Goal: Task Accomplishment & Management: Complete application form

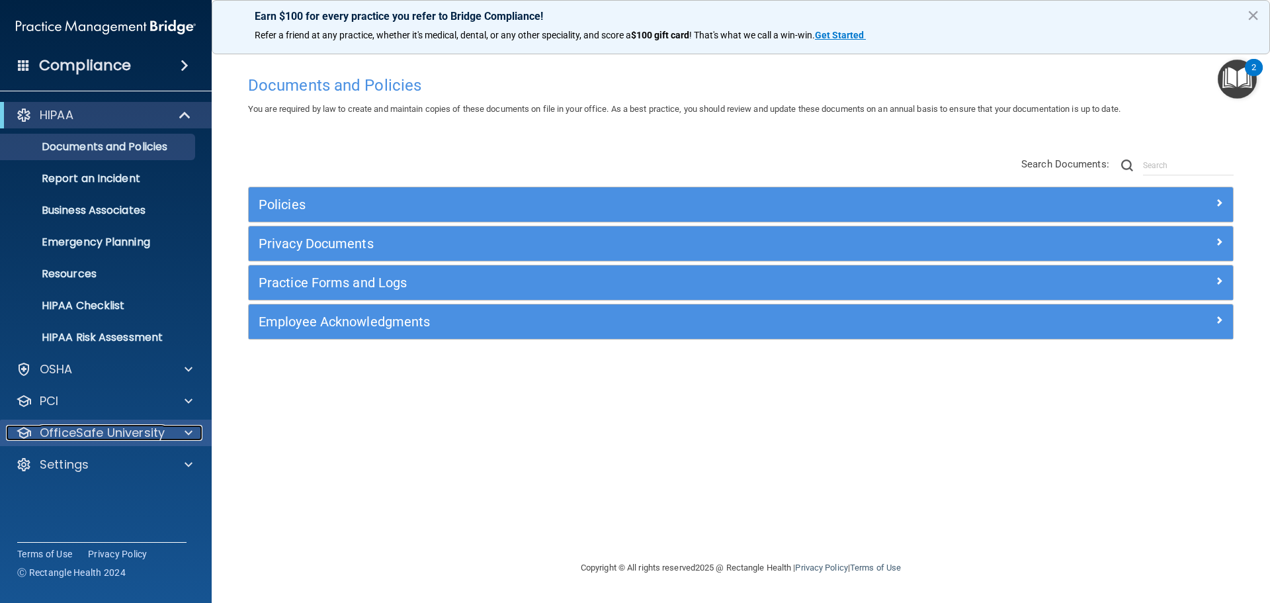
click at [103, 435] on p "OfficeSafe University" at bounding box center [102, 433] width 125 height 16
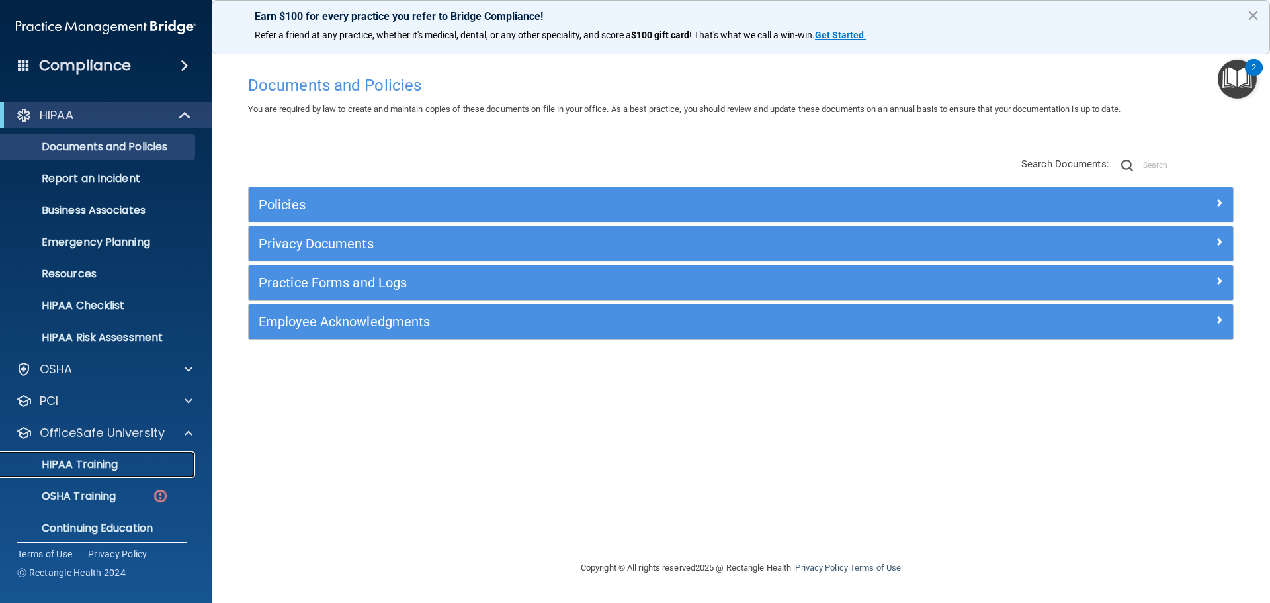
click at [104, 463] on p "HIPAA Training" at bounding box center [63, 464] width 109 height 13
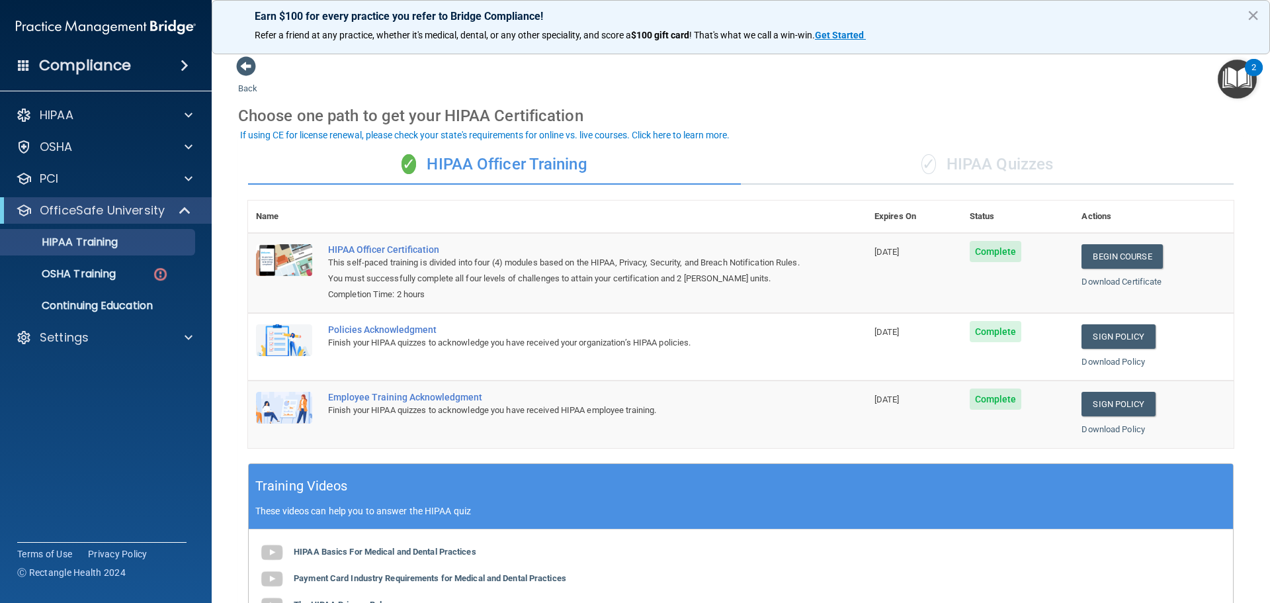
click at [949, 165] on div "✓ HIPAA Quizzes" at bounding box center [987, 165] width 493 height 40
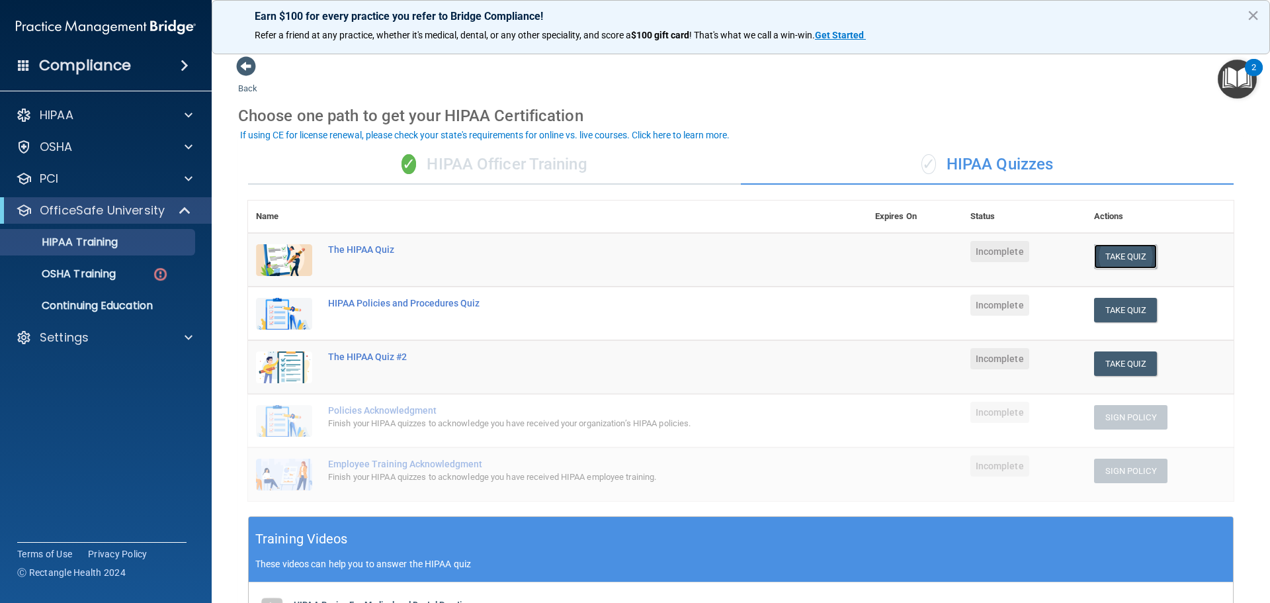
click at [1147, 255] on button "Take Quiz" at bounding box center [1126, 256] width 64 height 24
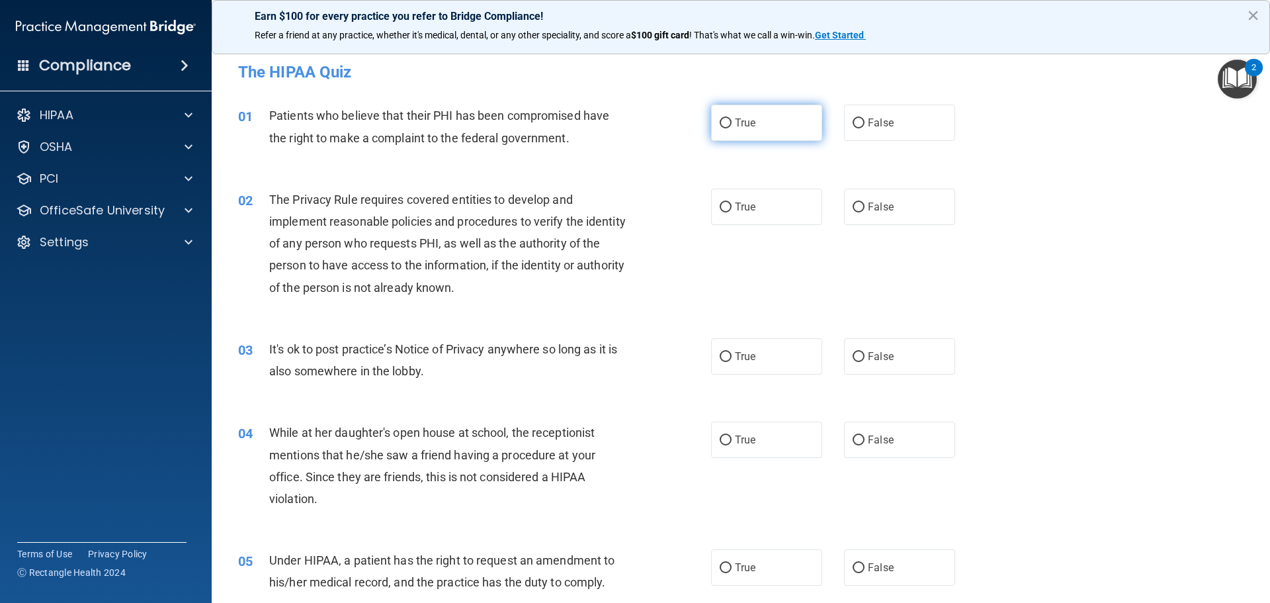
click at [722, 122] on input "True" at bounding box center [726, 123] width 12 height 10
radio input "true"
click at [724, 198] on label "True" at bounding box center [766, 207] width 111 height 36
click at [724, 202] on input "True" at bounding box center [726, 207] width 12 height 10
radio input "true"
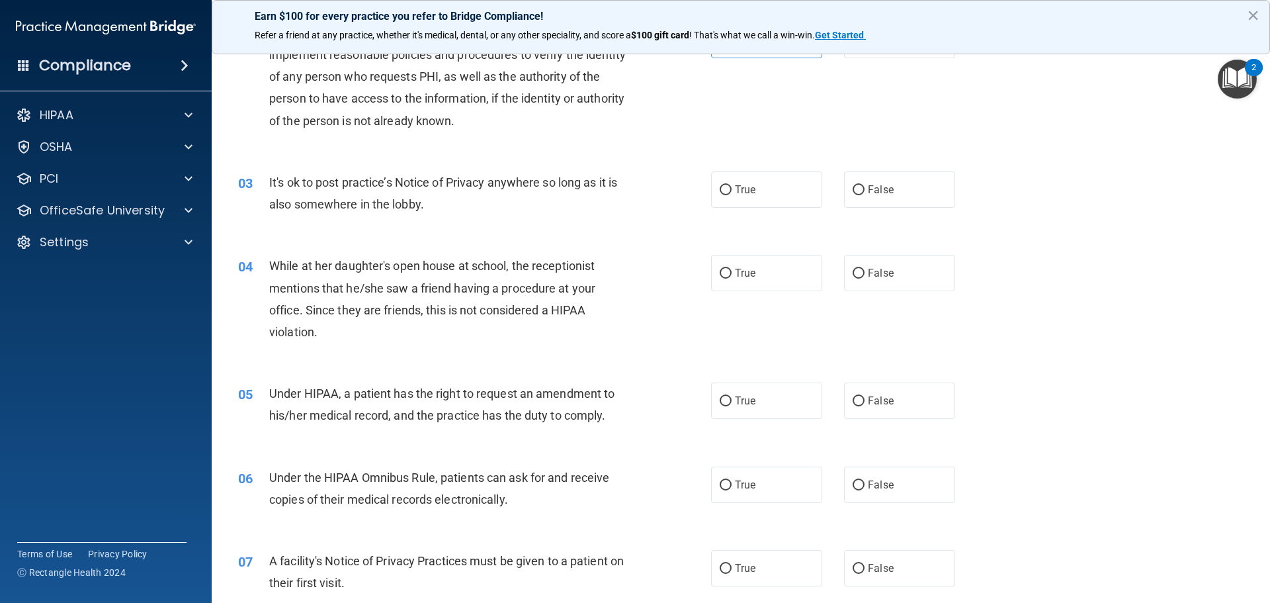
scroll to position [177, 0]
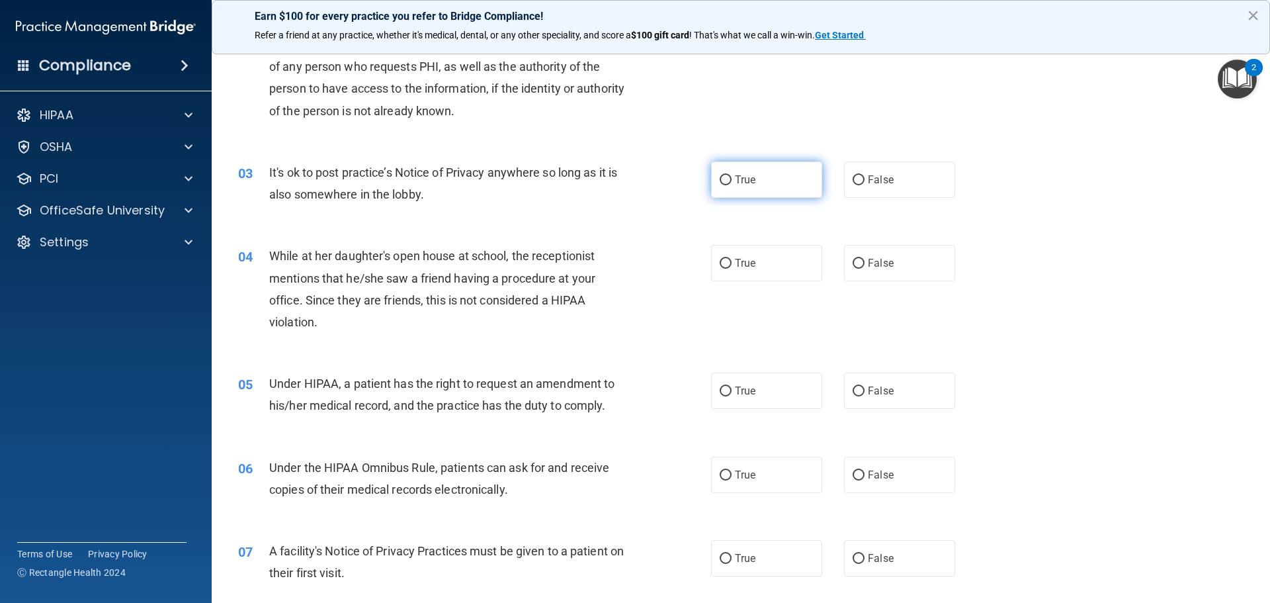
click at [714, 178] on label "True" at bounding box center [766, 179] width 111 height 36
click at [720, 178] on input "True" at bounding box center [726, 180] width 12 height 10
radio input "true"
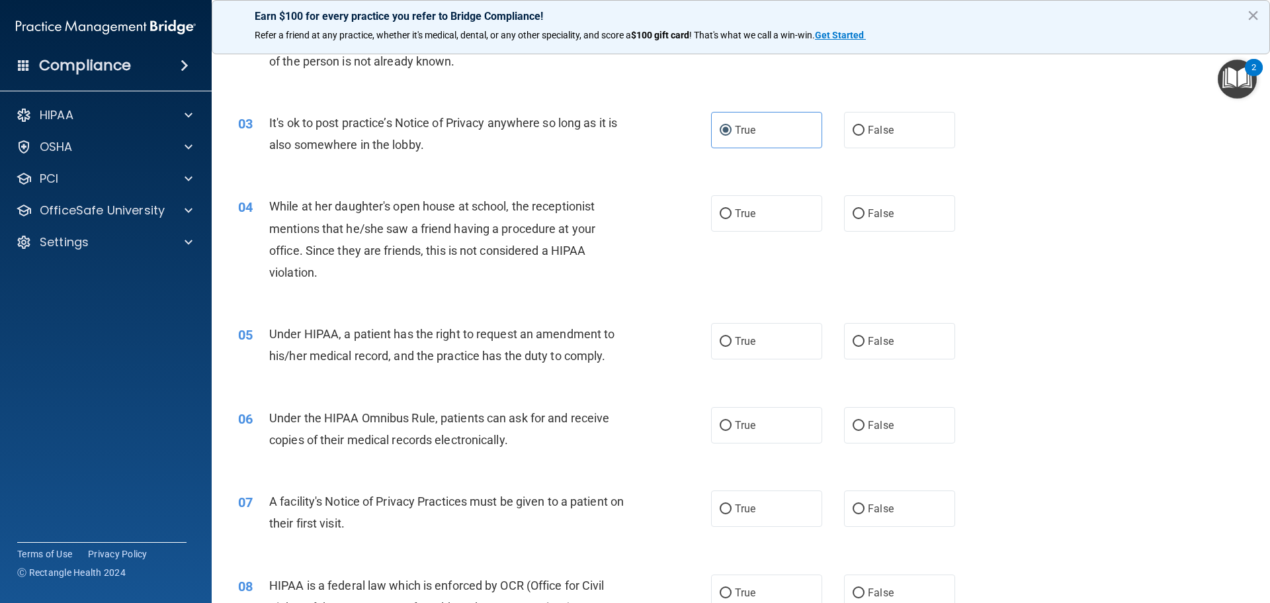
scroll to position [265, 0]
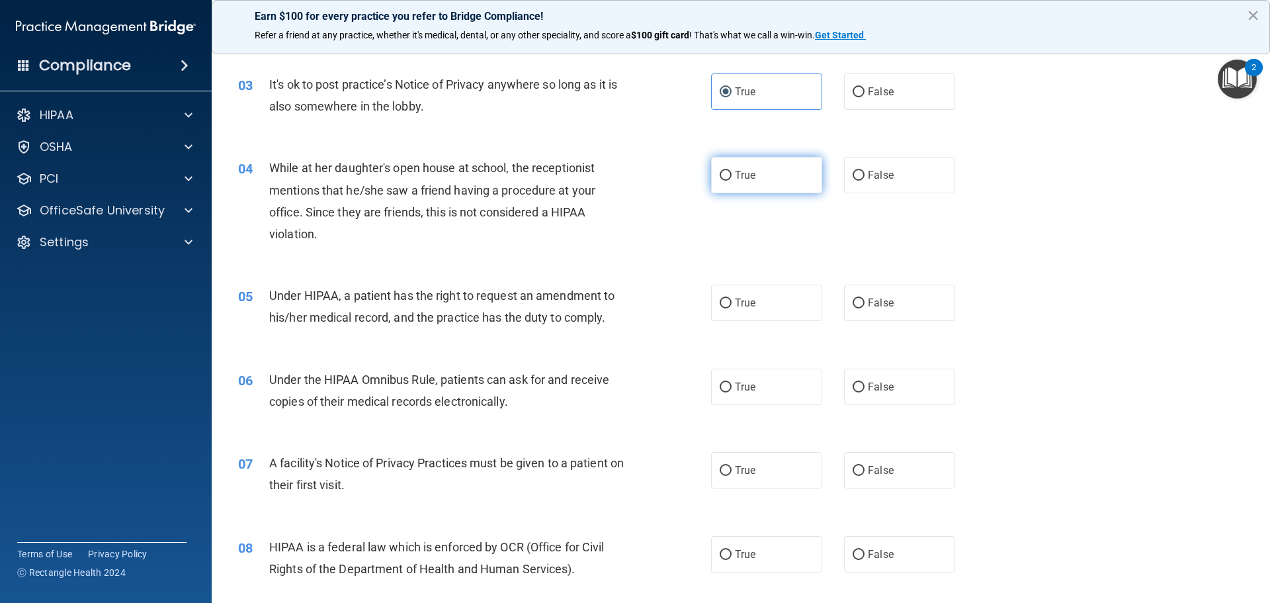
drag, startPoint x: 853, startPoint y: 175, endPoint x: 805, endPoint y: 184, distance: 48.4
click at [853, 176] on input "False" at bounding box center [859, 176] width 12 height 10
radio input "true"
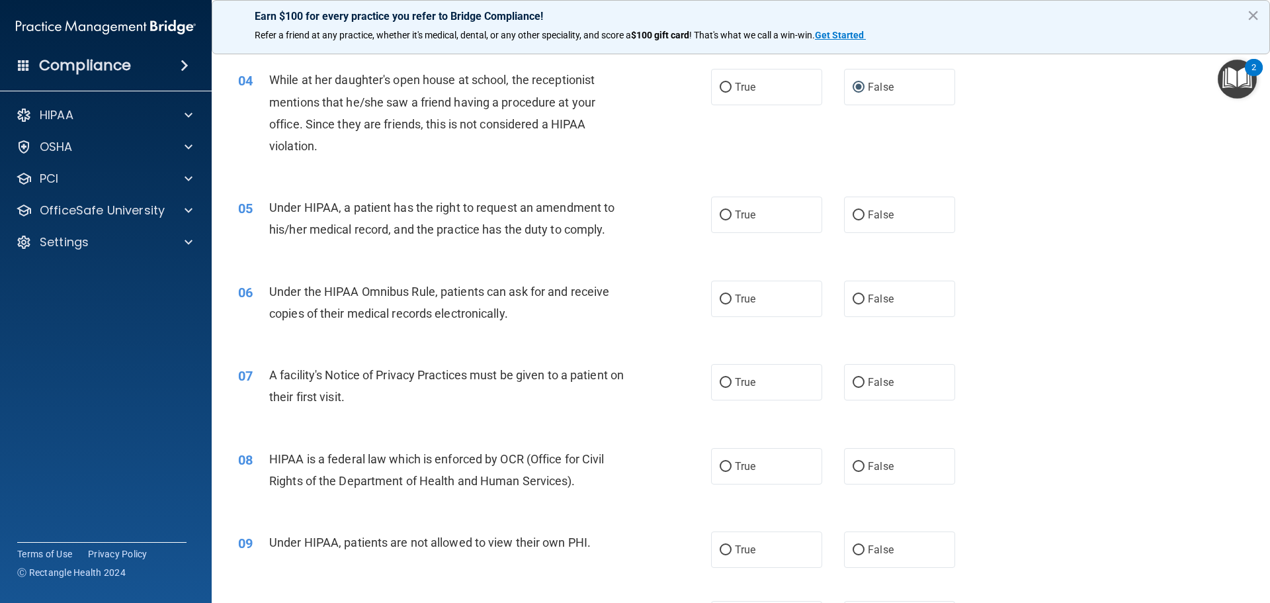
scroll to position [441, 0]
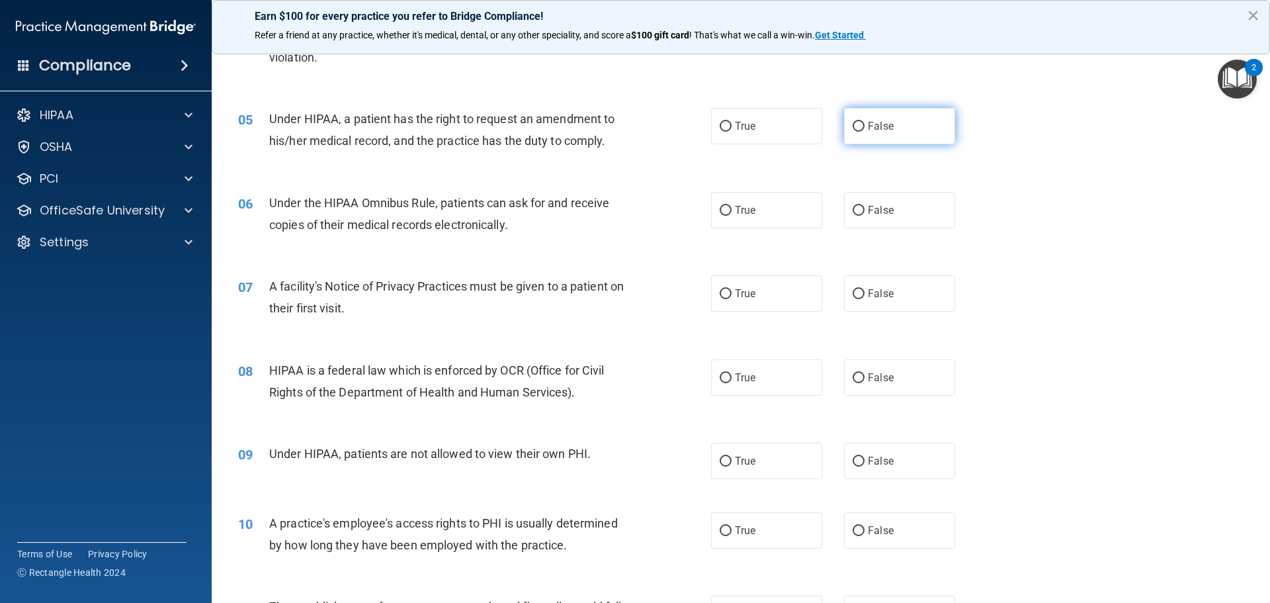
click at [846, 130] on label "False" at bounding box center [899, 126] width 111 height 36
click at [853, 130] on input "False" at bounding box center [859, 127] width 12 height 10
radio input "true"
click at [717, 218] on label "True" at bounding box center [766, 210] width 111 height 36
click at [720, 216] on input "True" at bounding box center [726, 211] width 12 height 10
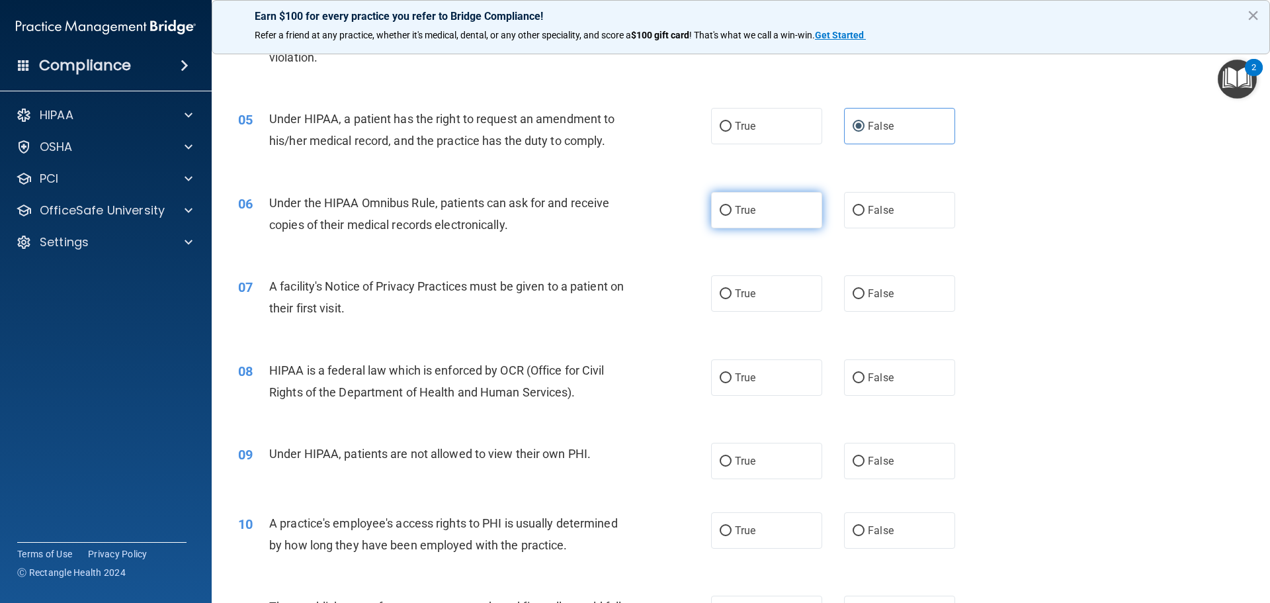
radio input "true"
click at [724, 291] on input "True" at bounding box center [726, 294] width 12 height 10
radio input "true"
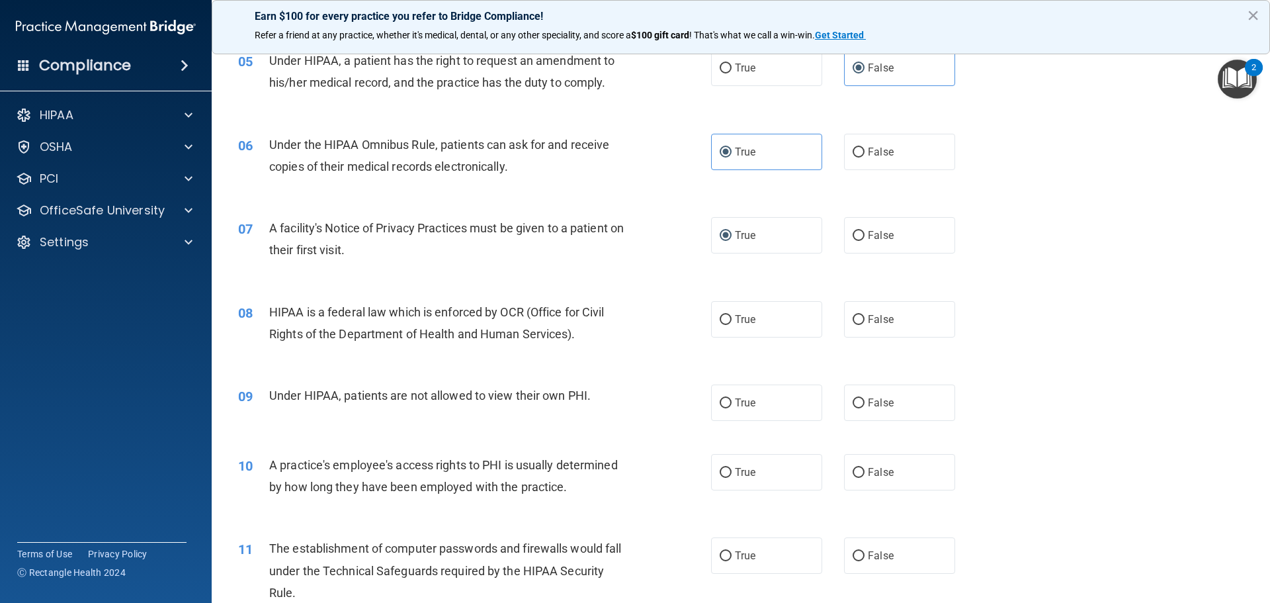
scroll to position [529, 0]
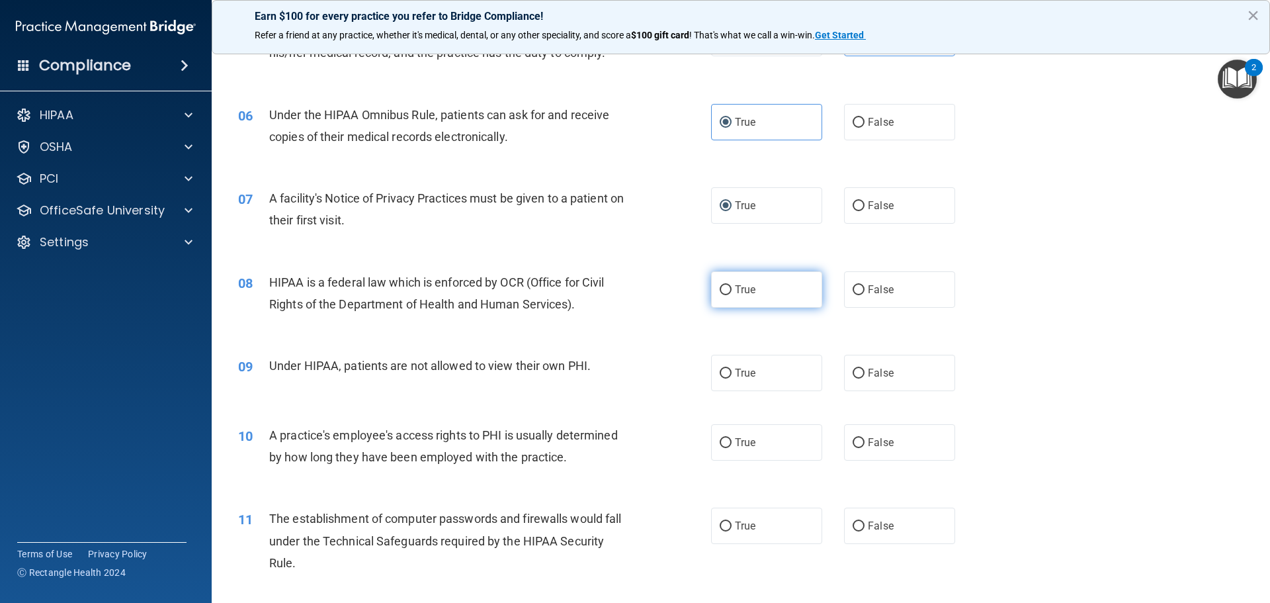
drag, startPoint x: 721, startPoint y: 288, endPoint x: 722, endPoint y: 296, distance: 7.3
click at [722, 296] on label "True" at bounding box center [766, 289] width 111 height 36
click at [722, 295] on input "True" at bounding box center [726, 290] width 12 height 10
radio input "true"
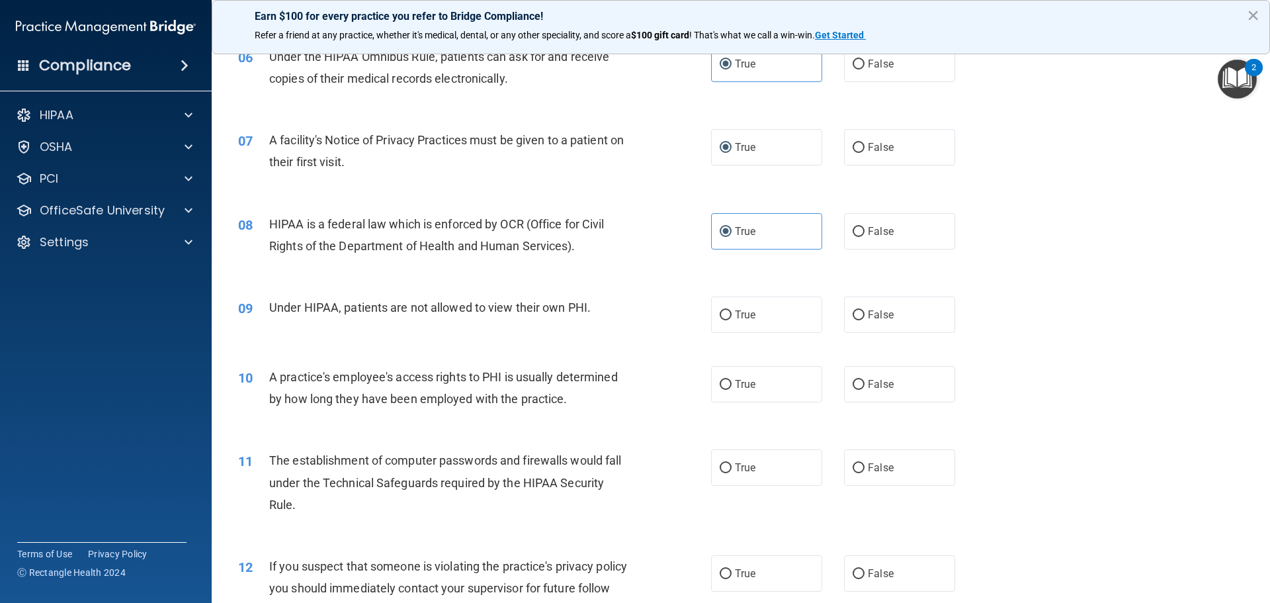
scroll to position [617, 0]
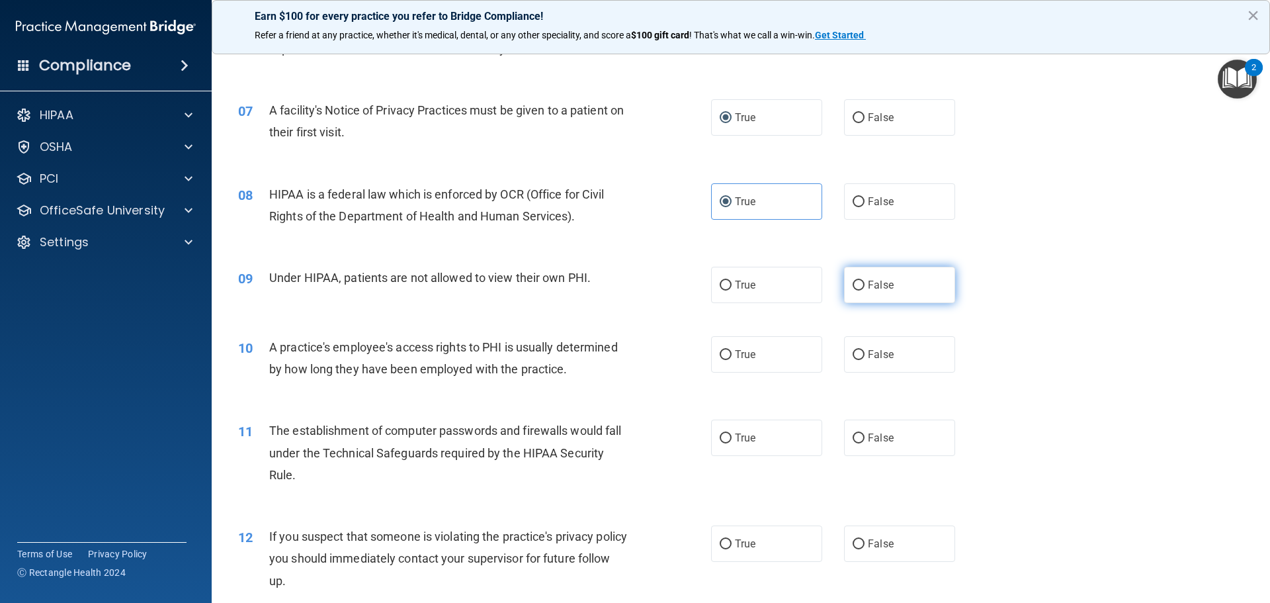
click at [853, 286] on input "False" at bounding box center [859, 286] width 12 height 10
radio input "true"
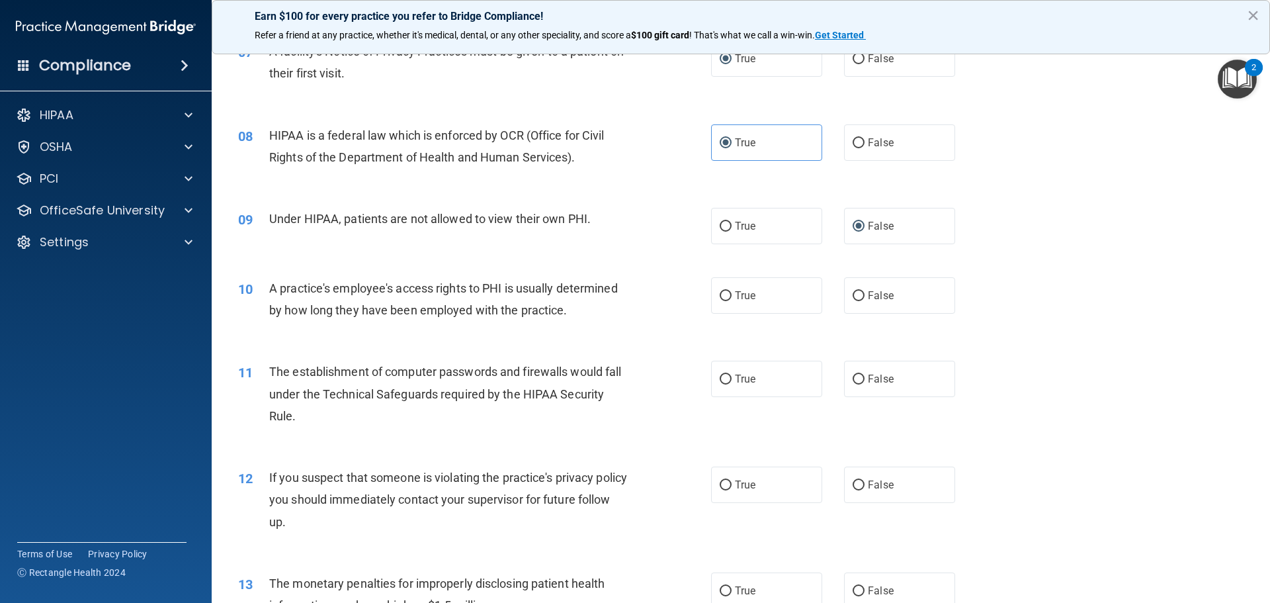
scroll to position [706, 0]
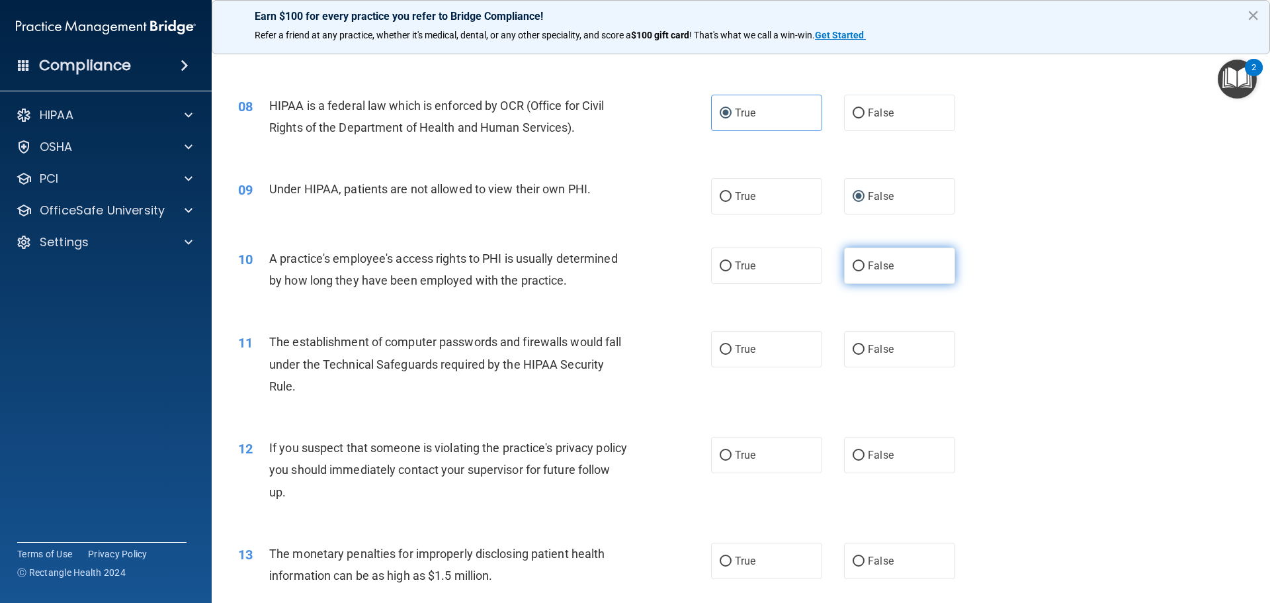
click at [857, 270] on input "False" at bounding box center [859, 266] width 12 height 10
radio input "true"
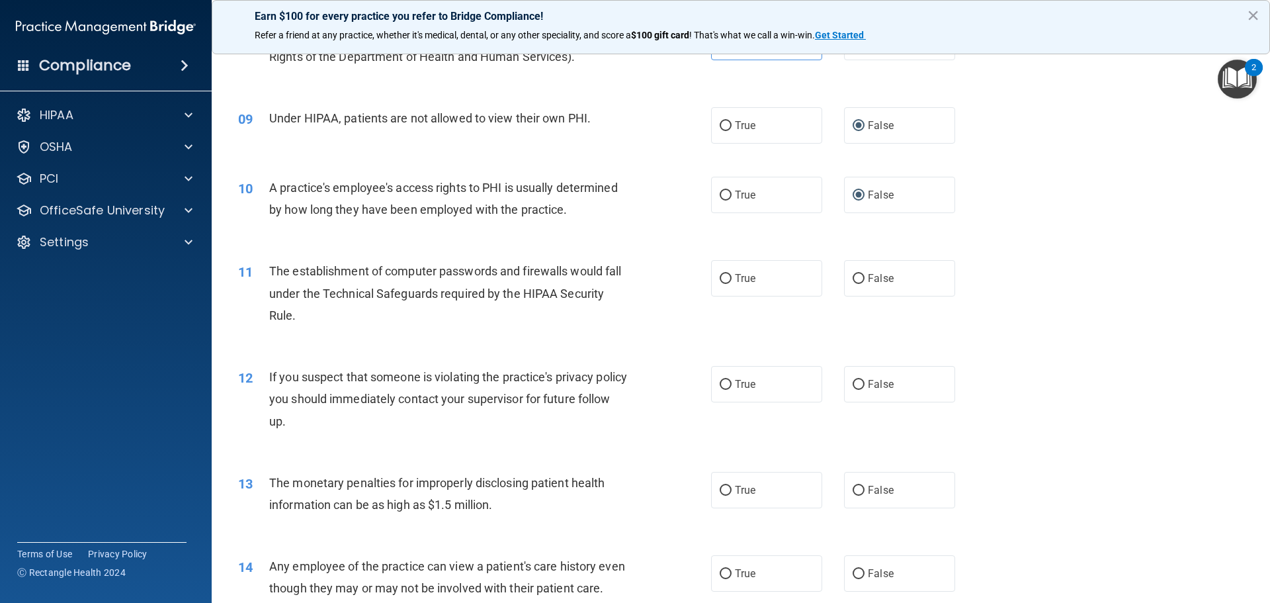
scroll to position [882, 0]
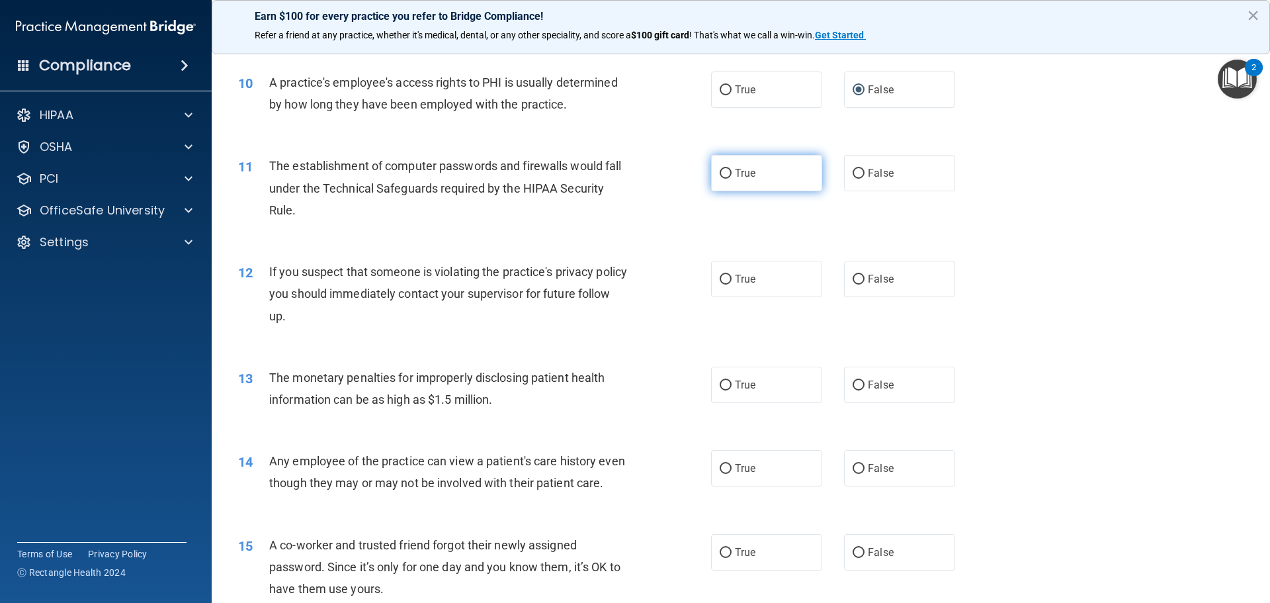
click at [720, 175] on input "True" at bounding box center [726, 174] width 12 height 10
radio input "true"
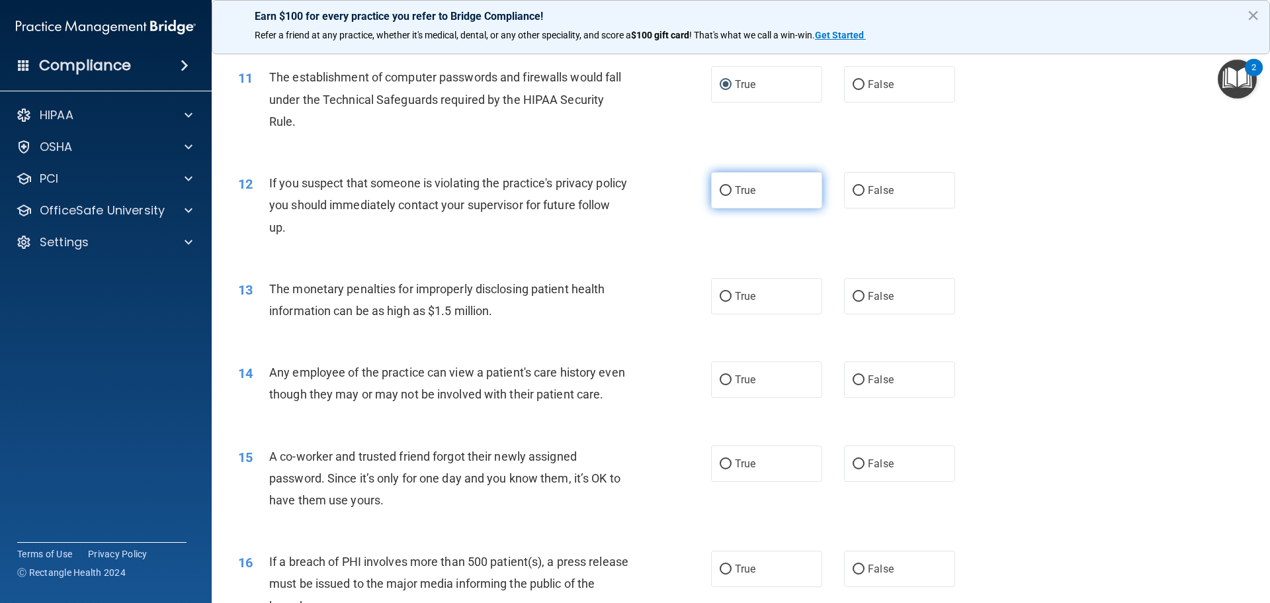
click at [721, 193] on input "True" at bounding box center [726, 191] width 12 height 10
radio input "true"
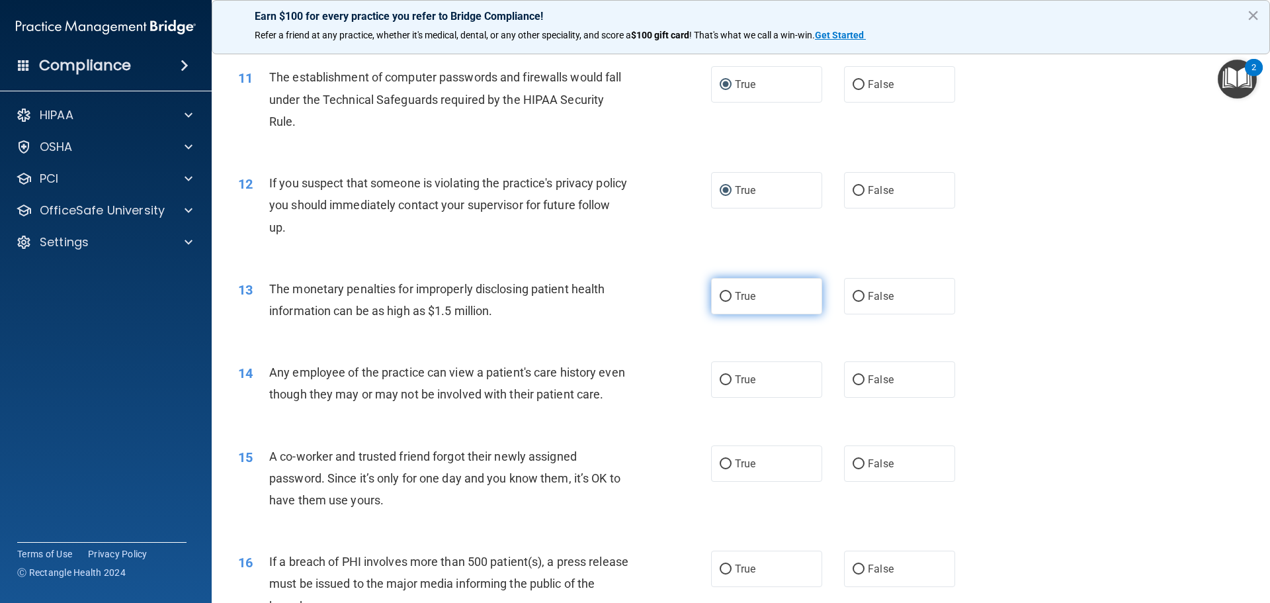
click at [720, 296] on input "True" at bounding box center [726, 297] width 12 height 10
radio input "true"
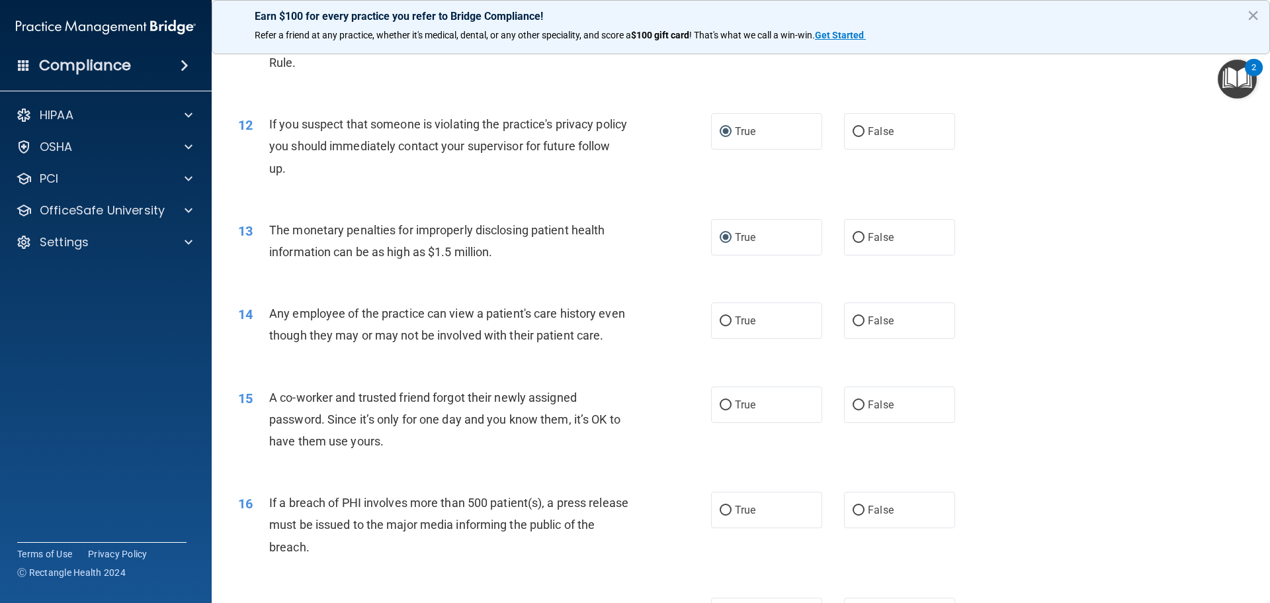
scroll to position [1059, 0]
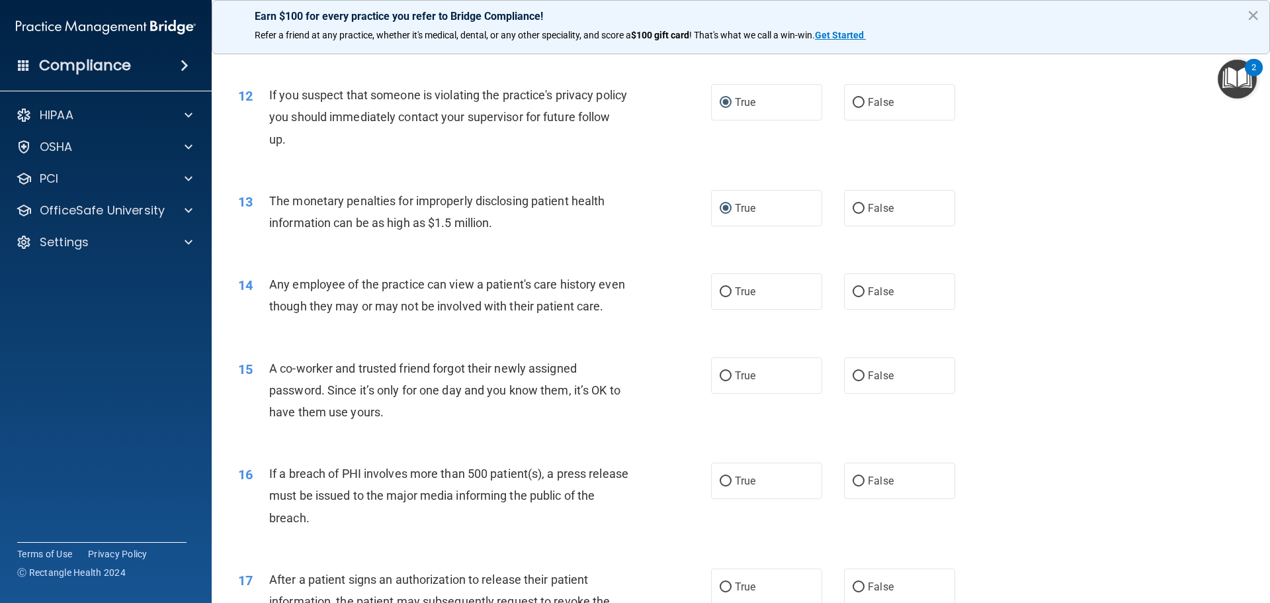
click at [856, 316] on div "14 Any employee of the practice can view a patient's care history even though t…" at bounding box center [740, 298] width 1025 height 83
click at [845, 291] on label "False" at bounding box center [899, 291] width 111 height 36
click at [853, 291] on input "False" at bounding box center [859, 292] width 12 height 10
radio input "true"
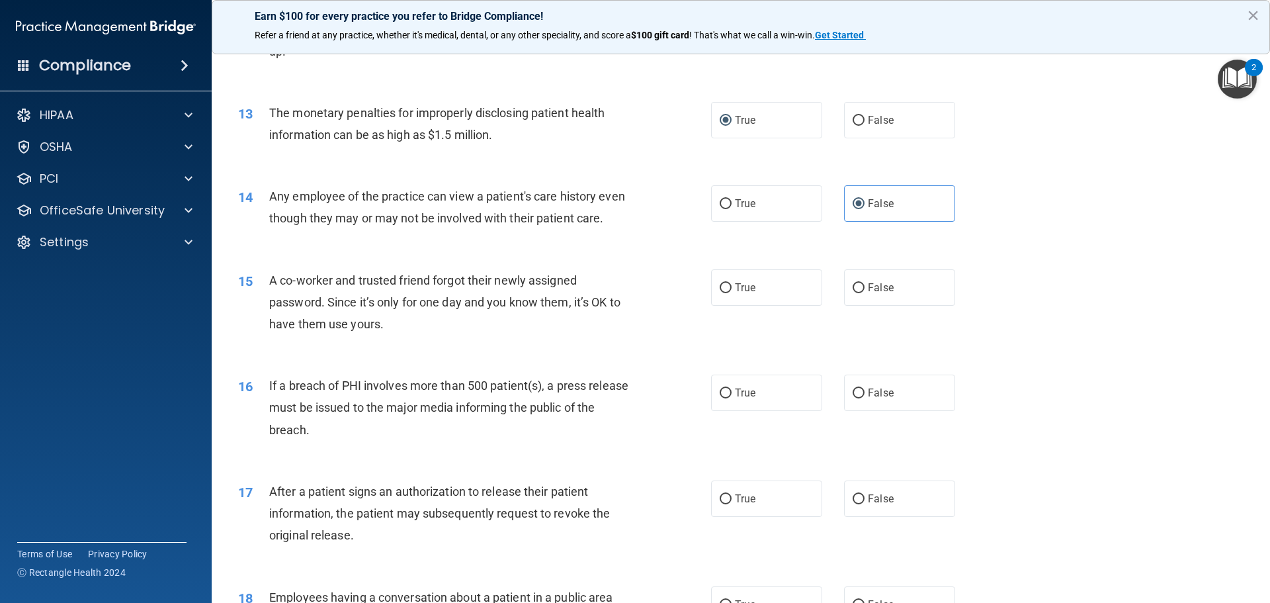
scroll to position [1235, 0]
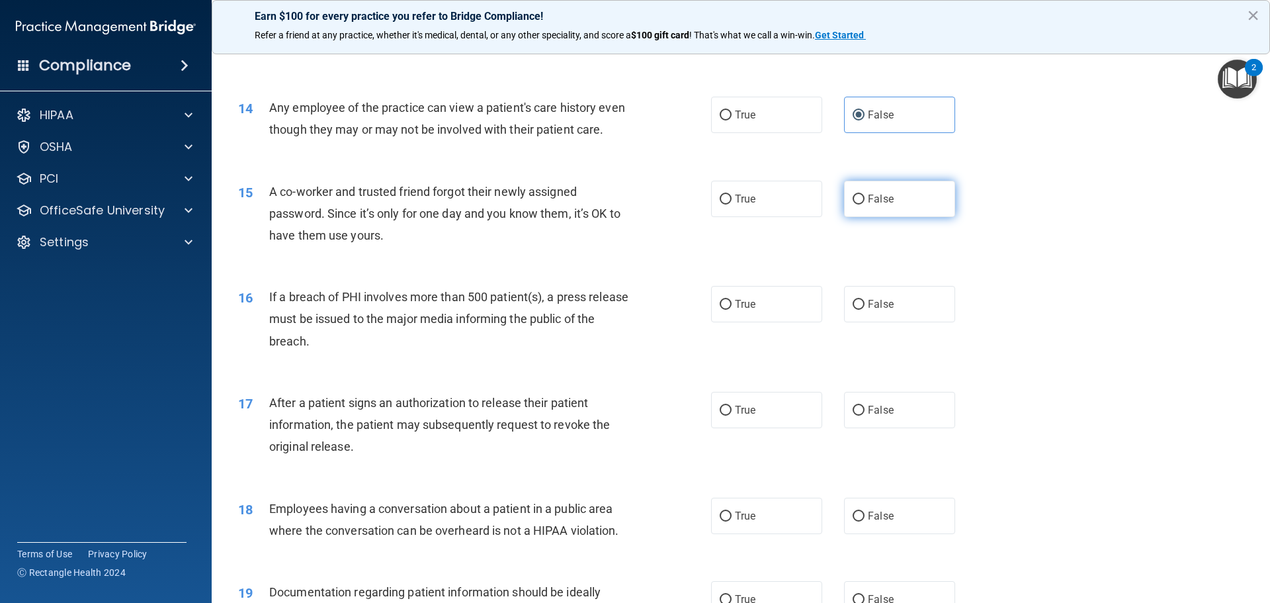
click at [853, 204] on input "False" at bounding box center [859, 200] width 12 height 10
radio input "true"
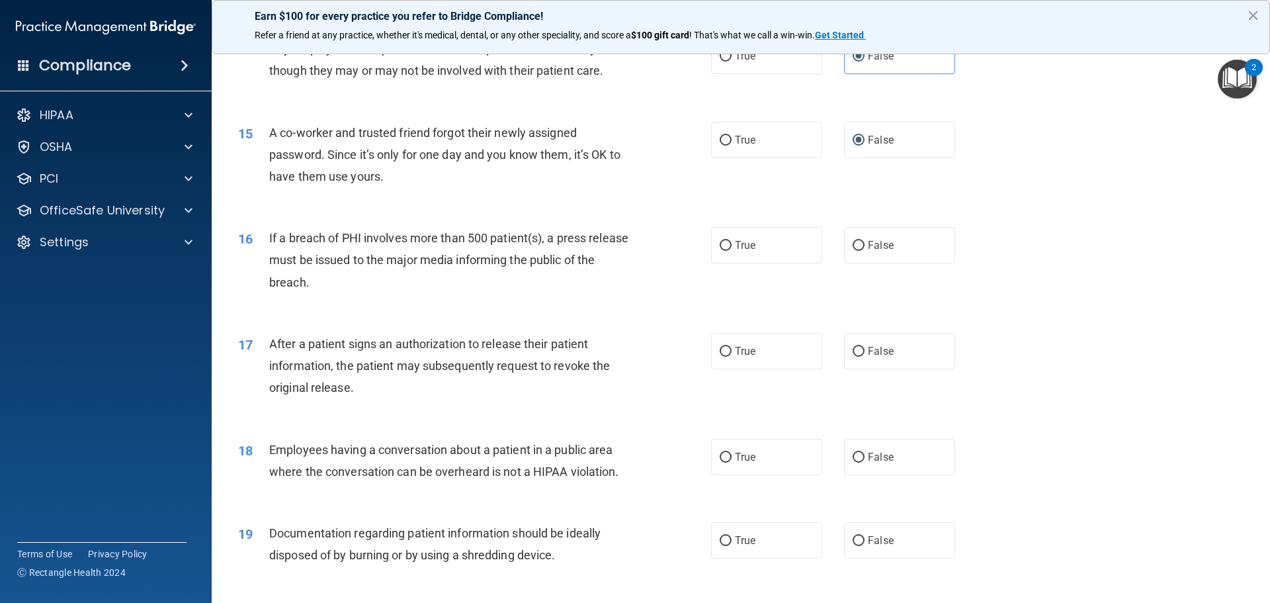
scroll to position [1323, 0]
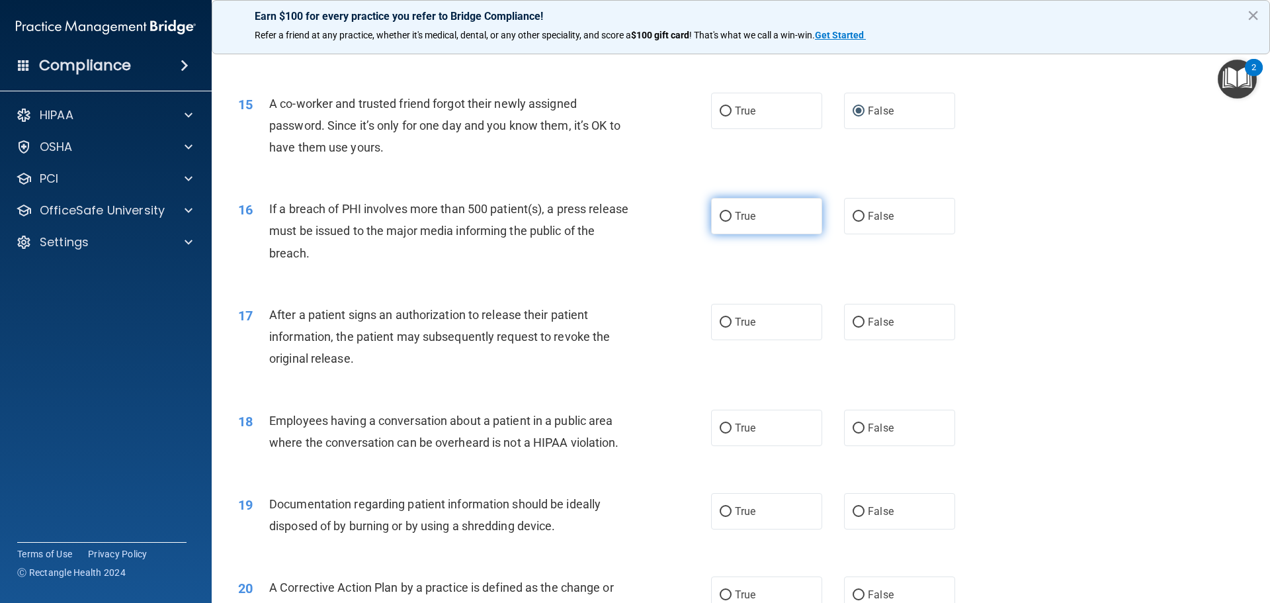
click at [722, 222] on input "True" at bounding box center [726, 217] width 12 height 10
radio input "true"
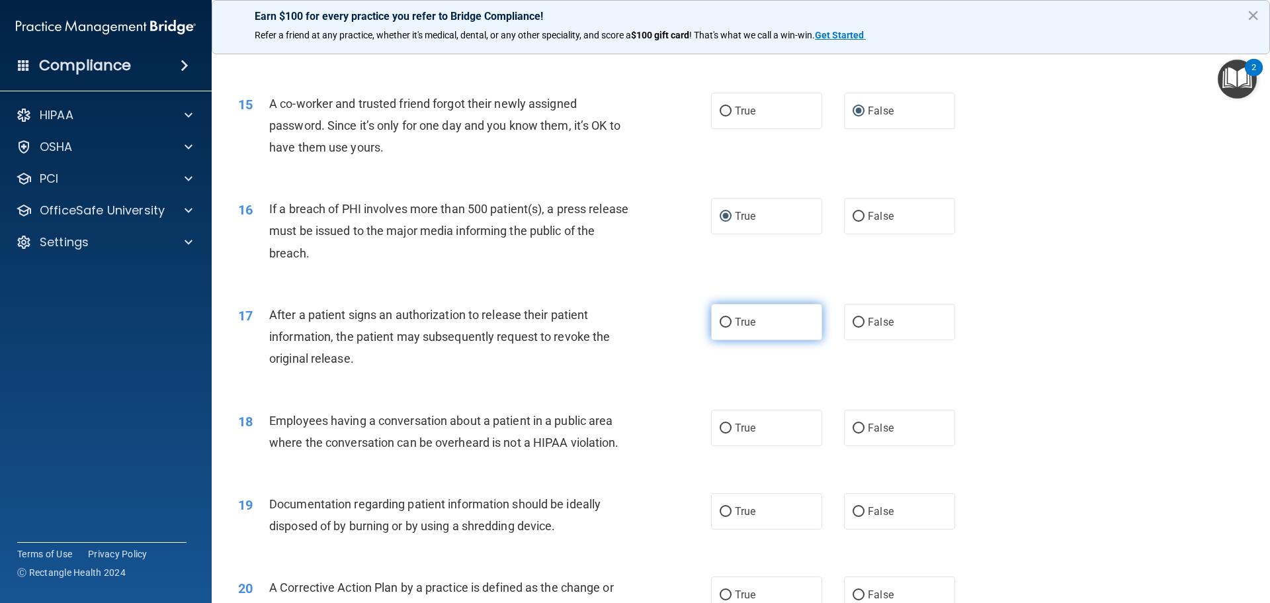
click at [720, 327] on input "True" at bounding box center [726, 323] width 12 height 10
radio input "true"
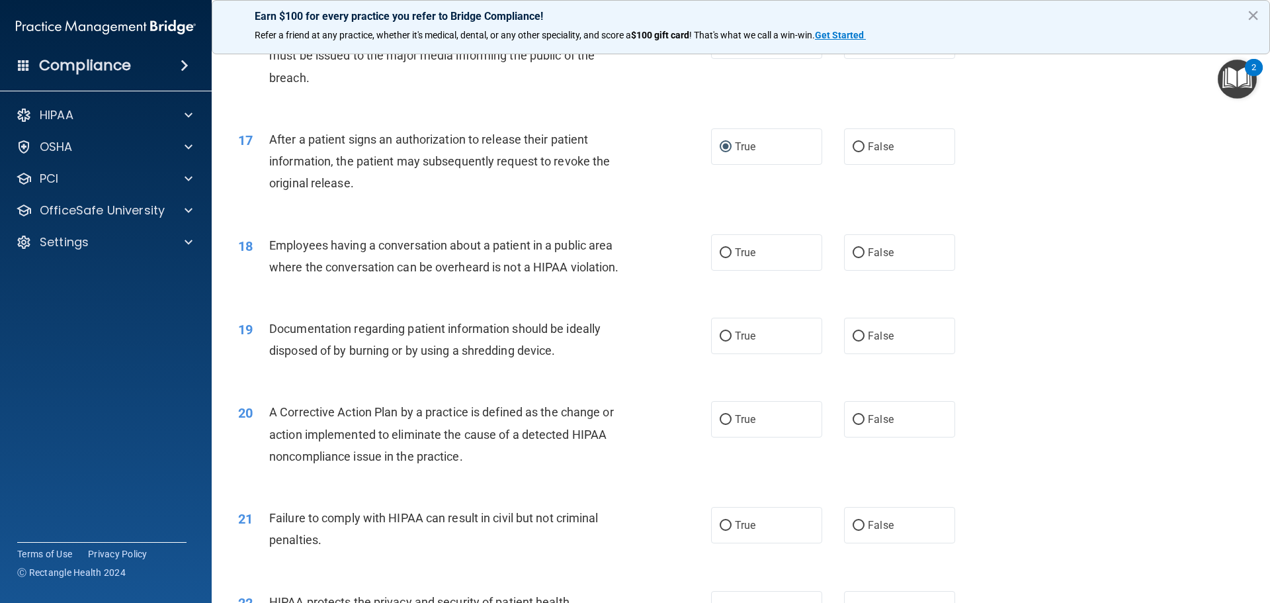
scroll to position [1500, 0]
click at [853, 257] on input "False" at bounding box center [859, 252] width 12 height 10
radio input "true"
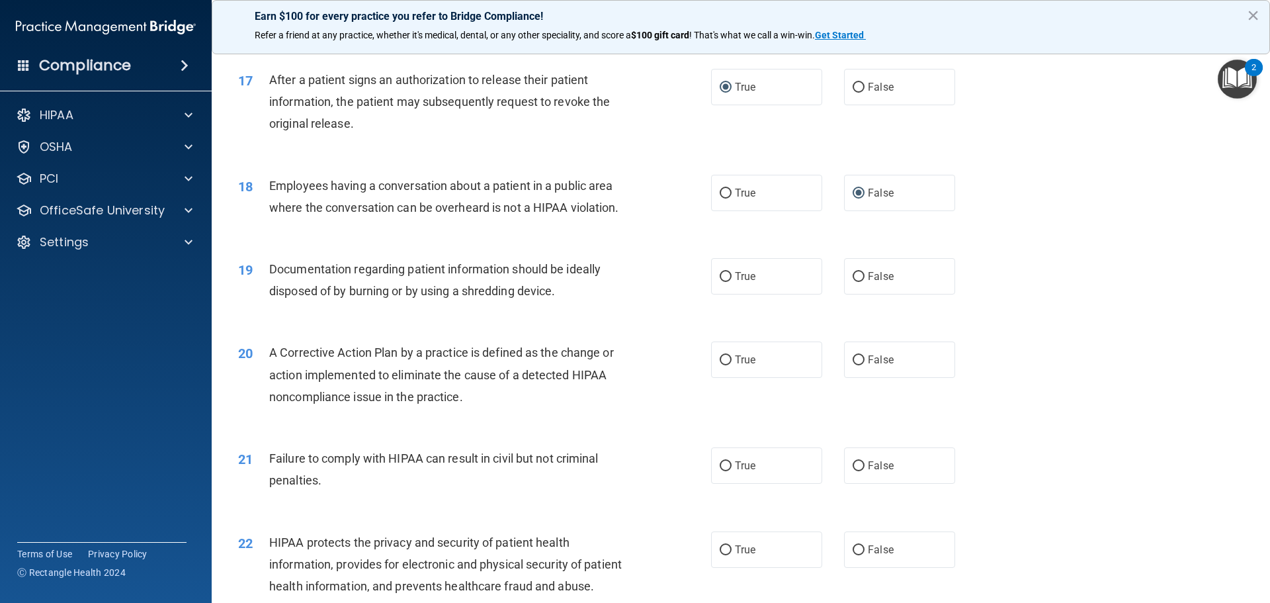
scroll to position [1588, 0]
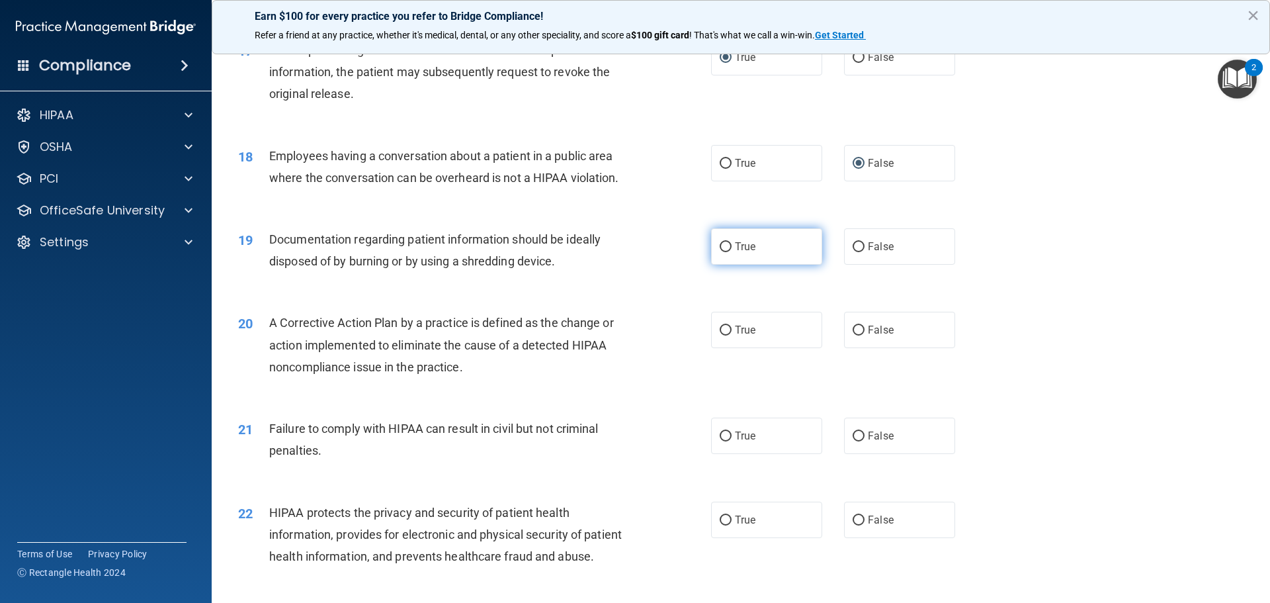
click at [720, 252] on input "True" at bounding box center [726, 247] width 12 height 10
radio input "true"
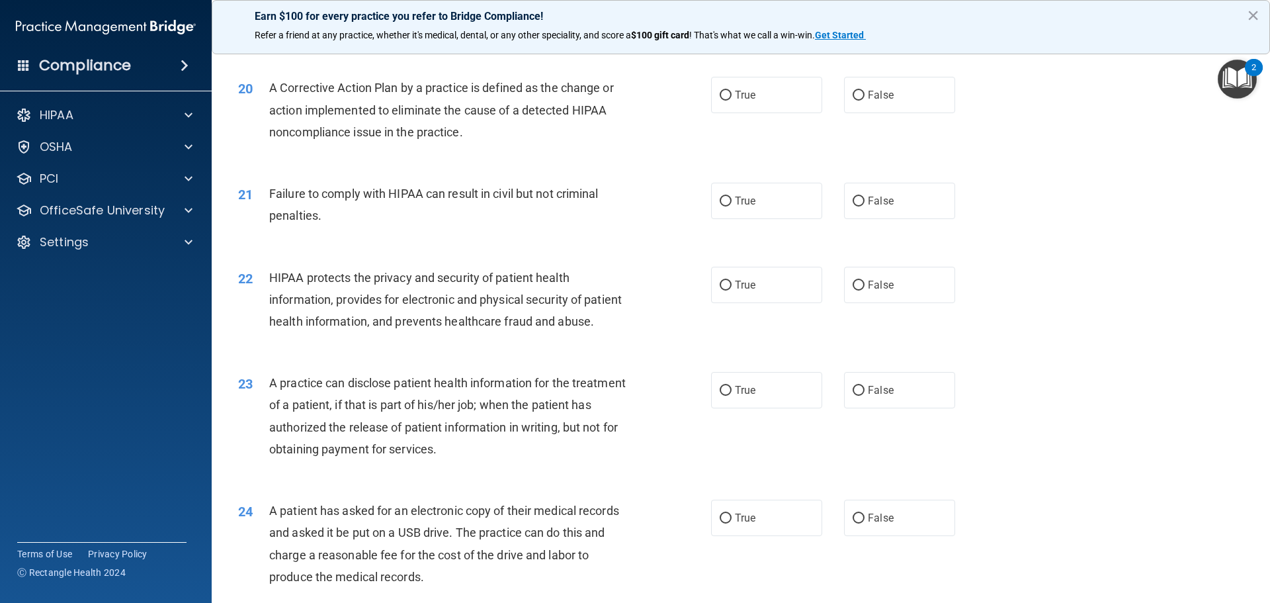
scroll to position [1735, 0]
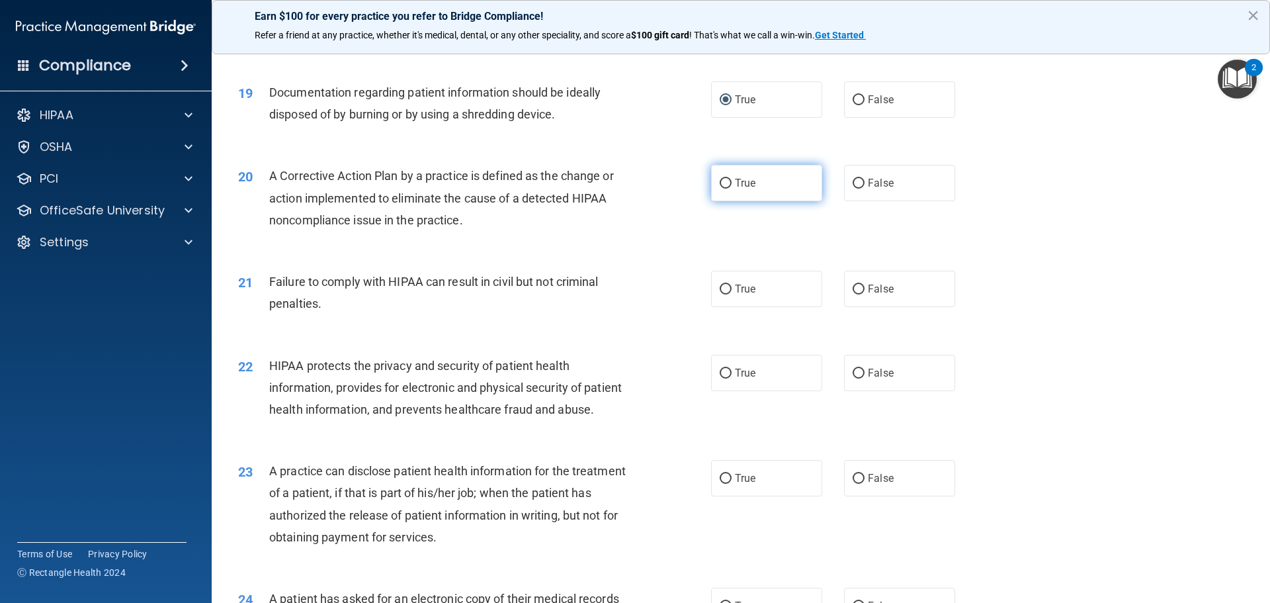
click at [721, 189] on input "True" at bounding box center [726, 184] width 12 height 10
radio input "true"
click at [853, 294] on input "False" at bounding box center [859, 289] width 12 height 10
radio input "true"
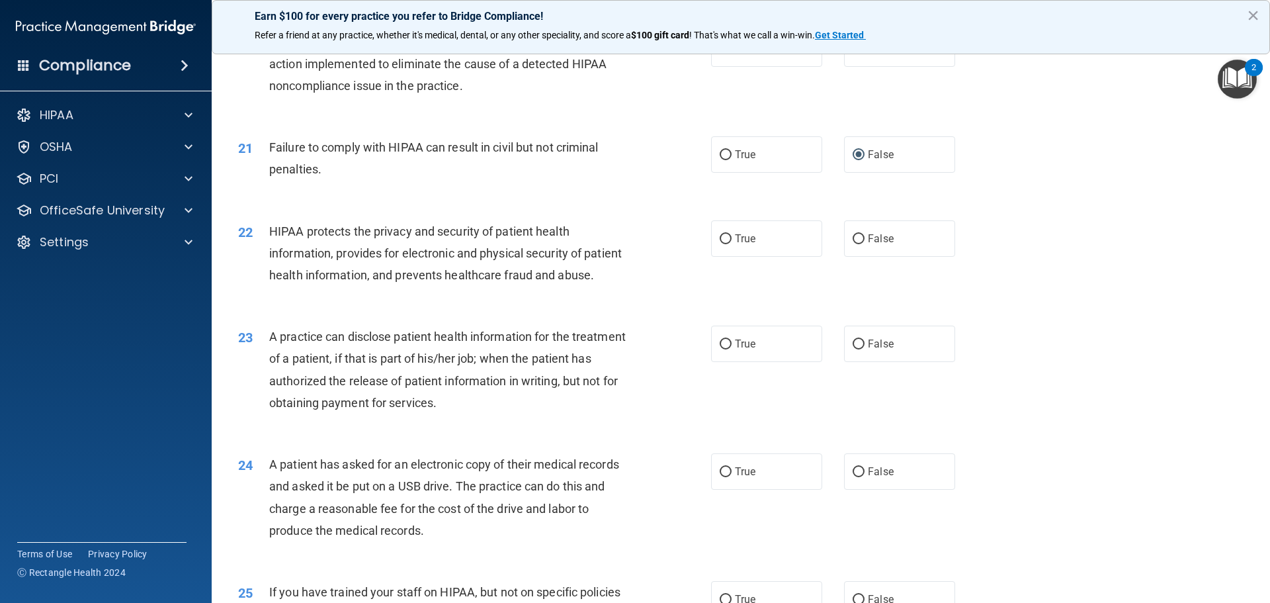
scroll to position [1911, 0]
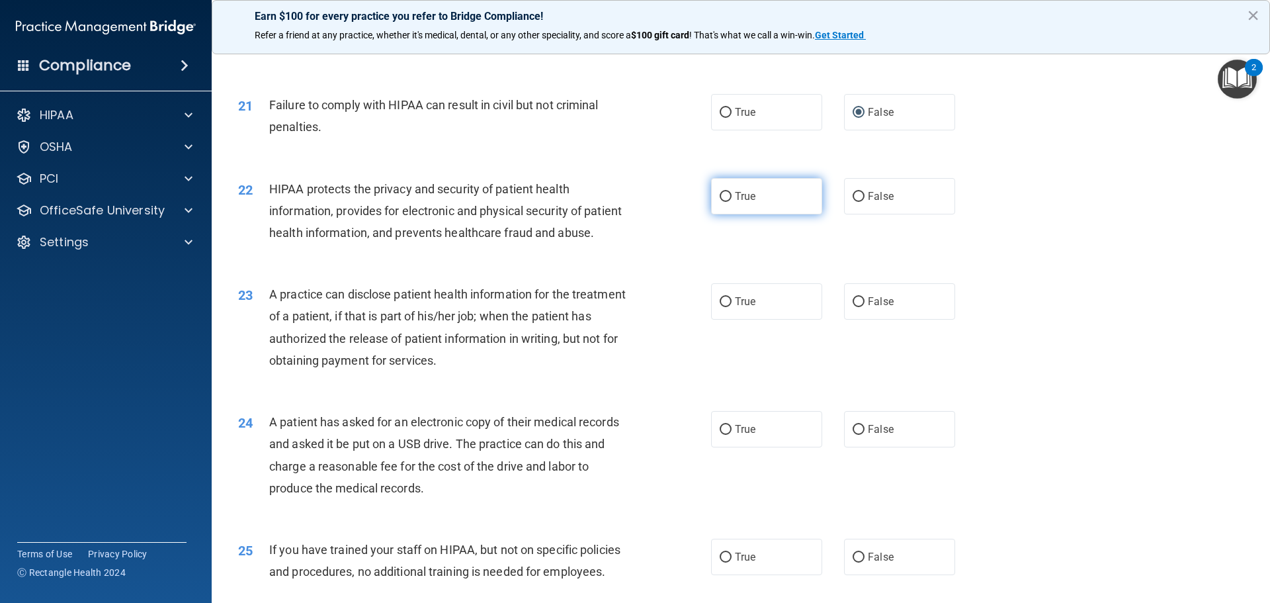
click at [711, 214] on label "True" at bounding box center [766, 196] width 111 height 36
click at [720, 202] on input "True" at bounding box center [726, 197] width 12 height 10
radio input "true"
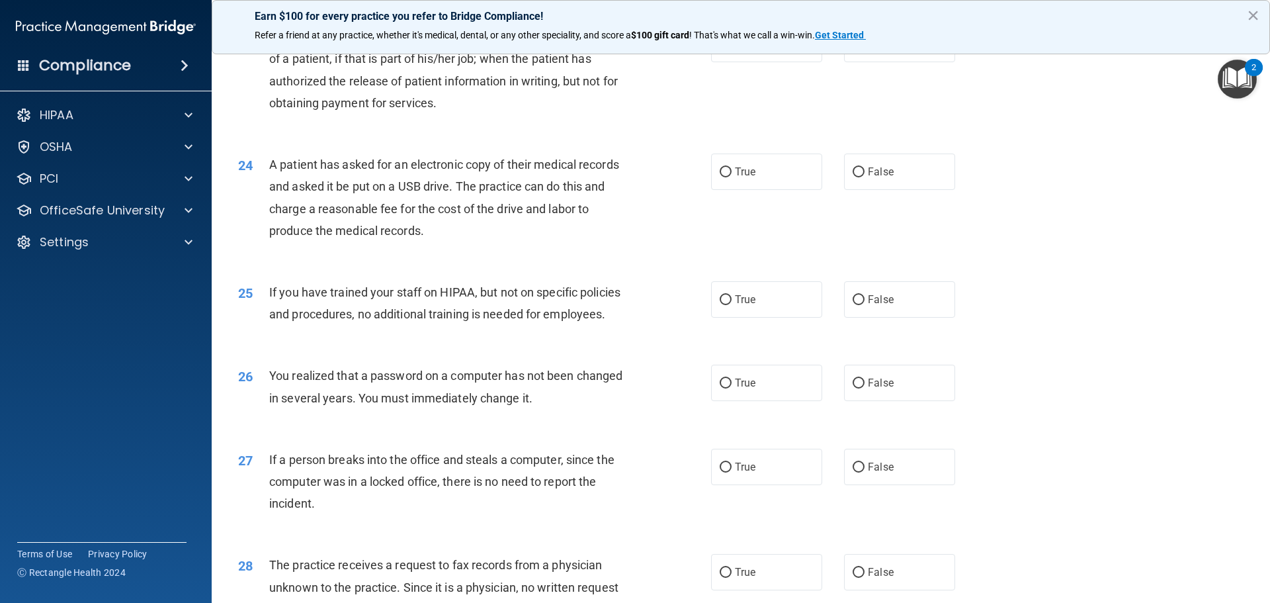
scroll to position [2176, 0]
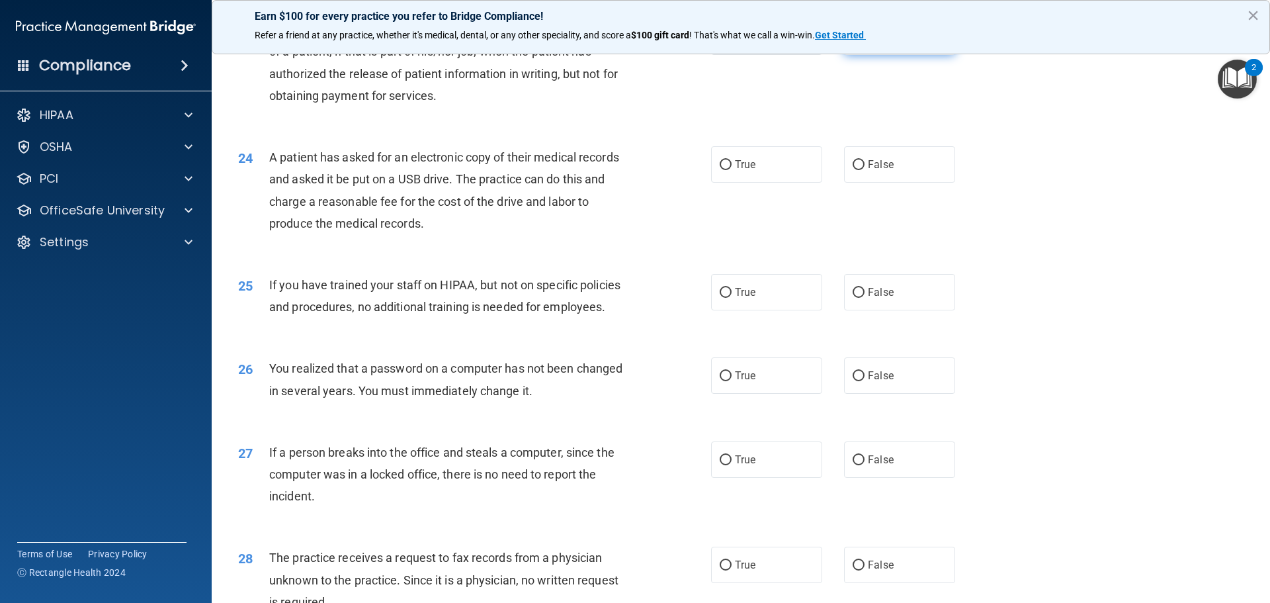
click at [844, 55] on label "False" at bounding box center [899, 37] width 111 height 36
click at [853, 42] on input "False" at bounding box center [859, 37] width 12 height 10
radio input "true"
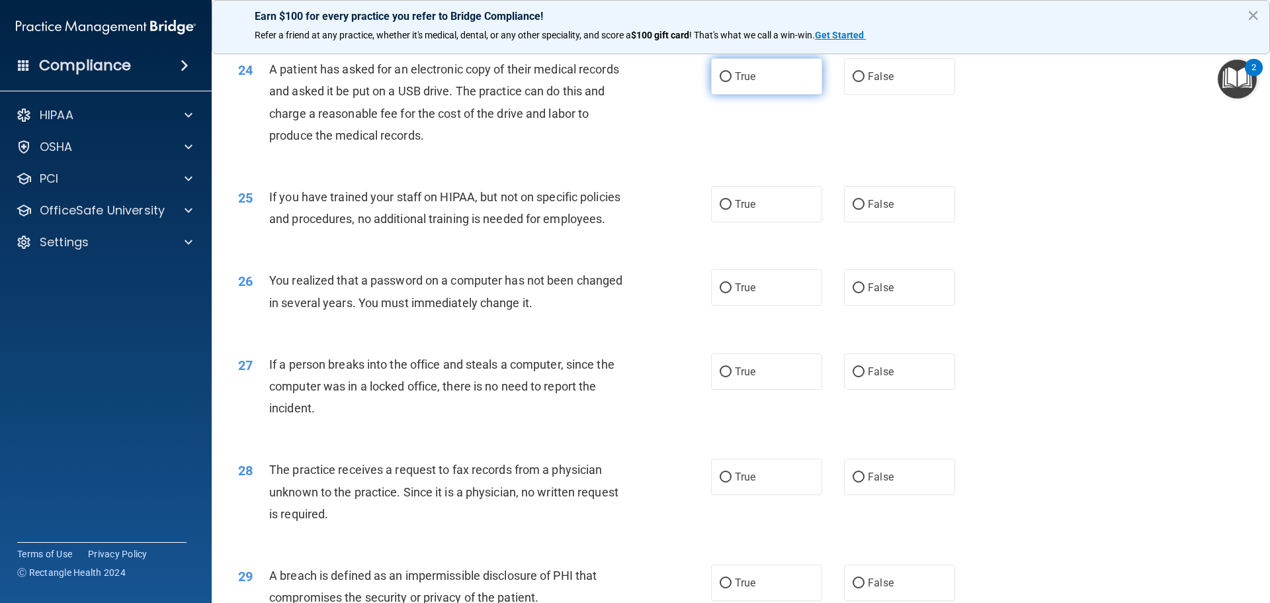
click at [723, 82] on input "True" at bounding box center [726, 77] width 12 height 10
radio input "true"
click at [854, 210] on input "False" at bounding box center [859, 205] width 12 height 10
radio input "true"
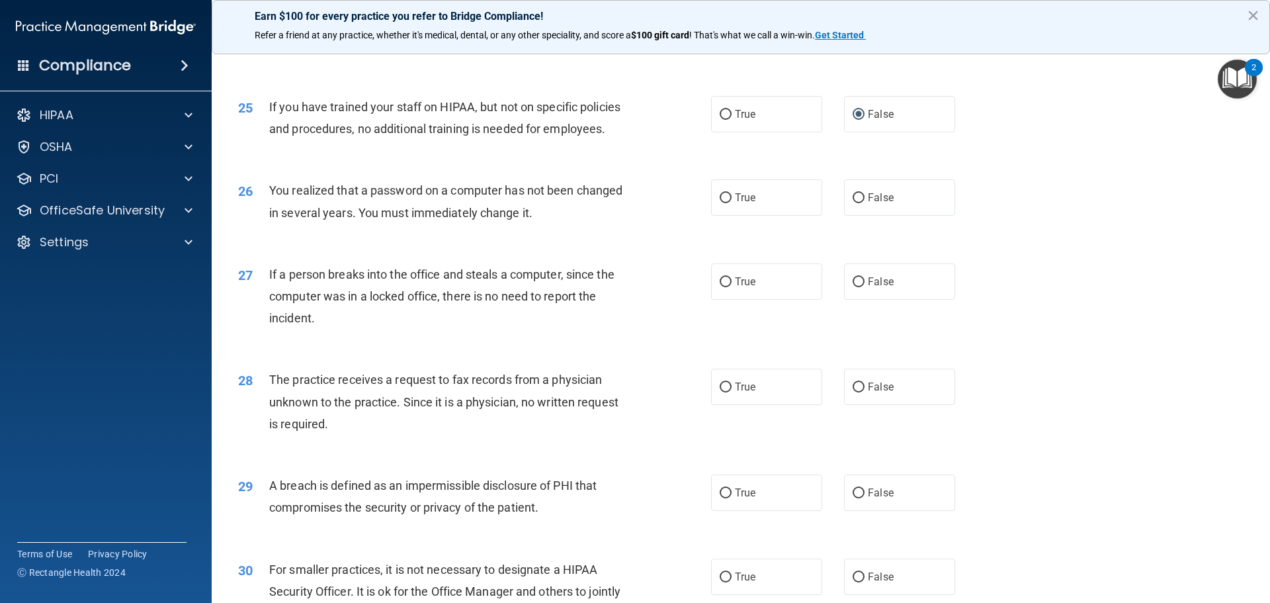
scroll to position [2441, 0]
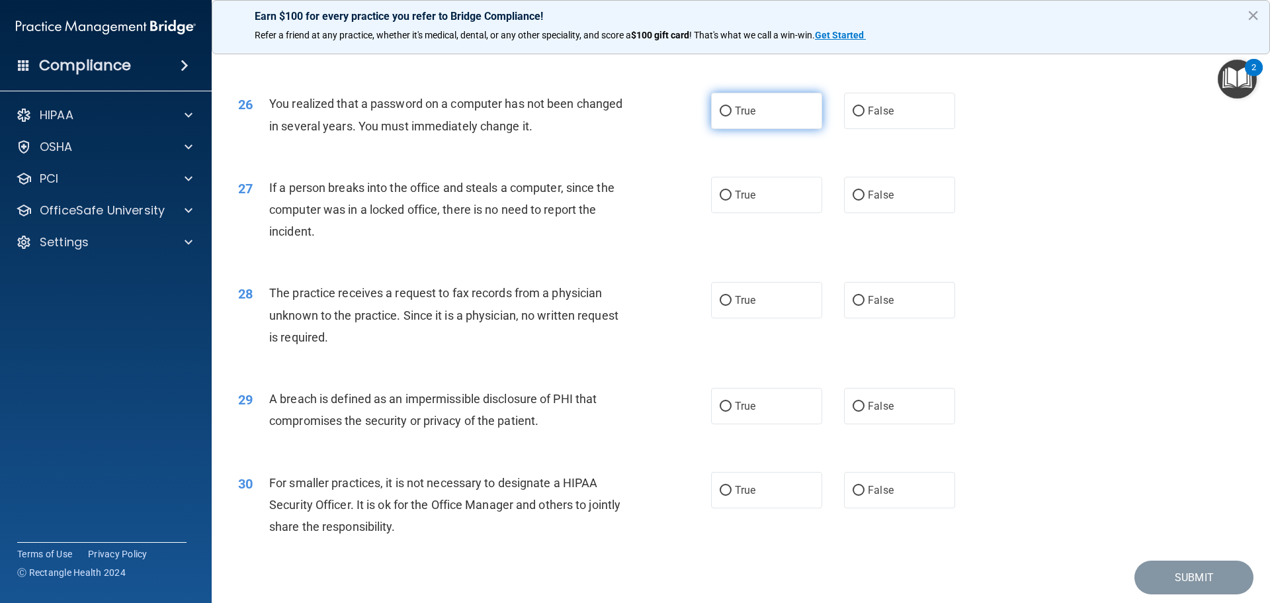
click at [720, 116] on input "True" at bounding box center [726, 112] width 12 height 10
radio input "true"
click at [853, 200] on input "False" at bounding box center [859, 196] width 12 height 10
radio input "true"
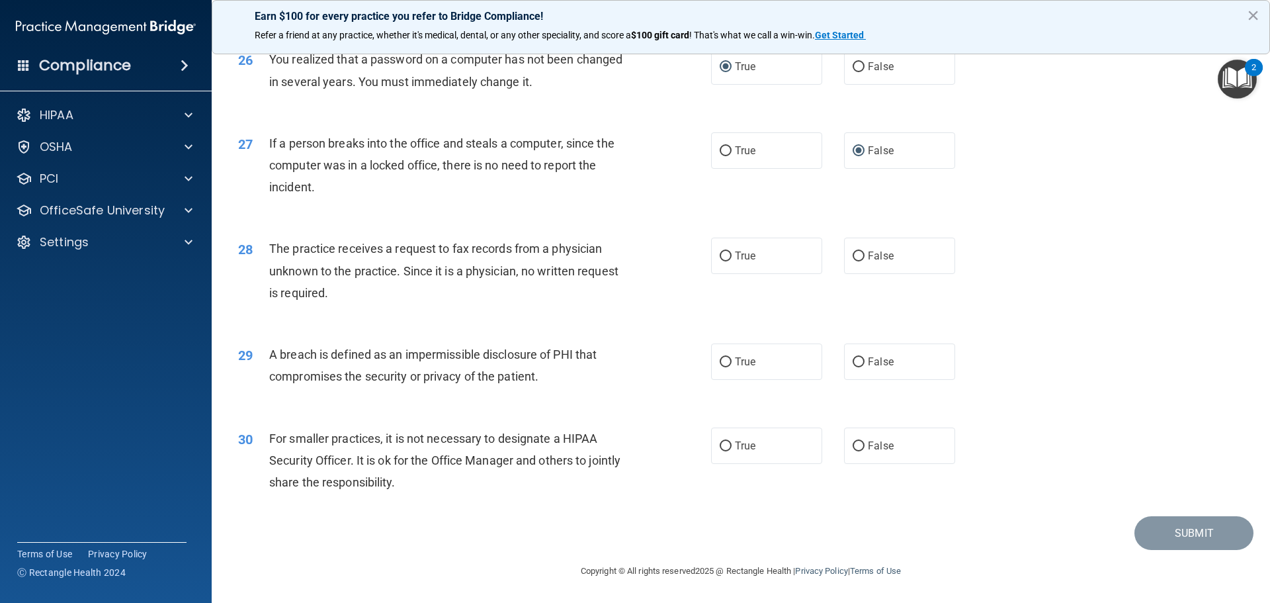
scroll to position [2529, 0]
click at [854, 254] on input "False" at bounding box center [859, 256] width 12 height 10
radio input "true"
click at [722, 358] on input "True" at bounding box center [726, 362] width 12 height 10
radio input "true"
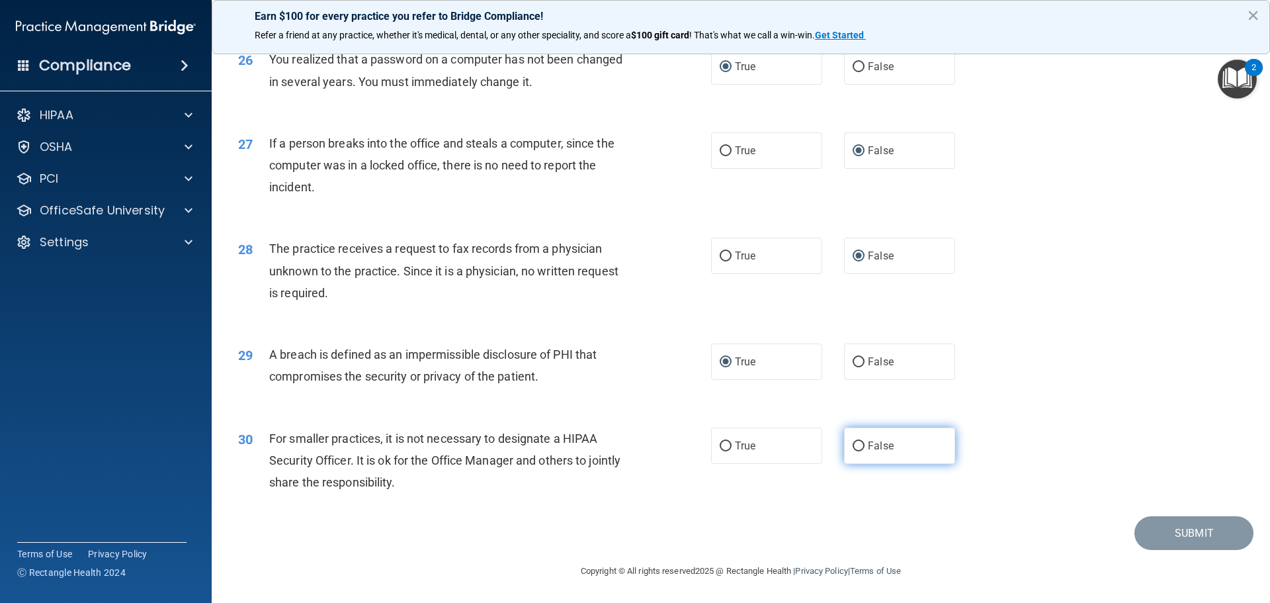
click at [845, 447] on label "False" at bounding box center [899, 445] width 111 height 36
click at [853, 447] on input "False" at bounding box center [859, 446] width 12 height 10
radio input "true"
click at [1168, 533] on button "Submit" at bounding box center [1194, 533] width 119 height 34
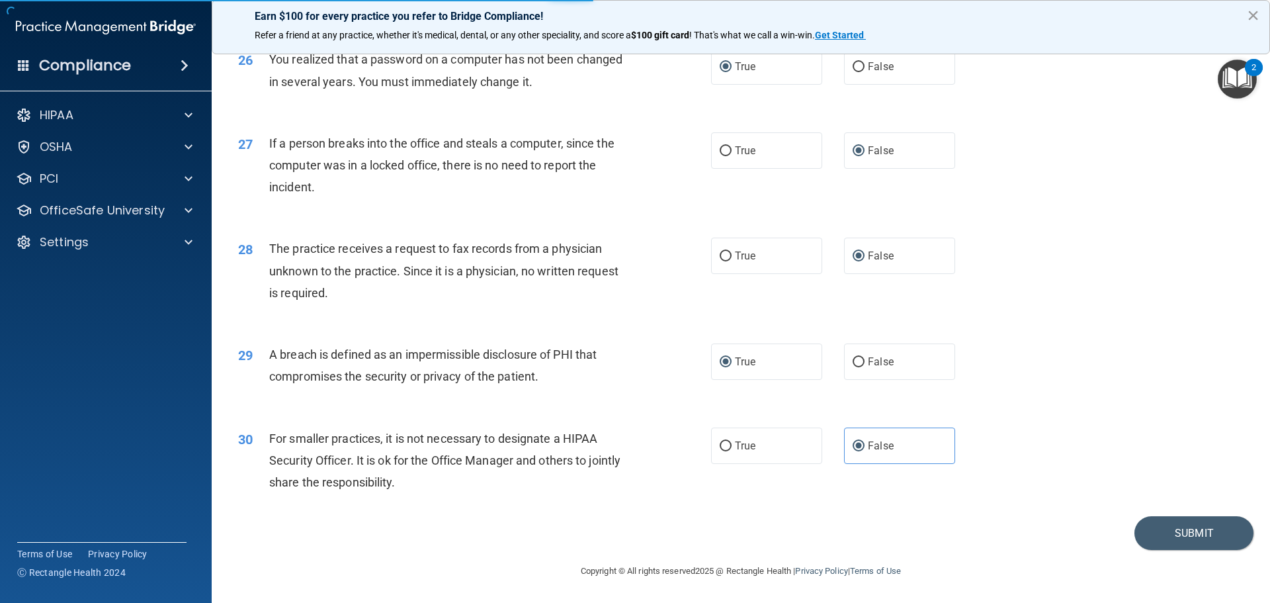
click at [1257, 17] on button "×" at bounding box center [1253, 15] width 13 height 21
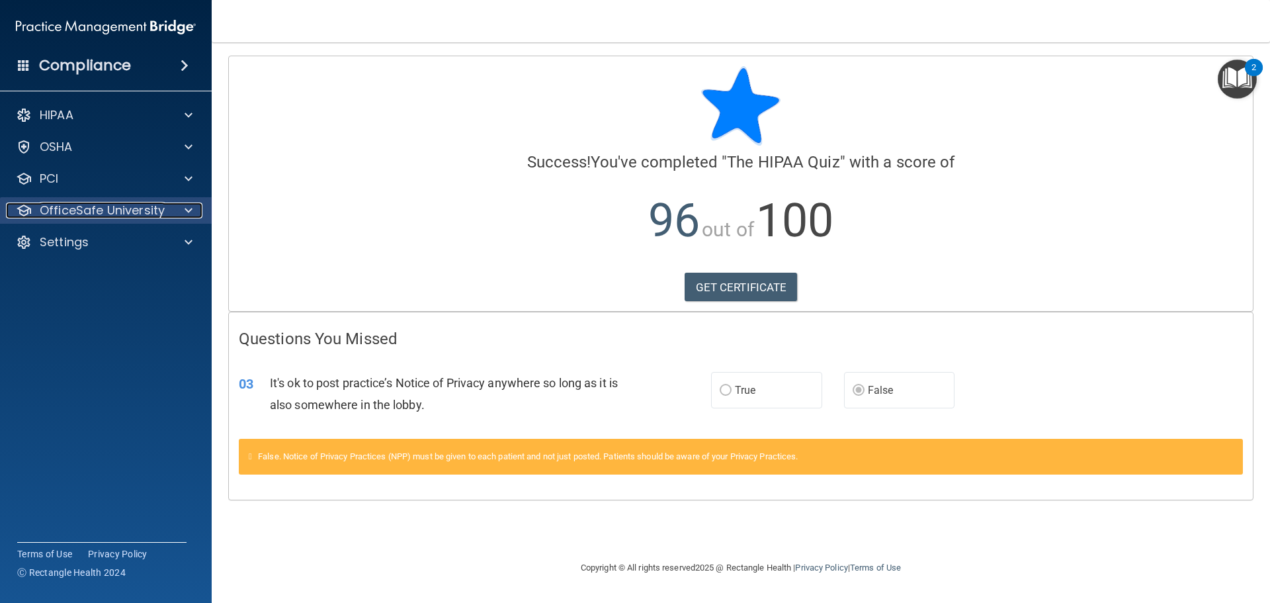
click at [78, 215] on p "OfficeSafe University" at bounding box center [102, 210] width 125 height 16
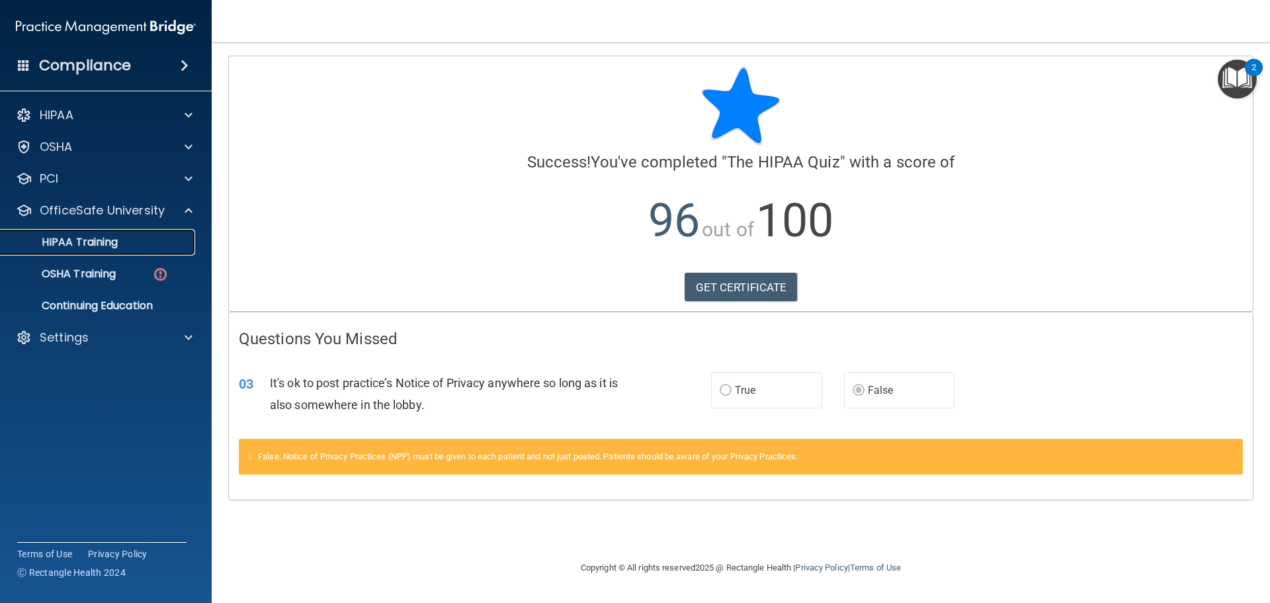
click at [92, 243] on p "HIPAA Training" at bounding box center [63, 242] width 109 height 13
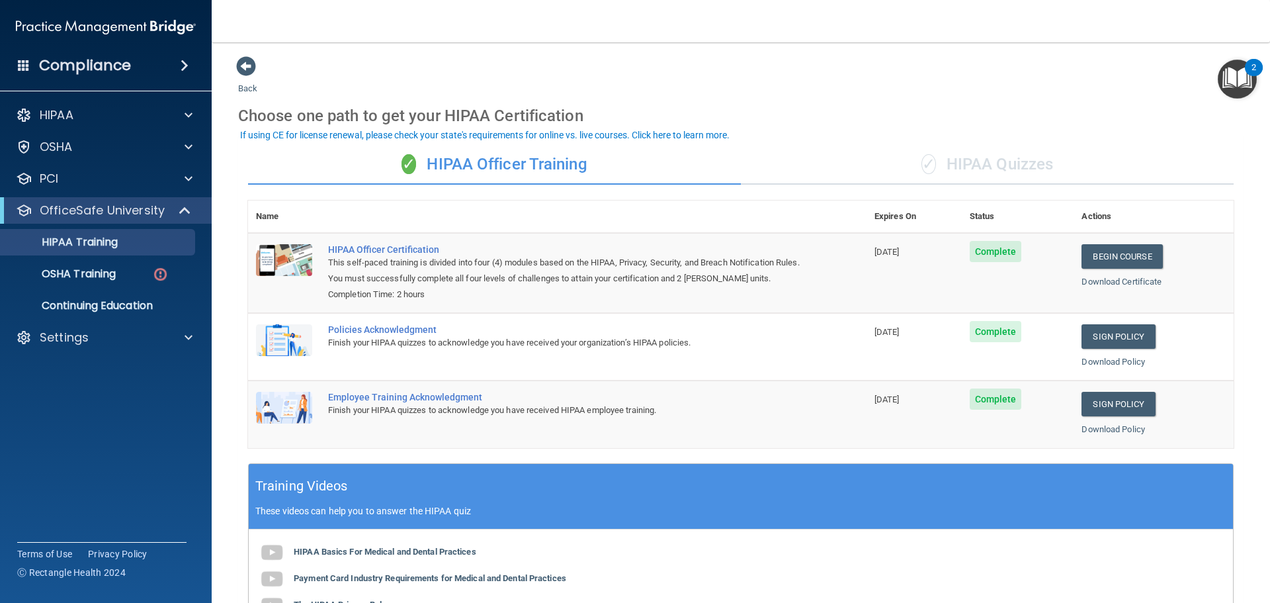
click at [1014, 163] on div "✓ HIPAA Quizzes" at bounding box center [987, 165] width 493 height 40
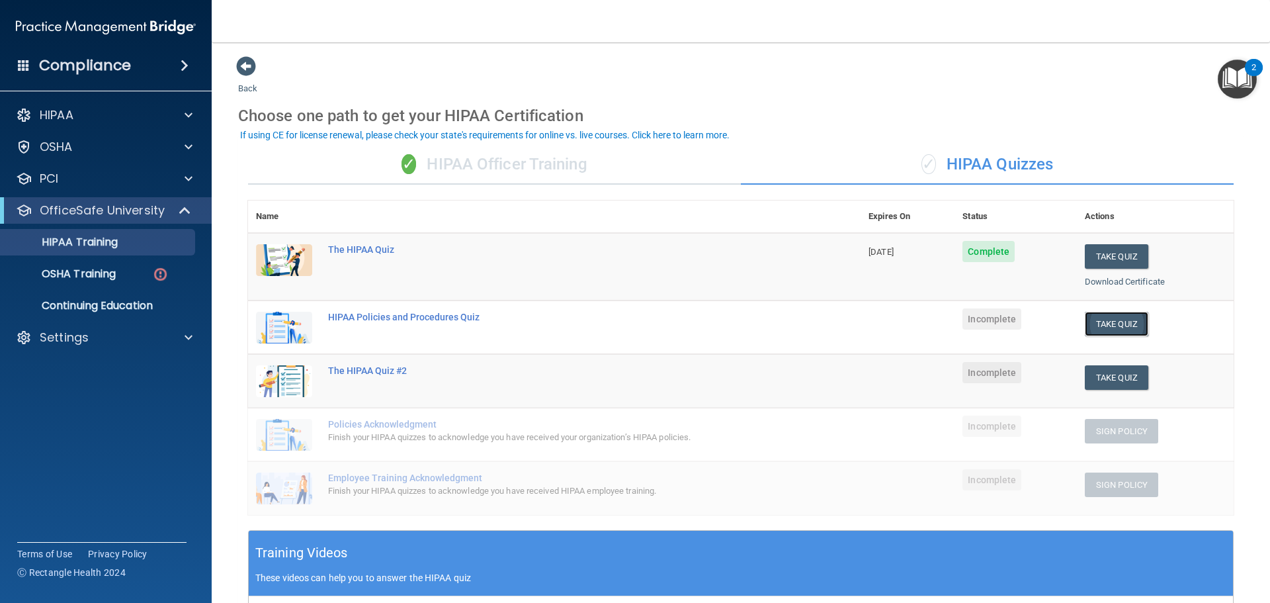
click at [1103, 318] on button "Take Quiz" at bounding box center [1117, 324] width 64 height 24
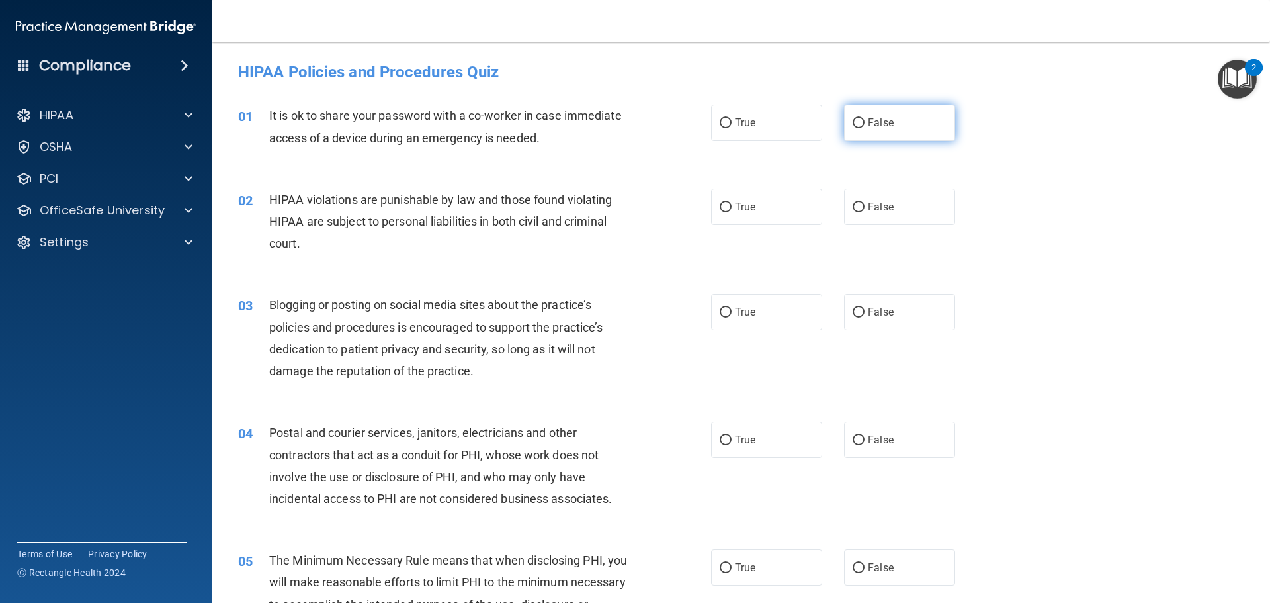
click at [856, 124] on input "False" at bounding box center [859, 123] width 12 height 10
radio input "true"
drag, startPoint x: 722, startPoint y: 206, endPoint x: 709, endPoint y: 212, distance: 14.5
click at [721, 207] on input "True" at bounding box center [726, 207] width 12 height 10
radio input "true"
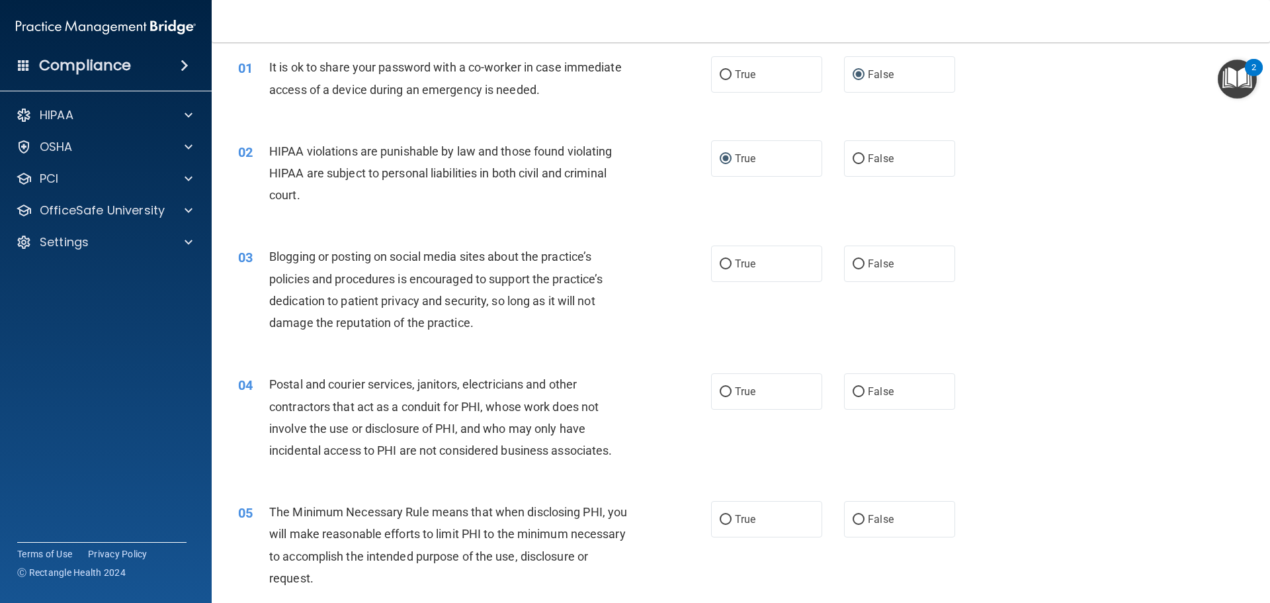
scroll to position [88, 0]
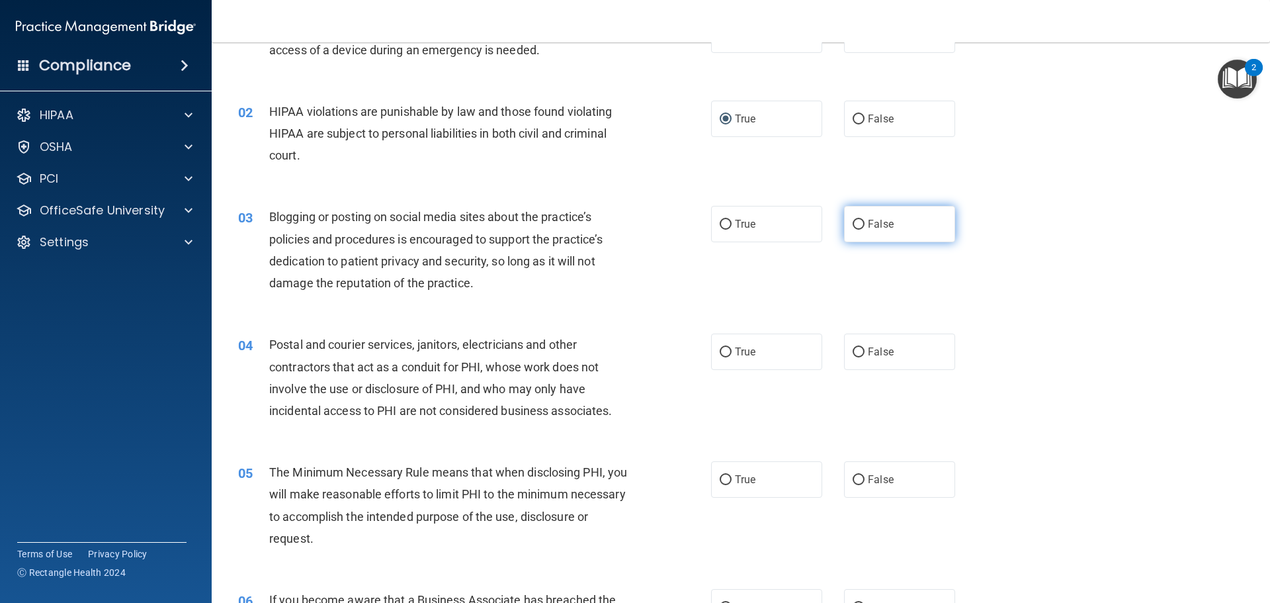
click at [857, 222] on input "False" at bounding box center [859, 225] width 12 height 10
radio input "true"
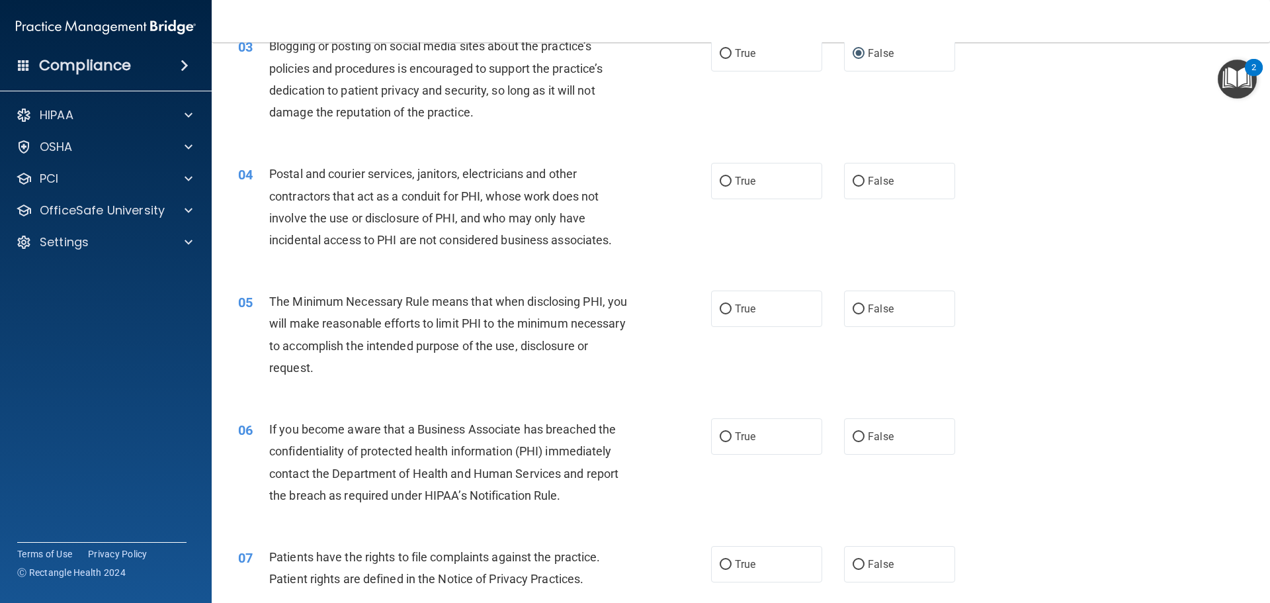
scroll to position [265, 0]
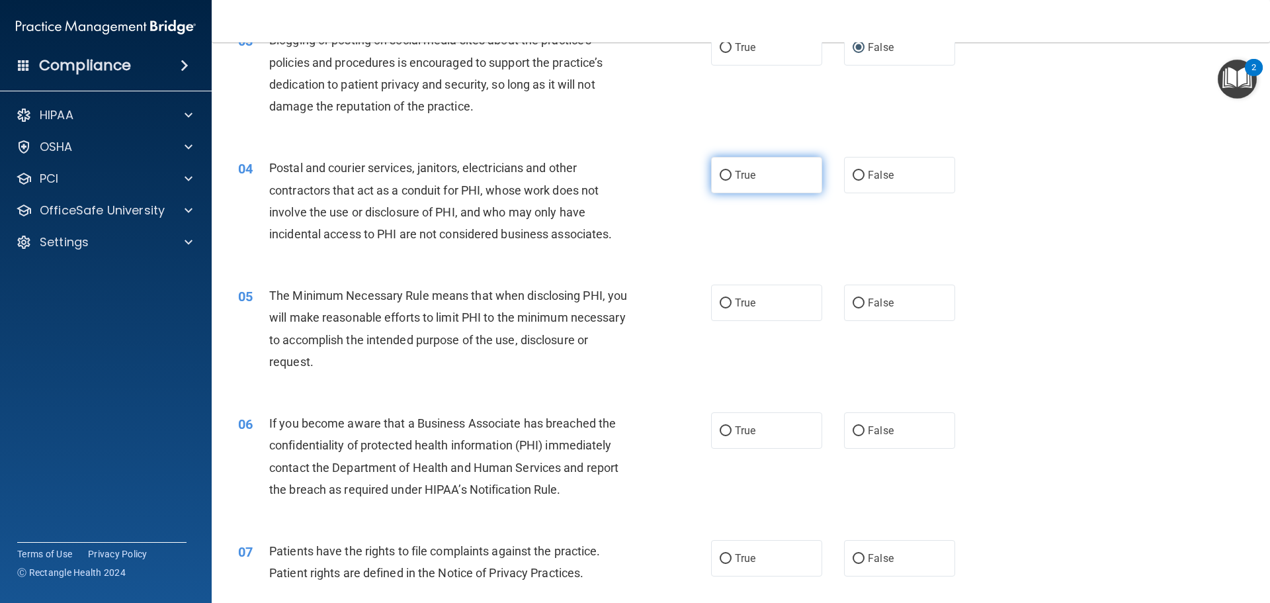
click at [713, 178] on label "True" at bounding box center [766, 175] width 111 height 36
click at [720, 178] on input "True" at bounding box center [726, 176] width 12 height 10
radio input "true"
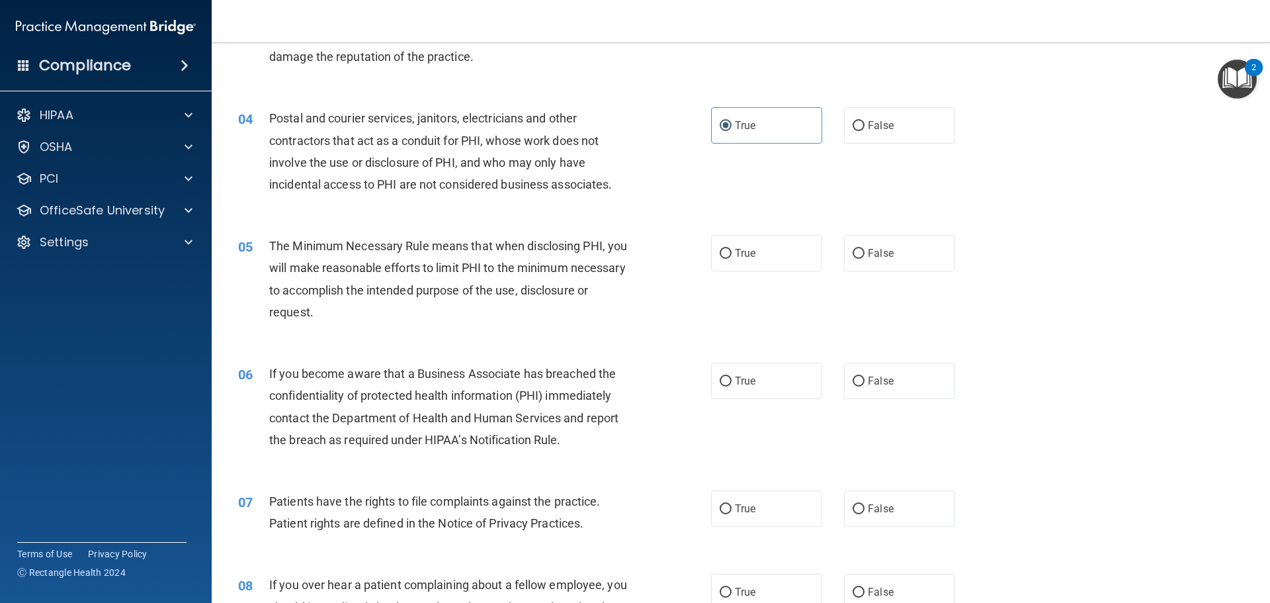
scroll to position [441, 0]
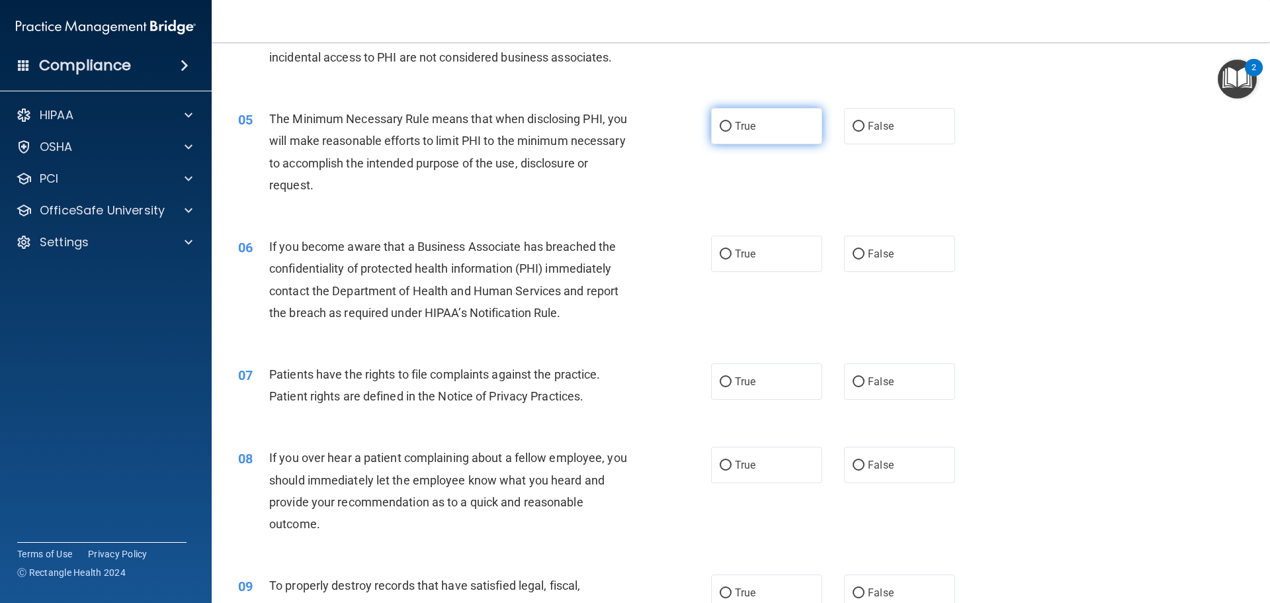
click at [723, 128] on input "True" at bounding box center [726, 127] width 12 height 10
radio input "true"
click at [724, 378] on input "True" at bounding box center [726, 382] width 12 height 10
radio input "true"
click at [853, 254] on input "False" at bounding box center [859, 254] width 12 height 10
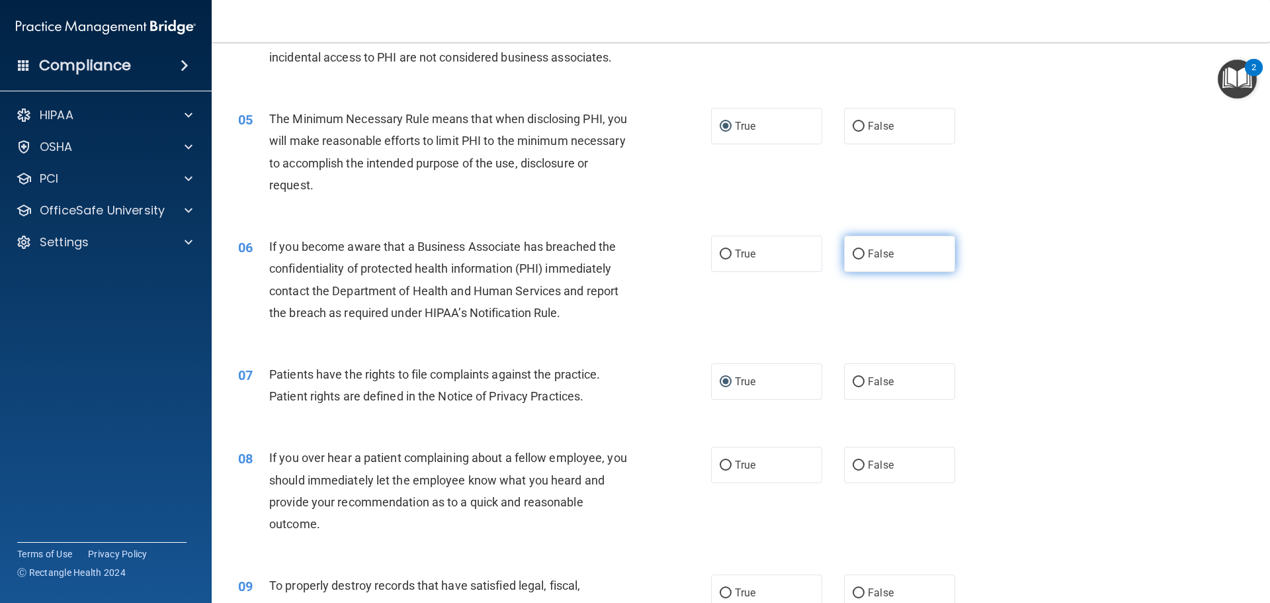
radio input "true"
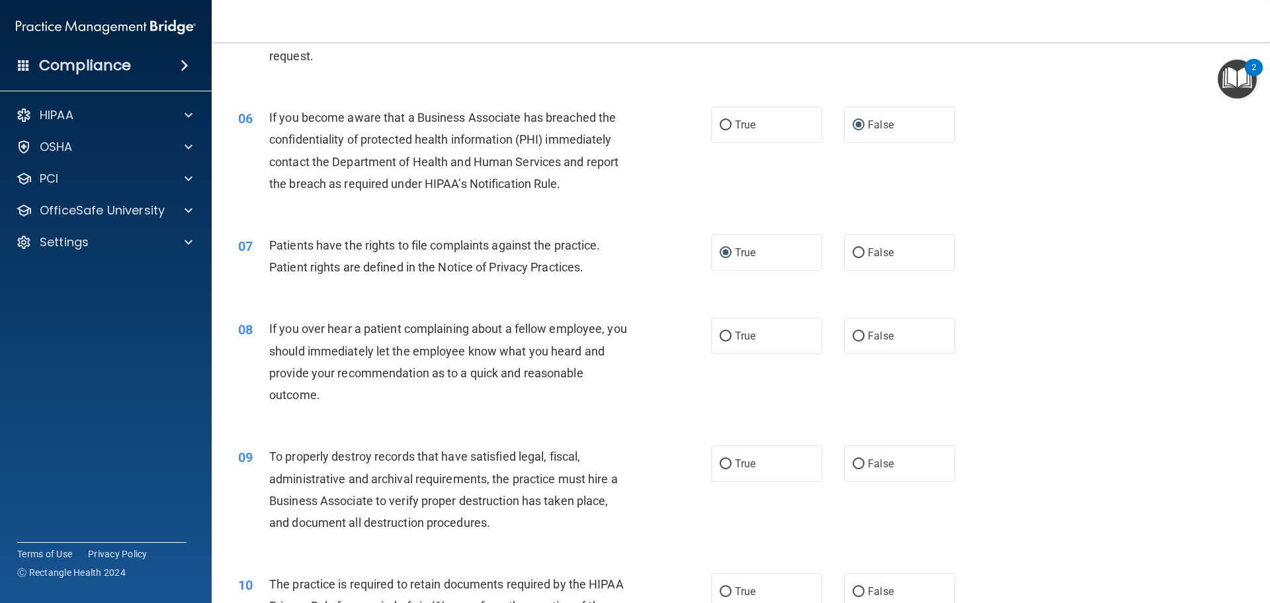
scroll to position [706, 0]
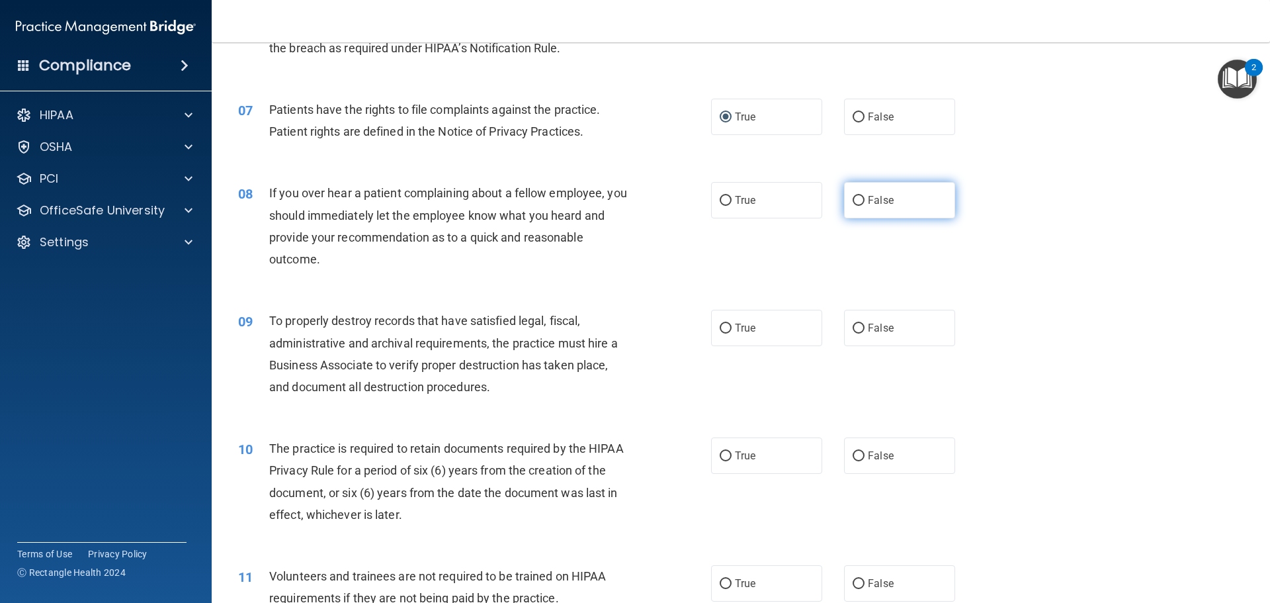
click at [854, 201] on input "False" at bounding box center [859, 201] width 12 height 10
radio input "true"
click at [860, 333] on label "False" at bounding box center [899, 328] width 111 height 36
click at [860, 333] on input "False" at bounding box center [859, 329] width 12 height 10
radio input "true"
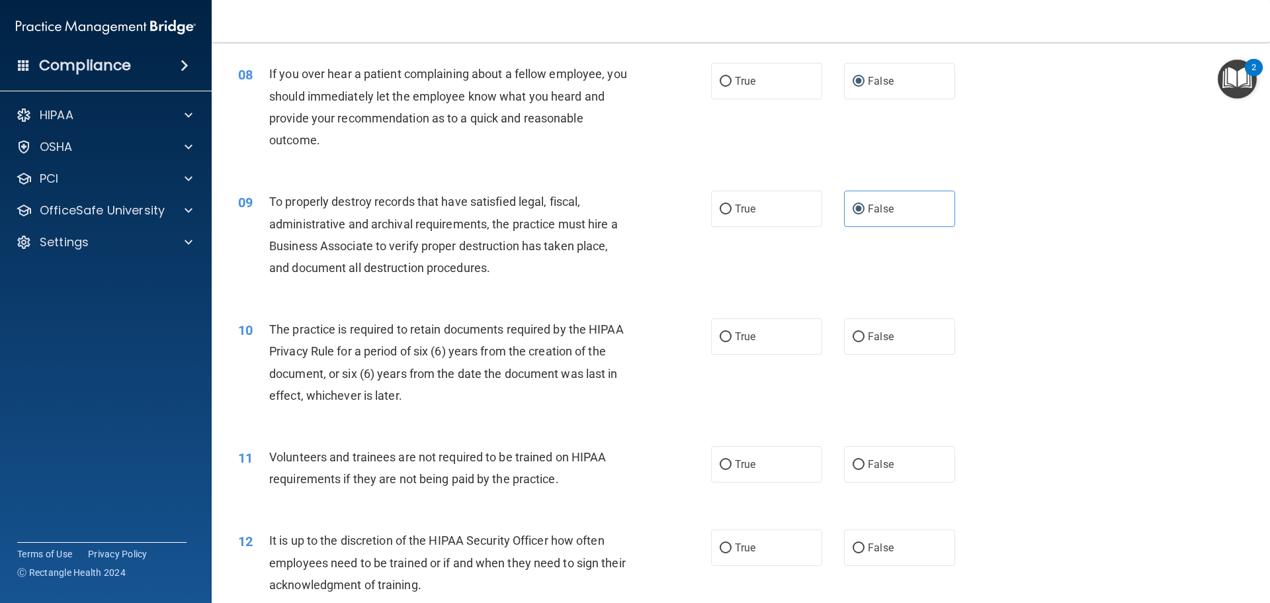
scroll to position [882, 0]
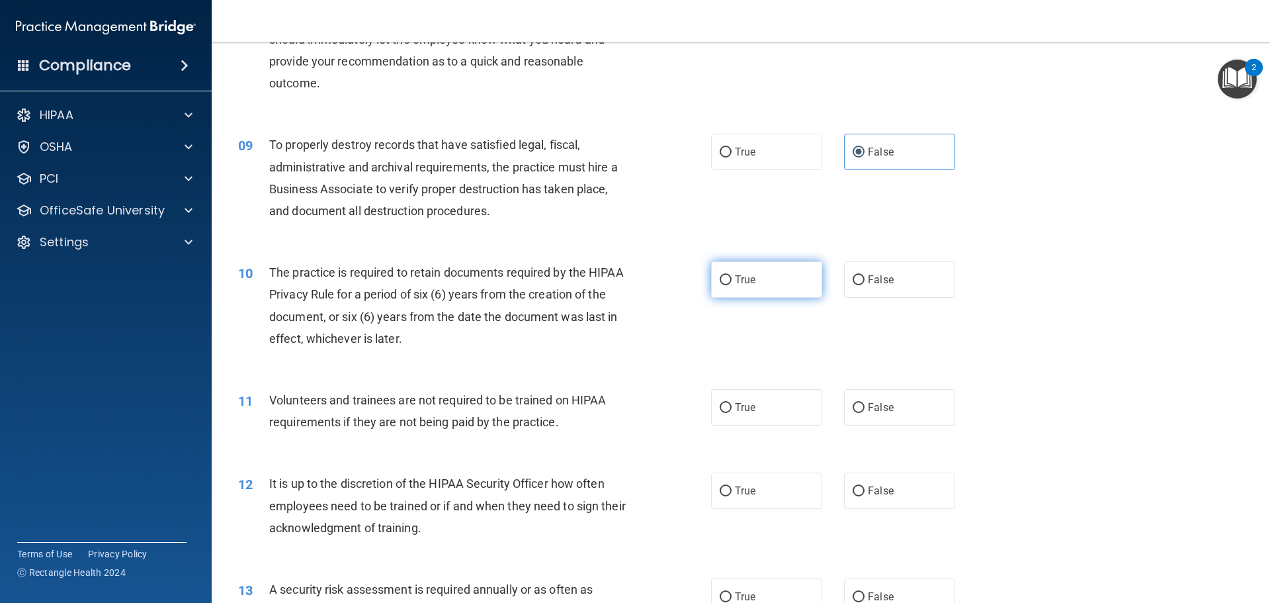
click at [720, 277] on input "True" at bounding box center [726, 280] width 12 height 10
radio input "true"
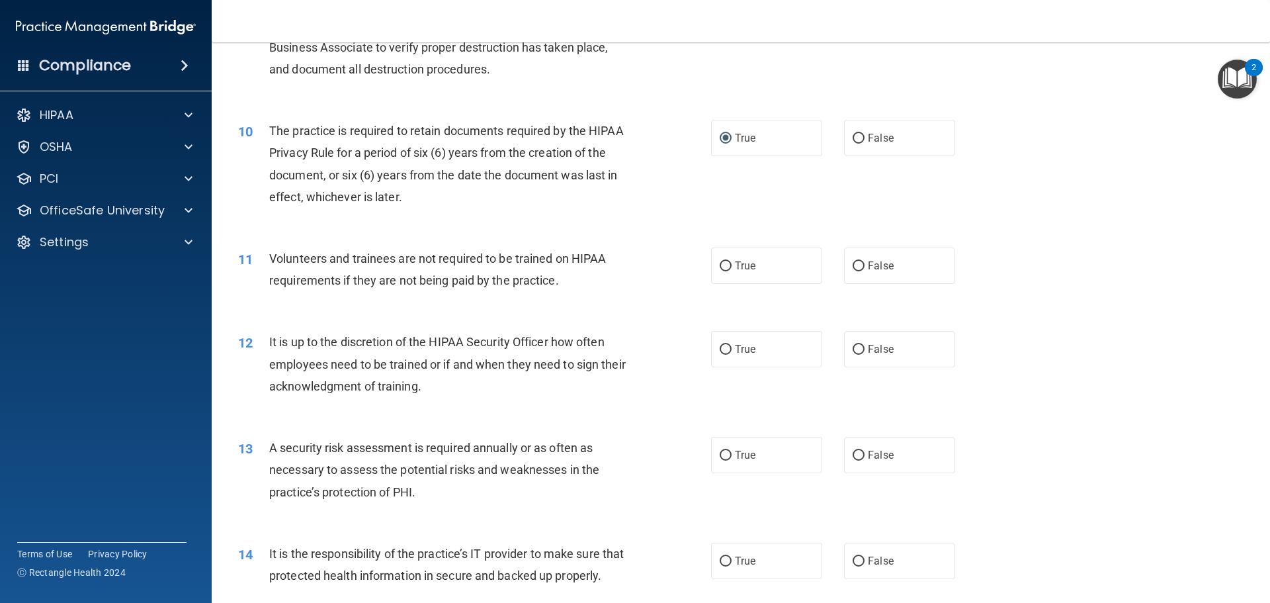
scroll to position [1059, 0]
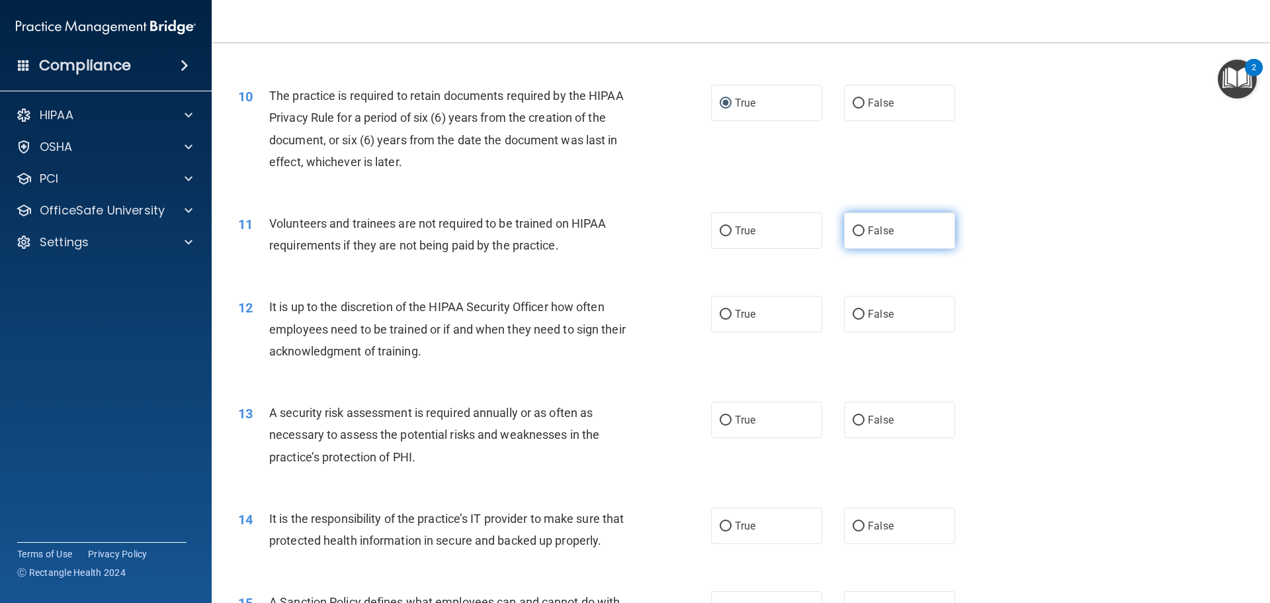
click at [853, 231] on input "False" at bounding box center [859, 231] width 12 height 10
radio input "true"
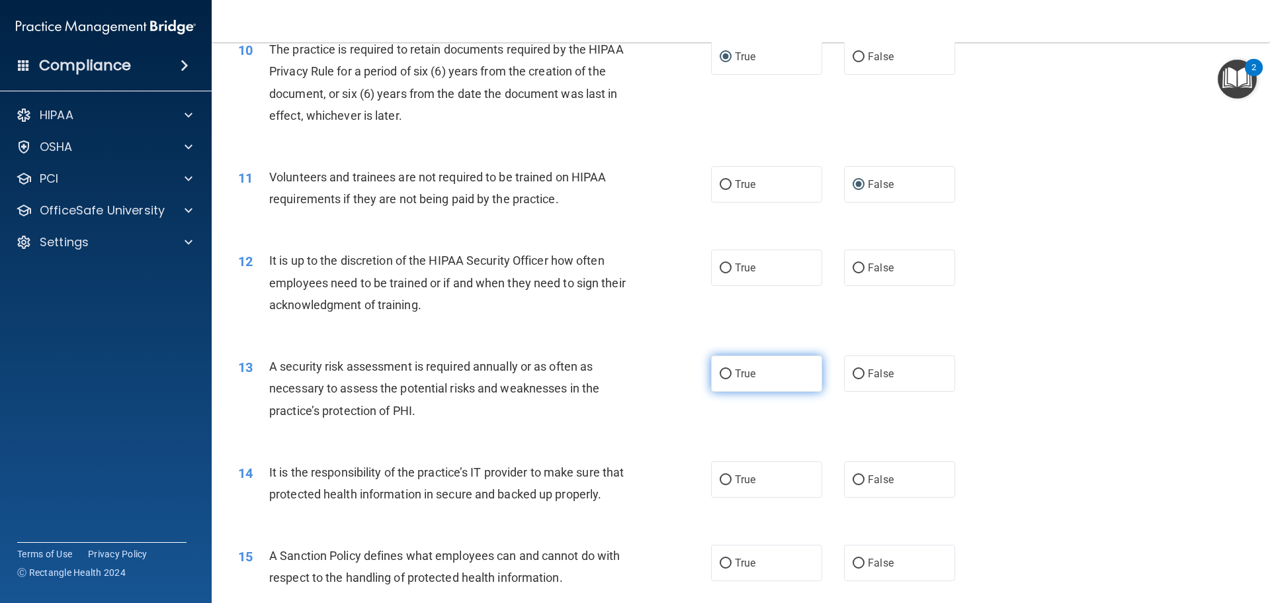
scroll to position [1147, 0]
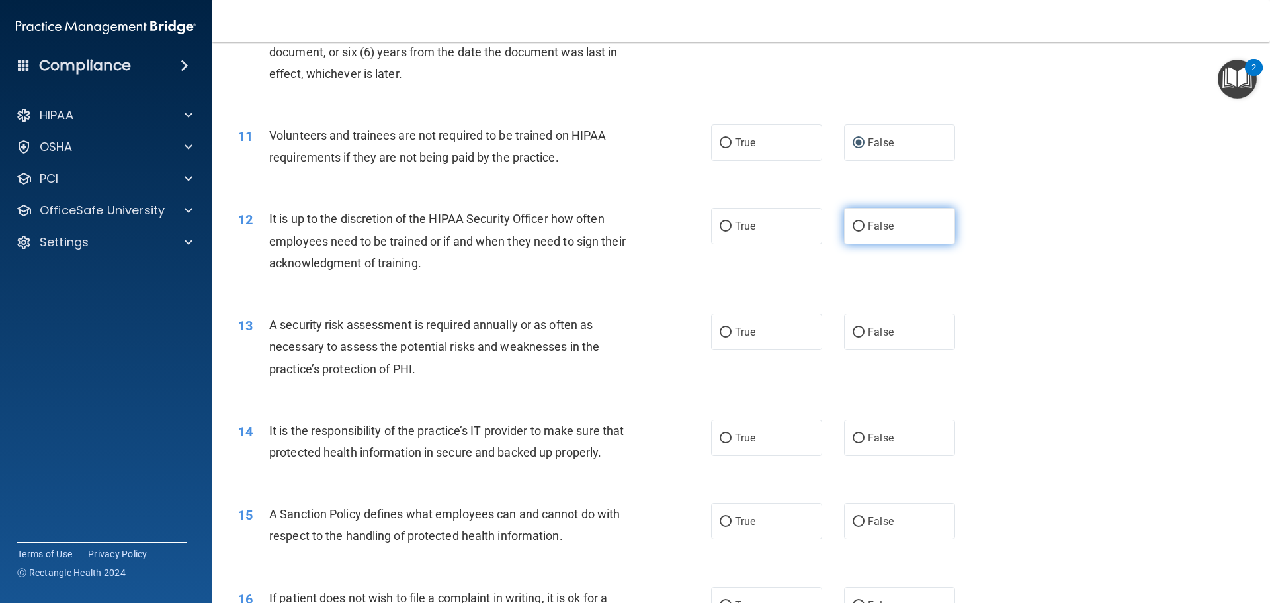
click at [853, 225] on input "False" at bounding box center [859, 227] width 12 height 10
radio input "true"
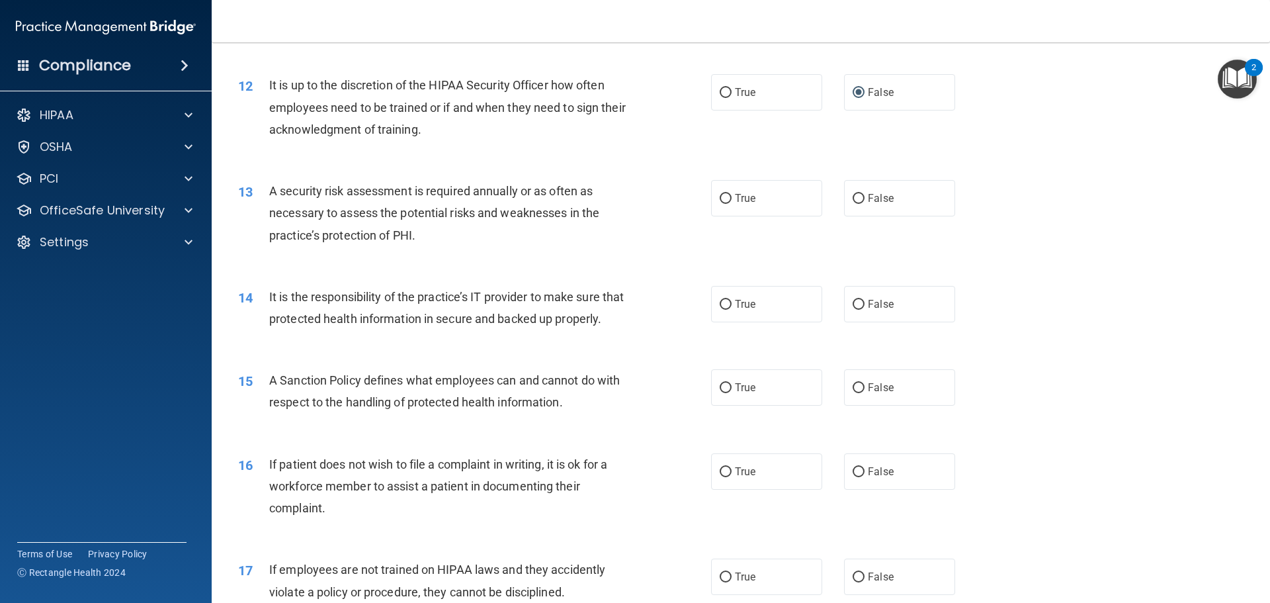
scroll to position [1323, 0]
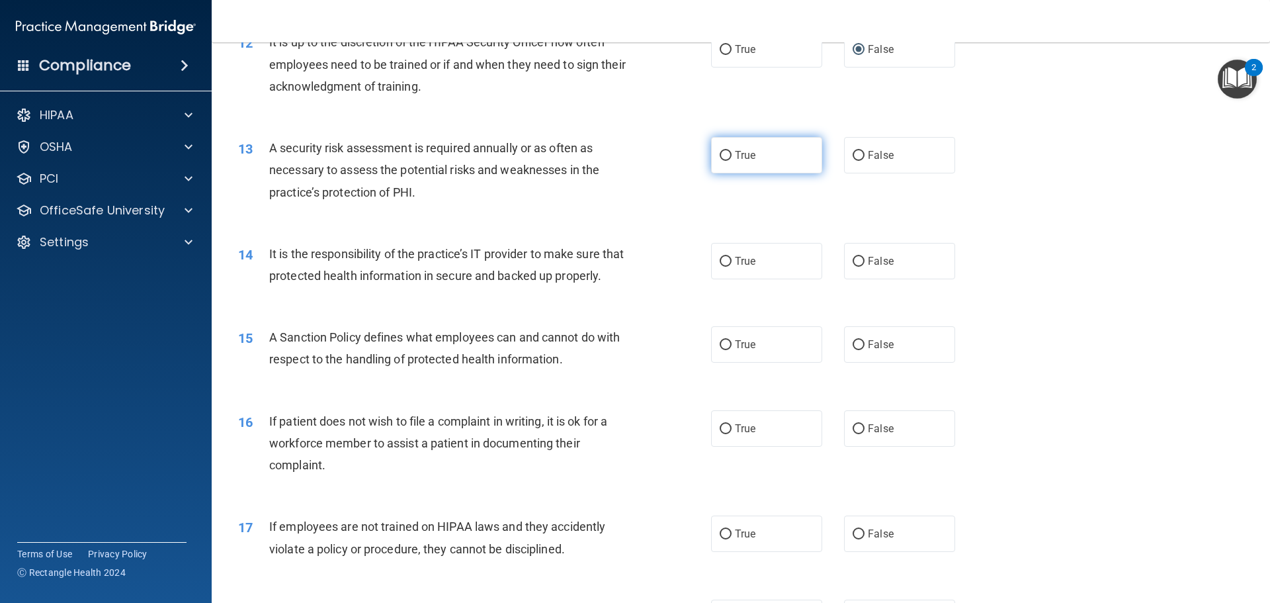
click at [720, 153] on input "True" at bounding box center [726, 156] width 12 height 10
radio input "true"
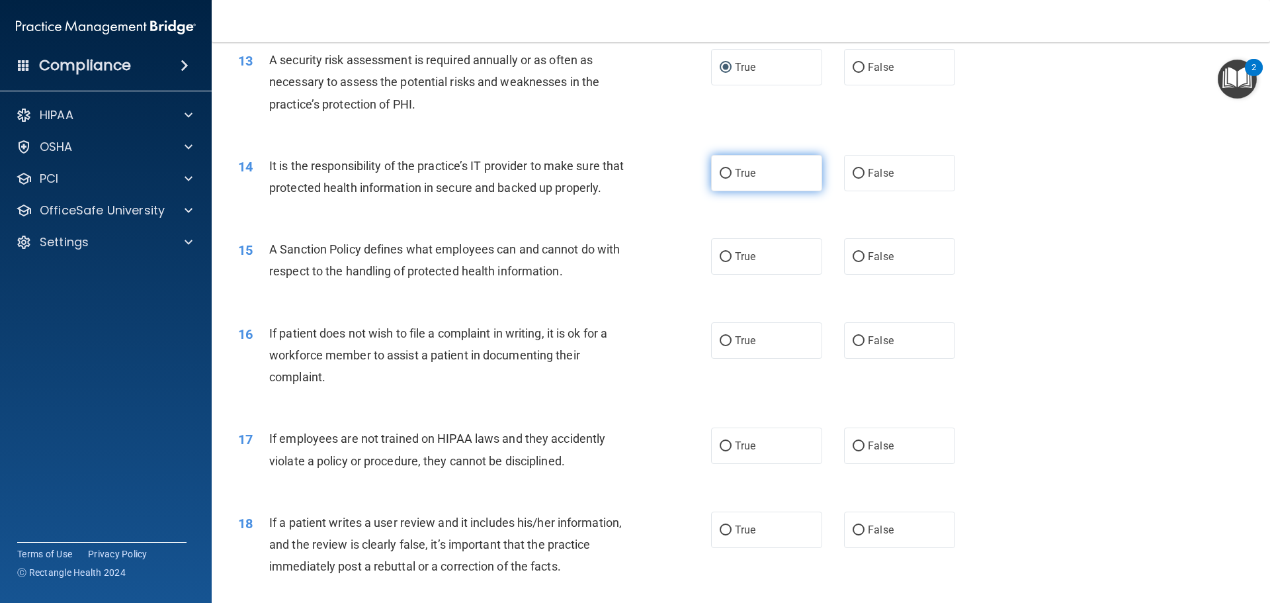
click at [720, 182] on label "True" at bounding box center [766, 173] width 111 height 36
click at [720, 179] on input "True" at bounding box center [726, 174] width 12 height 10
radio input "true"
click at [712, 275] on label "True" at bounding box center [766, 256] width 111 height 36
click at [720, 262] on input "True" at bounding box center [726, 257] width 12 height 10
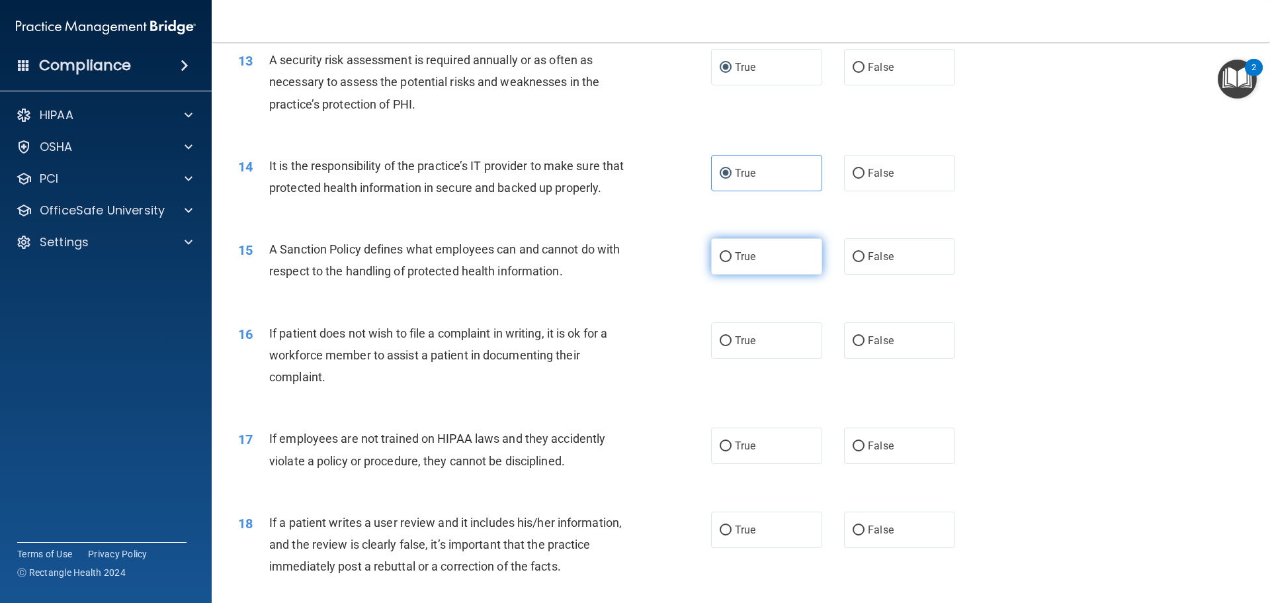
radio input "true"
click at [721, 346] on input "True" at bounding box center [726, 341] width 12 height 10
radio input "true"
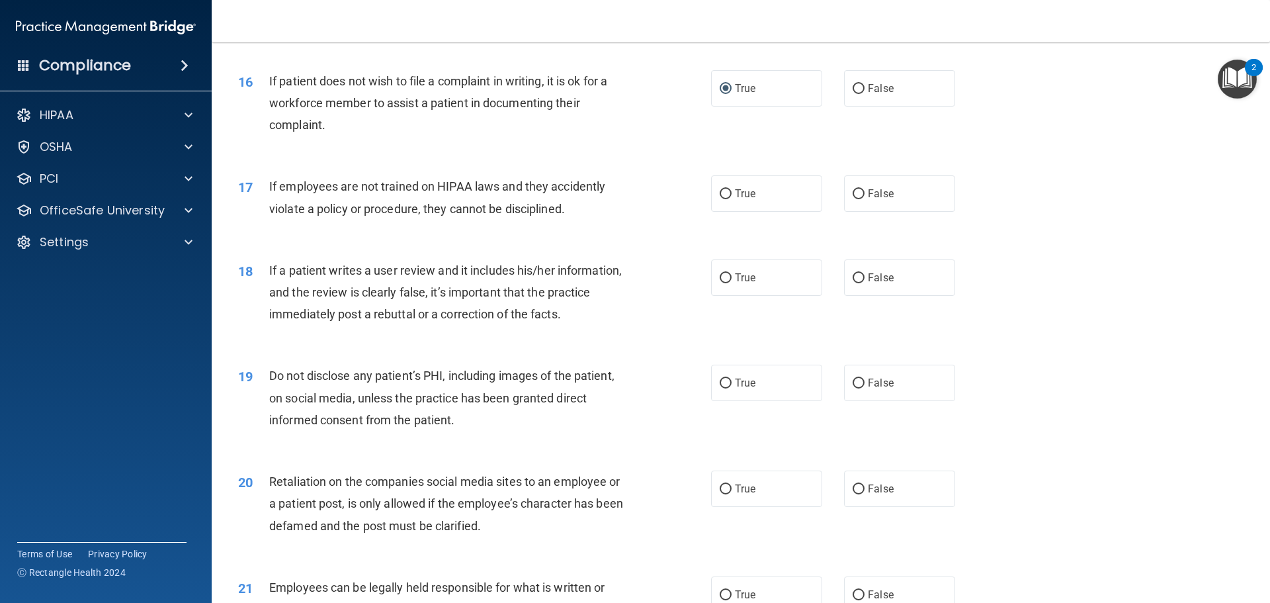
scroll to position [1676, 0]
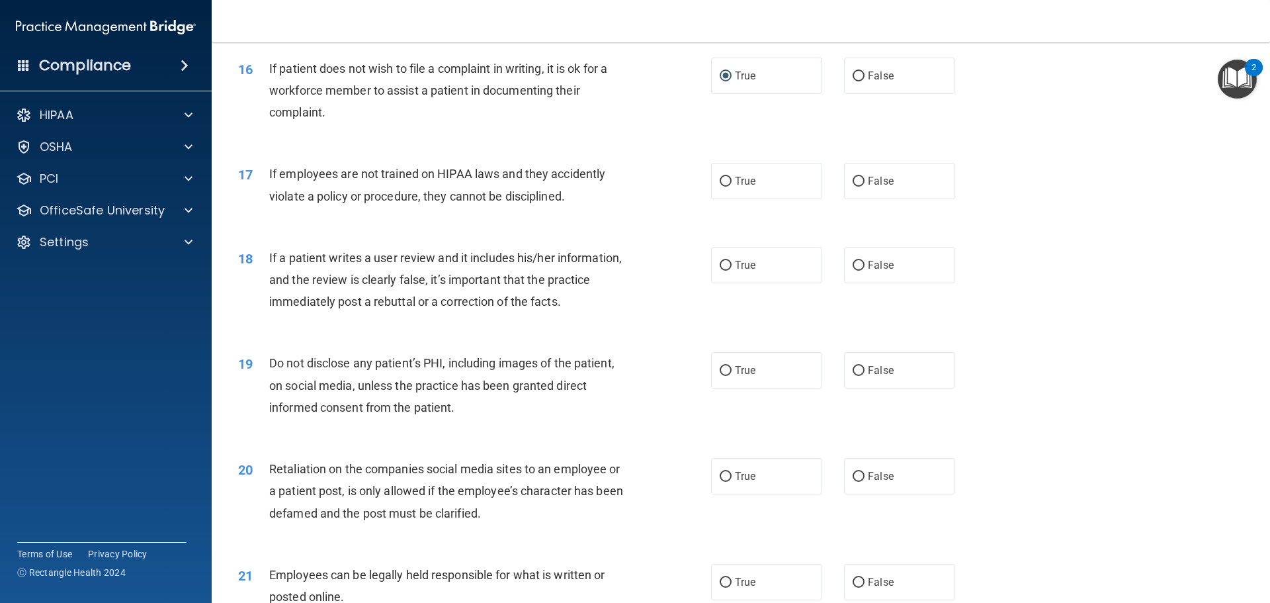
drag, startPoint x: 853, startPoint y: 202, endPoint x: 836, endPoint y: 205, distance: 18.2
click at [853, 187] on input "False" at bounding box center [859, 182] width 12 height 10
radio input "true"
click at [853, 271] on input "False" at bounding box center [859, 266] width 12 height 10
radio input "true"
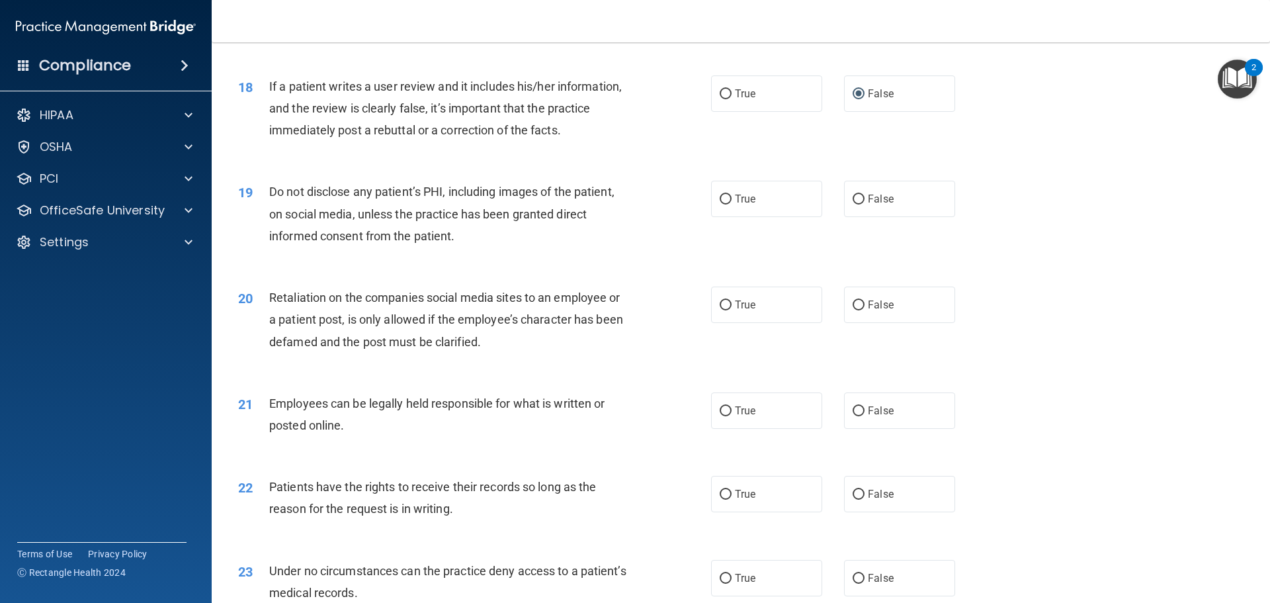
scroll to position [1852, 0]
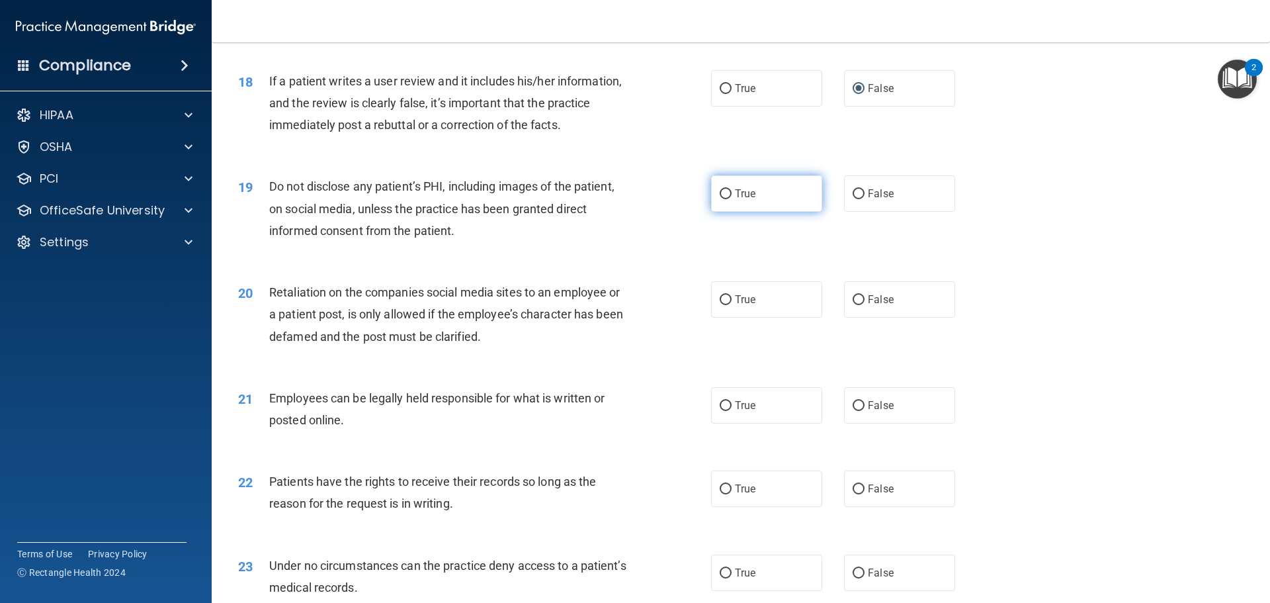
click at [714, 212] on label "True" at bounding box center [766, 193] width 111 height 36
click at [720, 199] on input "True" at bounding box center [726, 194] width 12 height 10
radio input "true"
click at [848, 316] on label "False" at bounding box center [899, 299] width 111 height 36
click at [853, 305] on input "False" at bounding box center [859, 300] width 12 height 10
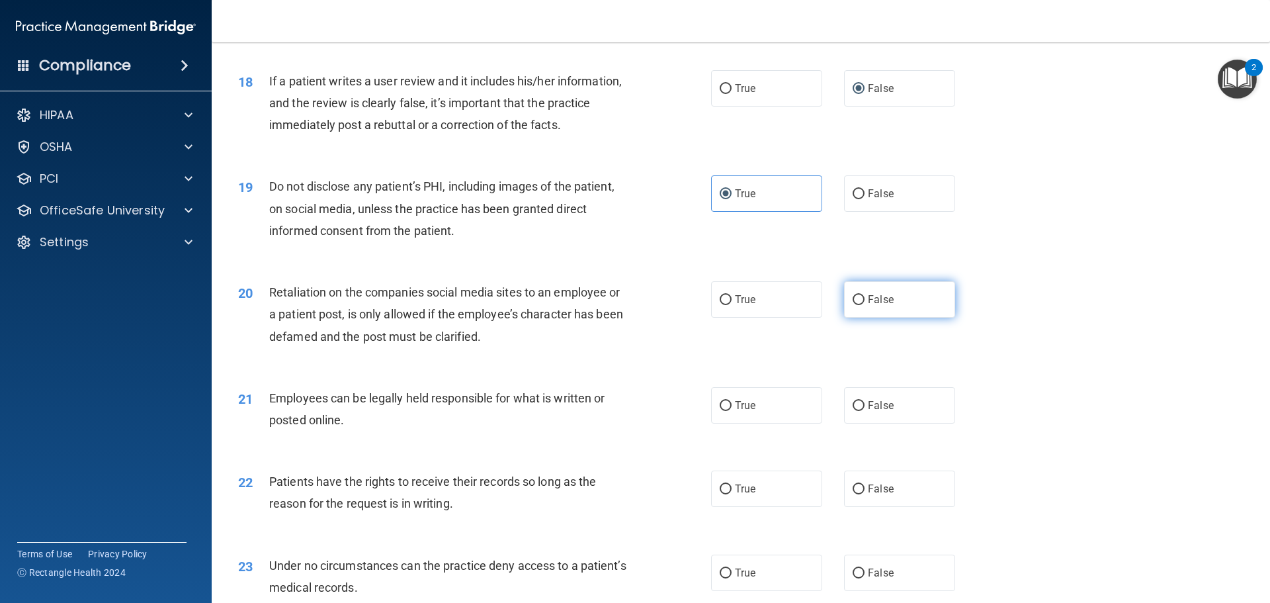
radio input "true"
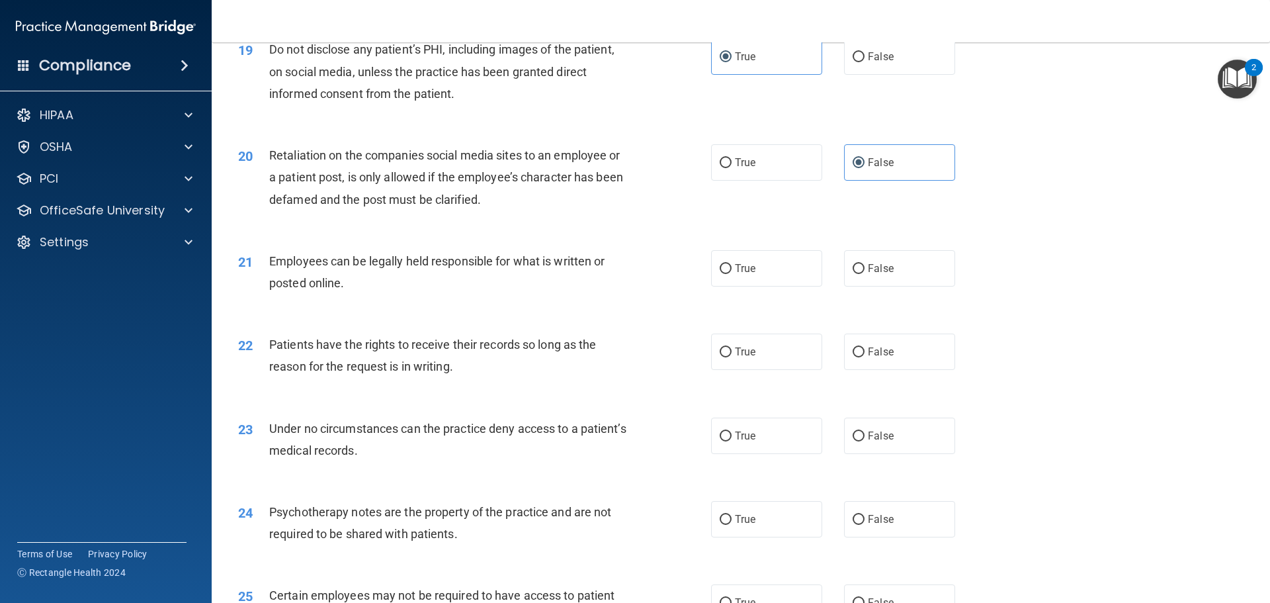
scroll to position [2029, 0]
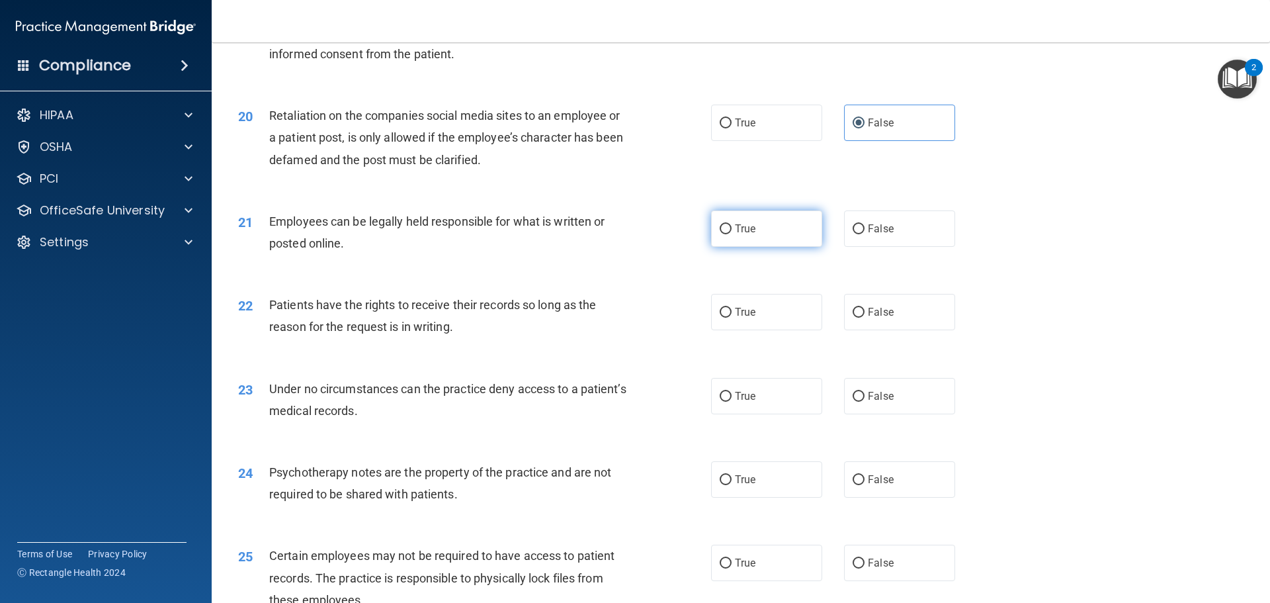
click at [720, 234] on input "True" at bounding box center [726, 229] width 12 height 10
radio input "true"
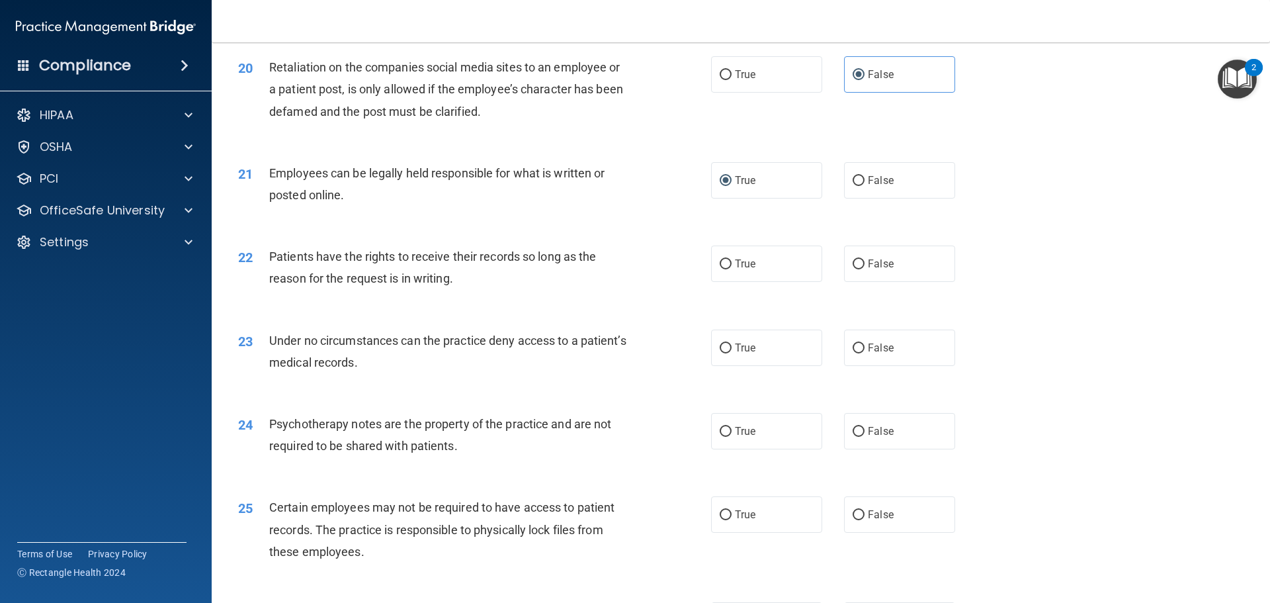
scroll to position [2117, 0]
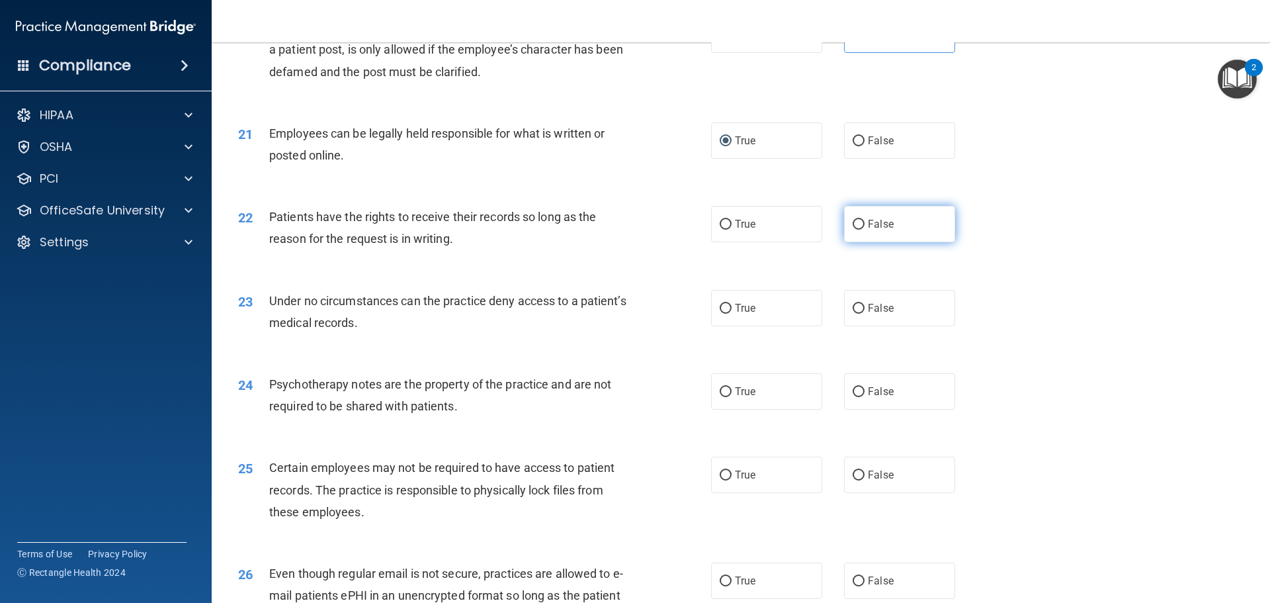
click at [854, 230] on input "False" at bounding box center [859, 225] width 12 height 10
radio input "true"
click at [853, 314] on input "False" at bounding box center [859, 309] width 12 height 10
radio input "true"
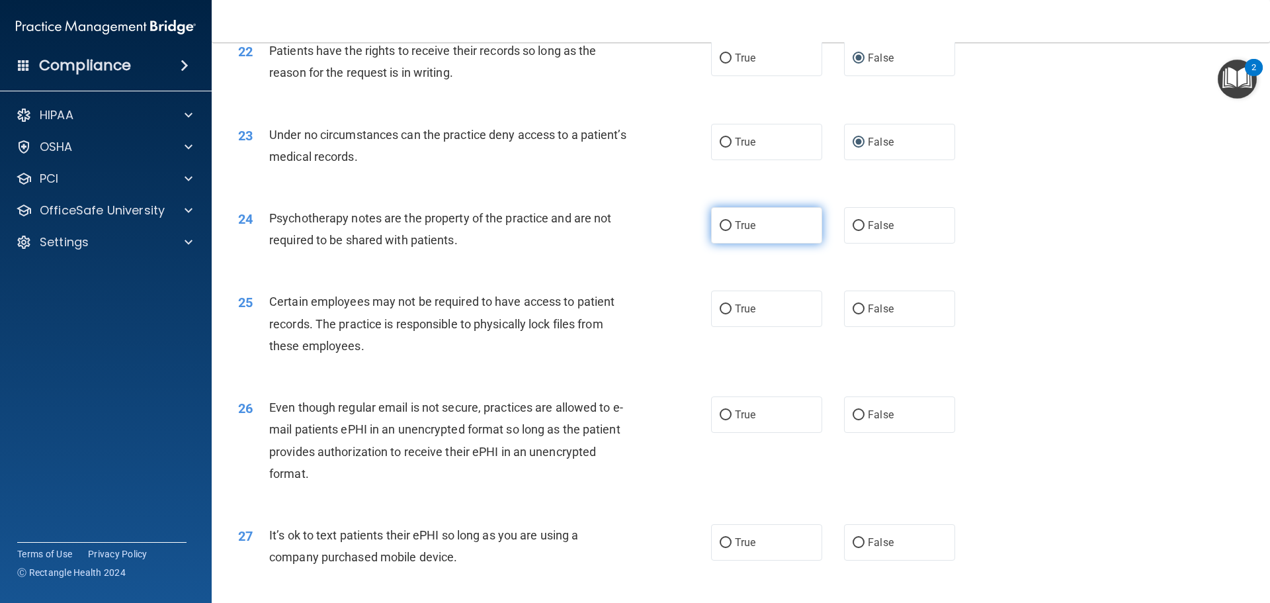
scroll to position [2294, 0]
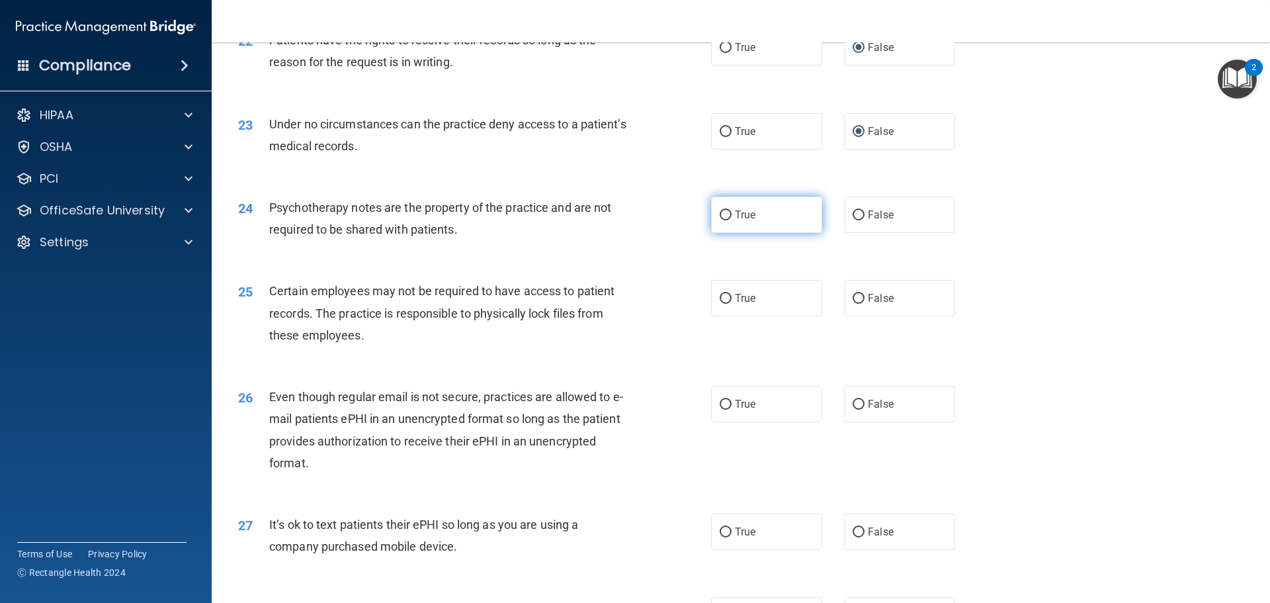
click at [720, 220] on input "True" at bounding box center [726, 215] width 12 height 10
radio input "true"
click at [853, 220] on input "False" at bounding box center [859, 215] width 12 height 10
radio input "true"
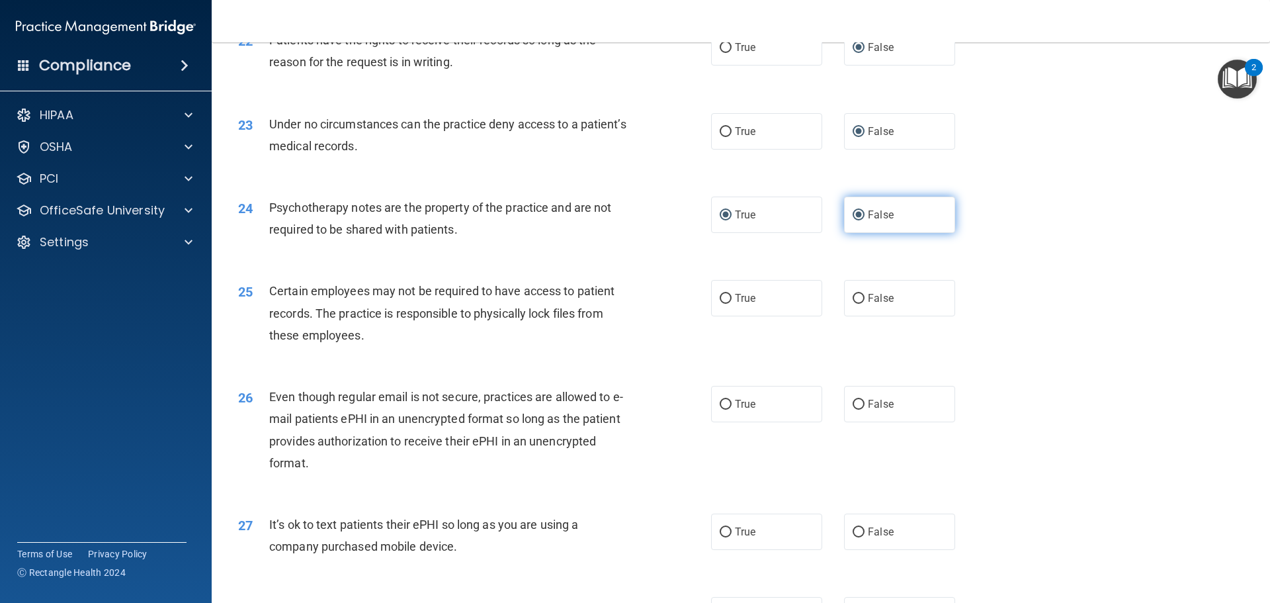
radio input "false"
click at [726, 304] on input "True" at bounding box center [726, 299] width 12 height 10
radio input "true"
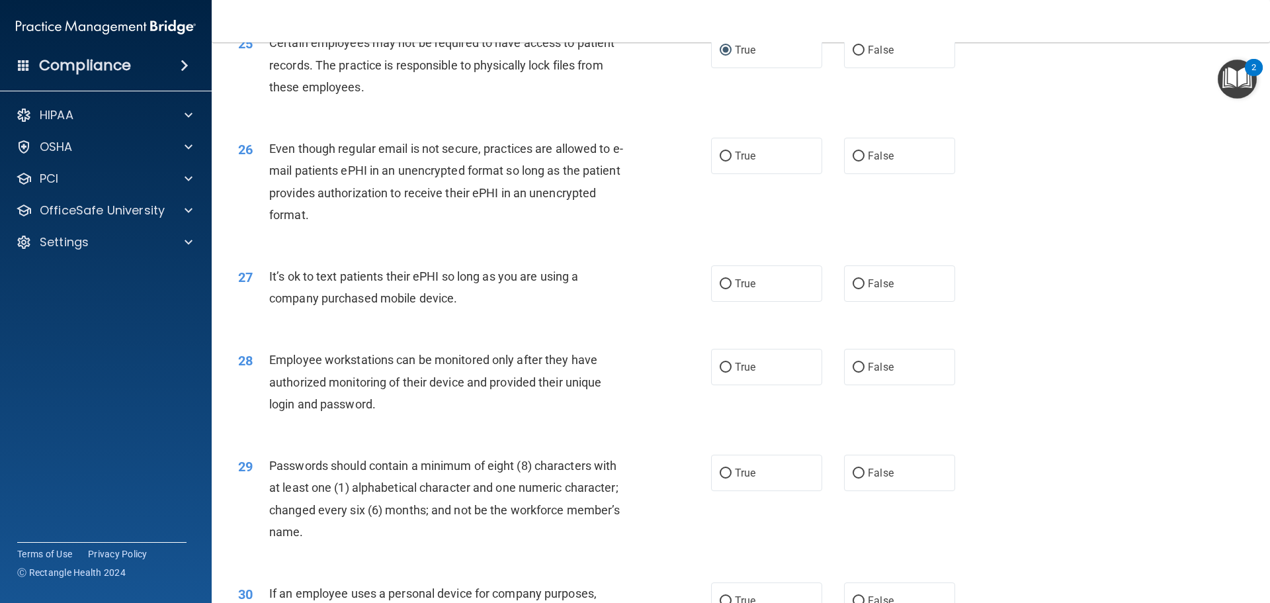
scroll to position [2631, 0]
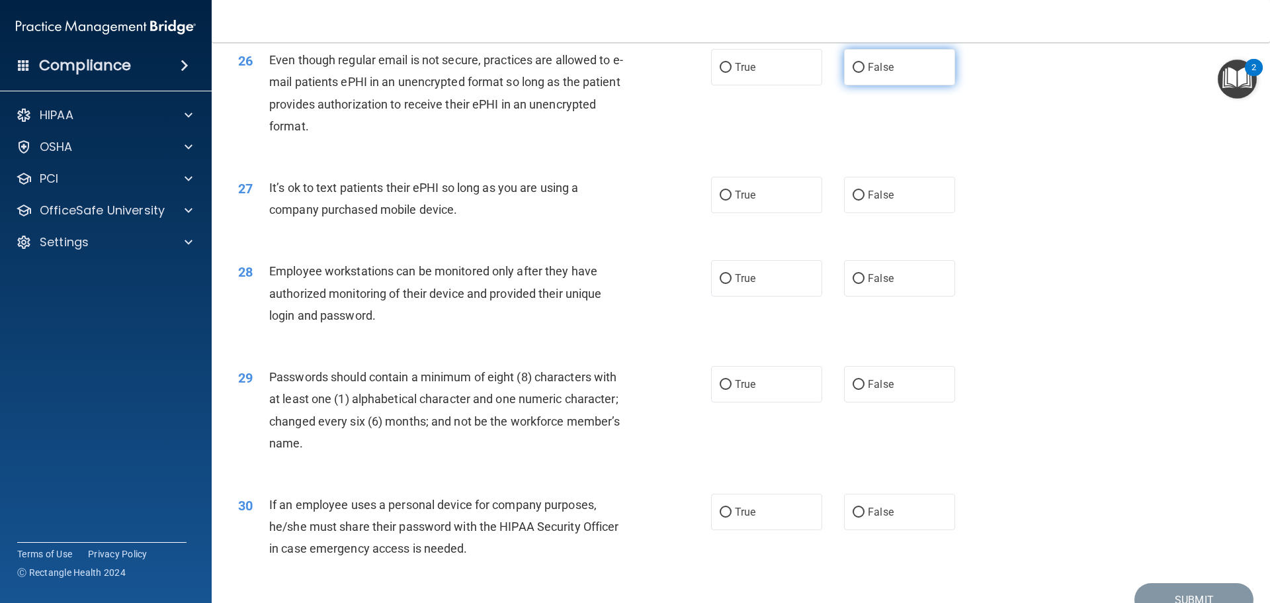
click at [855, 73] on input "False" at bounding box center [859, 68] width 12 height 10
radio input "true"
click at [853, 200] on input "False" at bounding box center [859, 196] width 12 height 10
radio input "true"
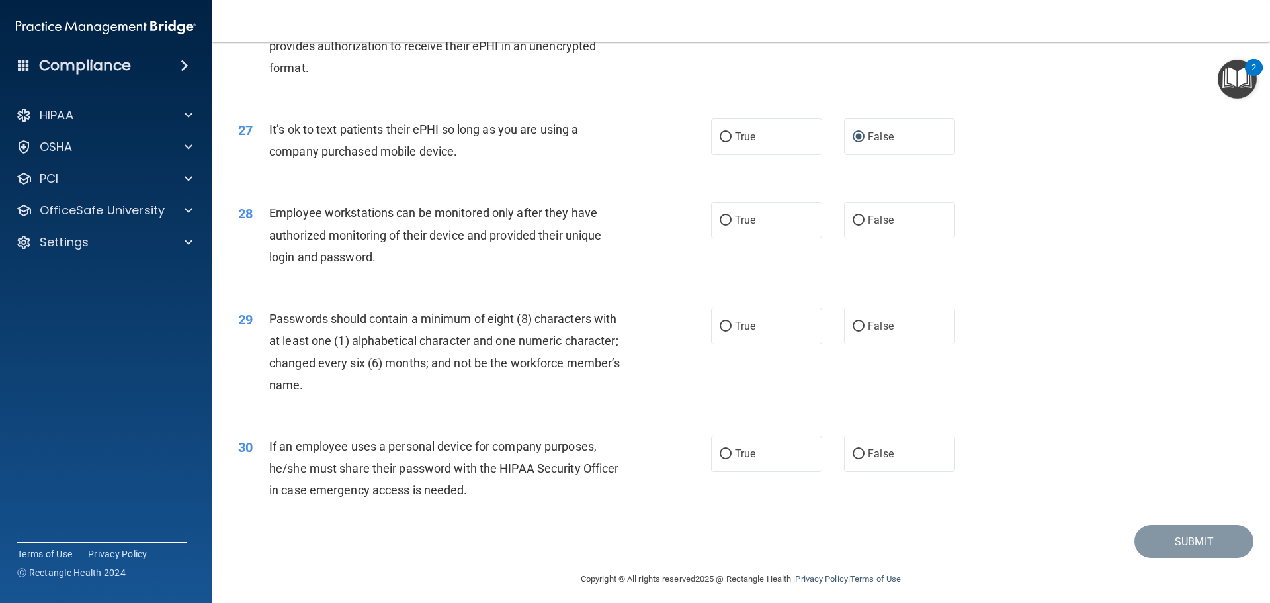
scroll to position [2719, 0]
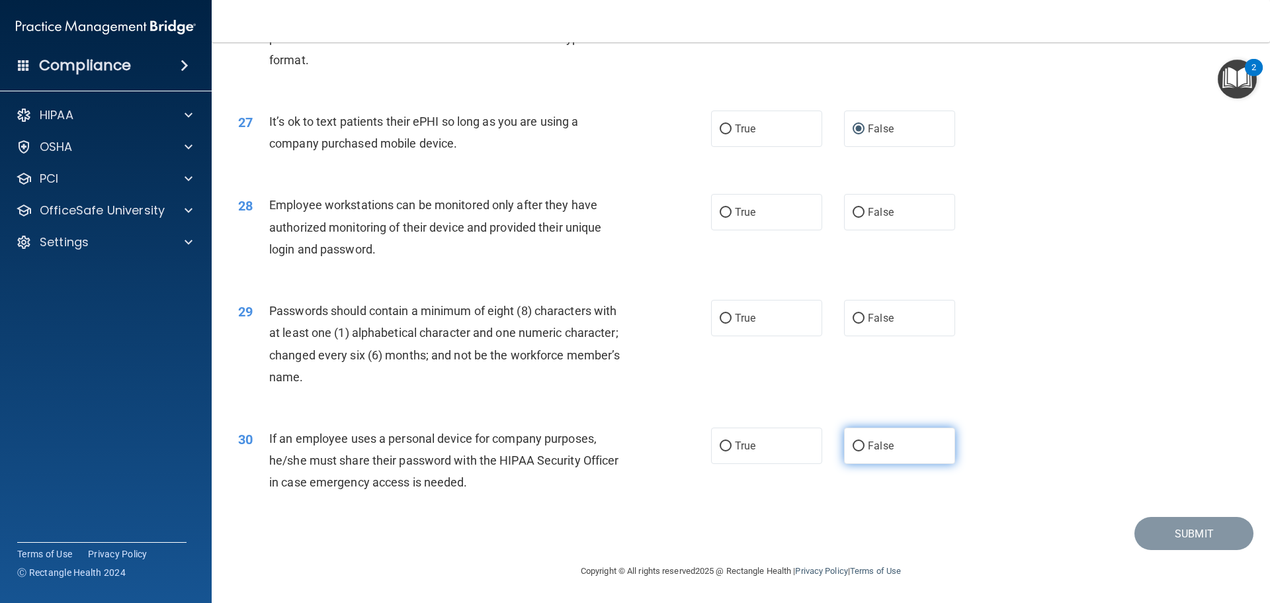
click at [851, 439] on label "False" at bounding box center [899, 445] width 111 height 36
click at [853, 441] on input "False" at bounding box center [859, 446] width 12 height 10
radio input "true"
click at [853, 215] on input "False" at bounding box center [859, 213] width 12 height 10
radio input "true"
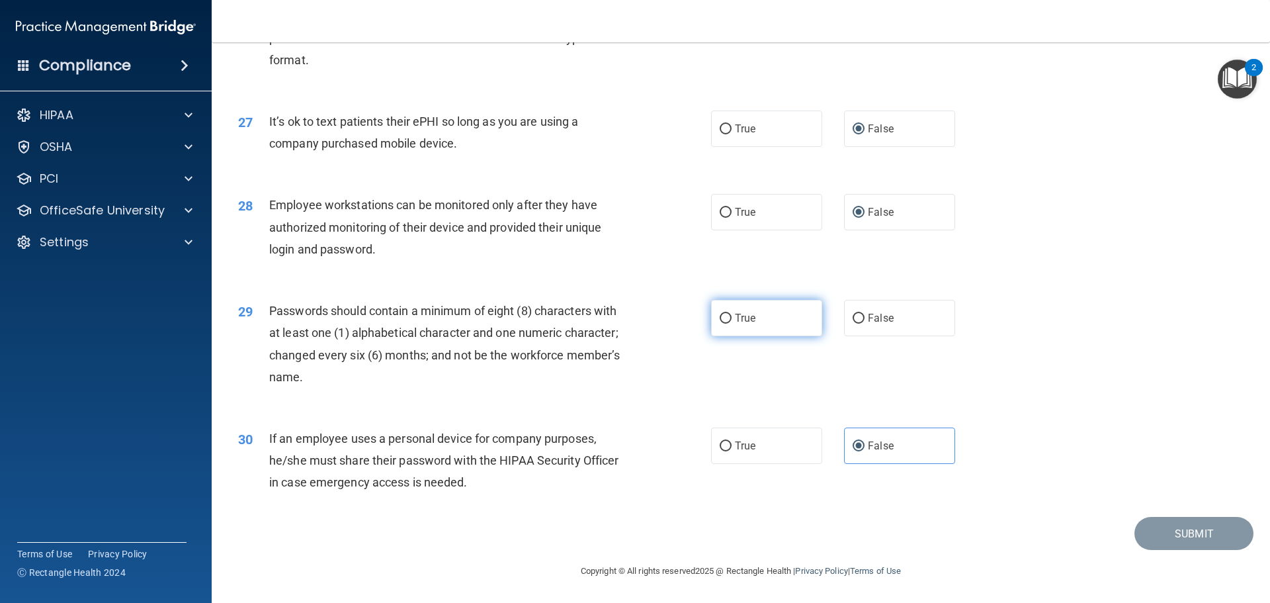
click at [724, 308] on label "True" at bounding box center [766, 318] width 111 height 36
click at [724, 314] on input "True" at bounding box center [726, 319] width 12 height 10
radio input "true"
click at [1164, 531] on button "Submit" at bounding box center [1194, 534] width 119 height 34
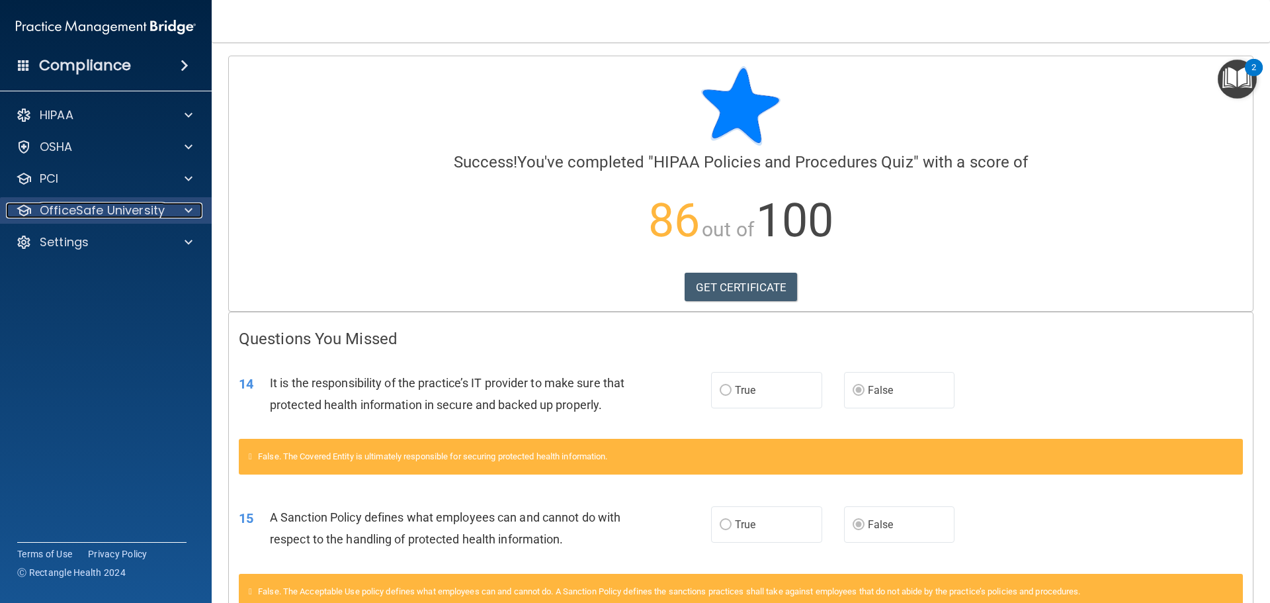
click at [81, 213] on p "OfficeSafe University" at bounding box center [102, 210] width 125 height 16
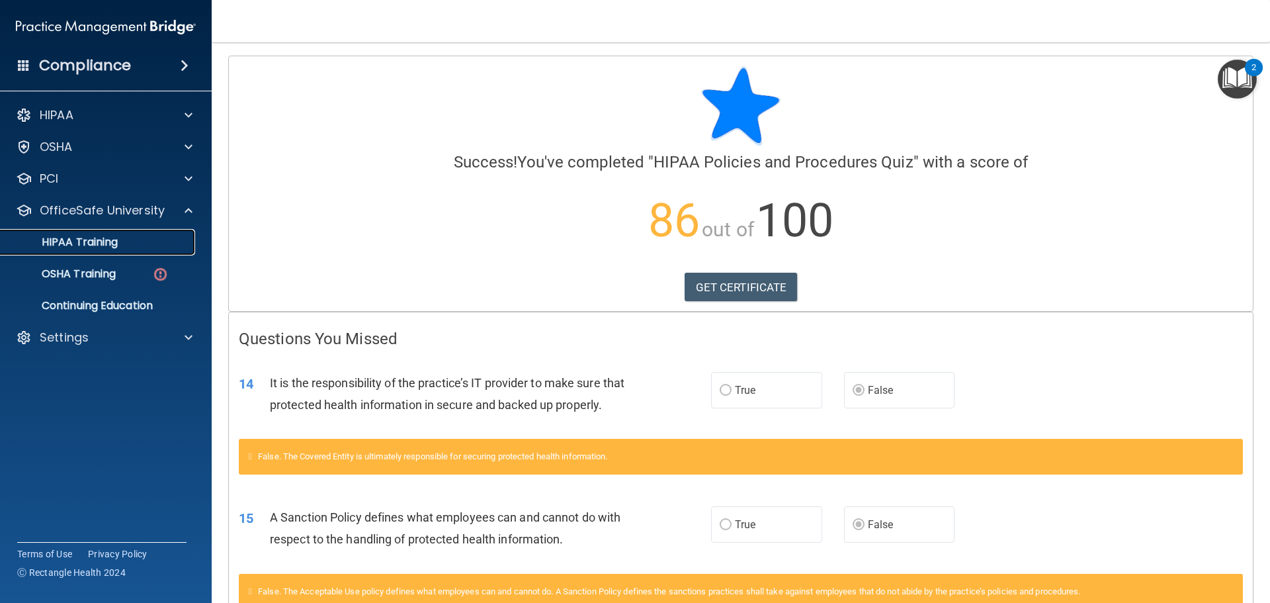
click at [97, 243] on p "HIPAA Training" at bounding box center [63, 242] width 109 height 13
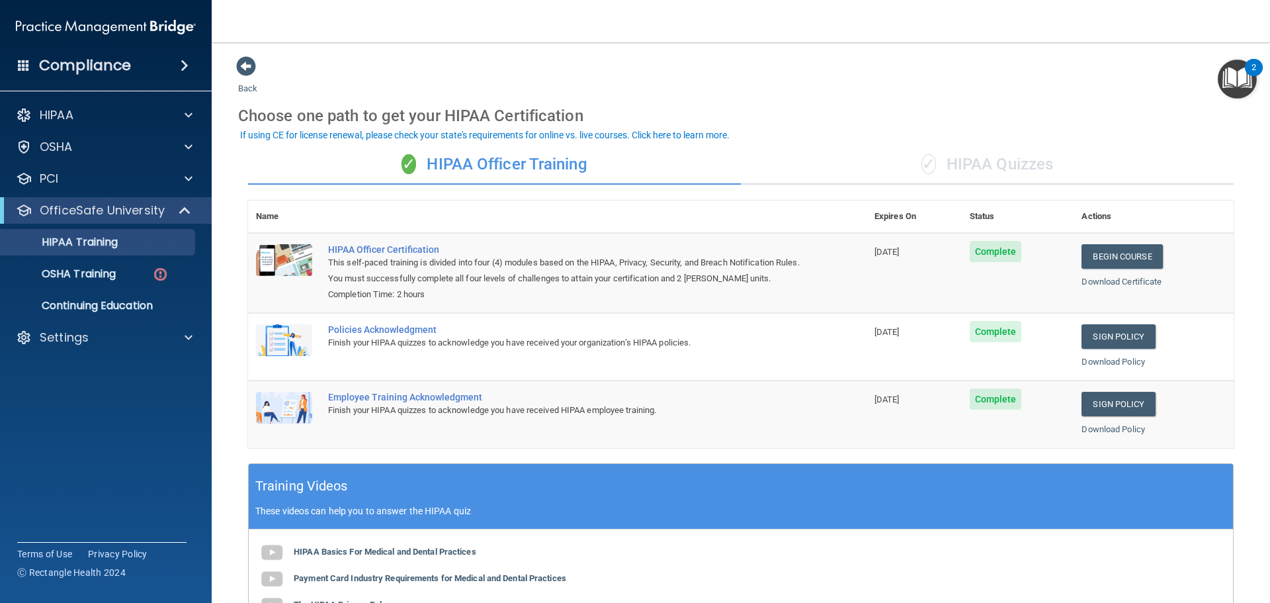
click at [975, 167] on div "✓ HIPAA Quizzes" at bounding box center [987, 165] width 493 height 40
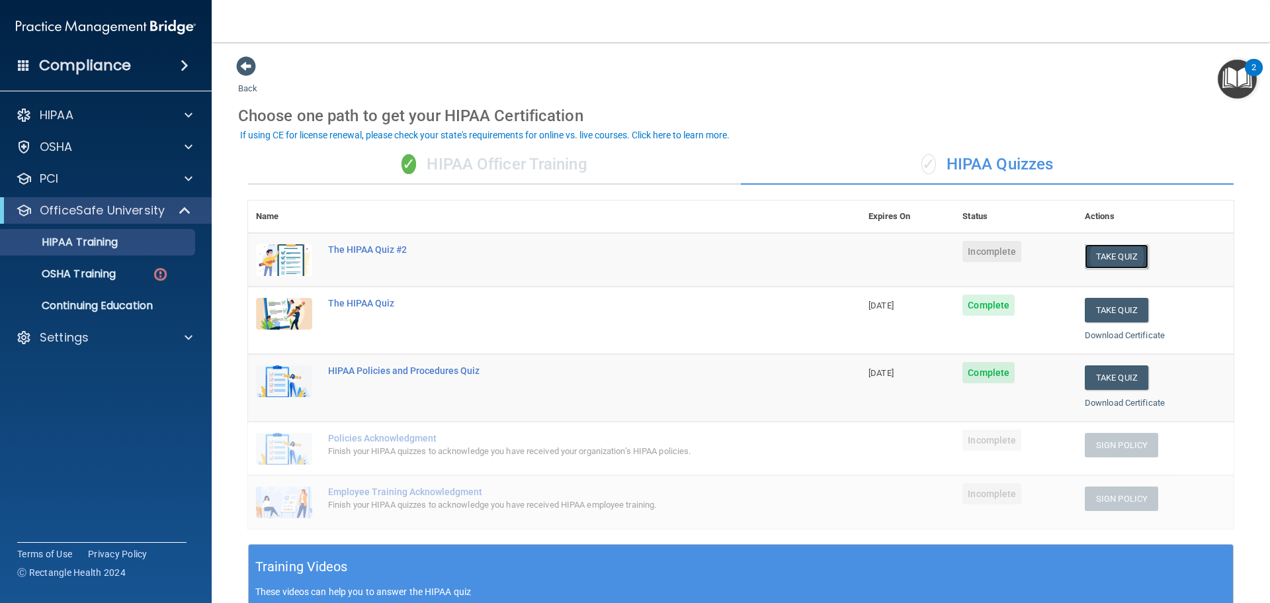
click at [1096, 254] on button "Take Quiz" at bounding box center [1117, 256] width 64 height 24
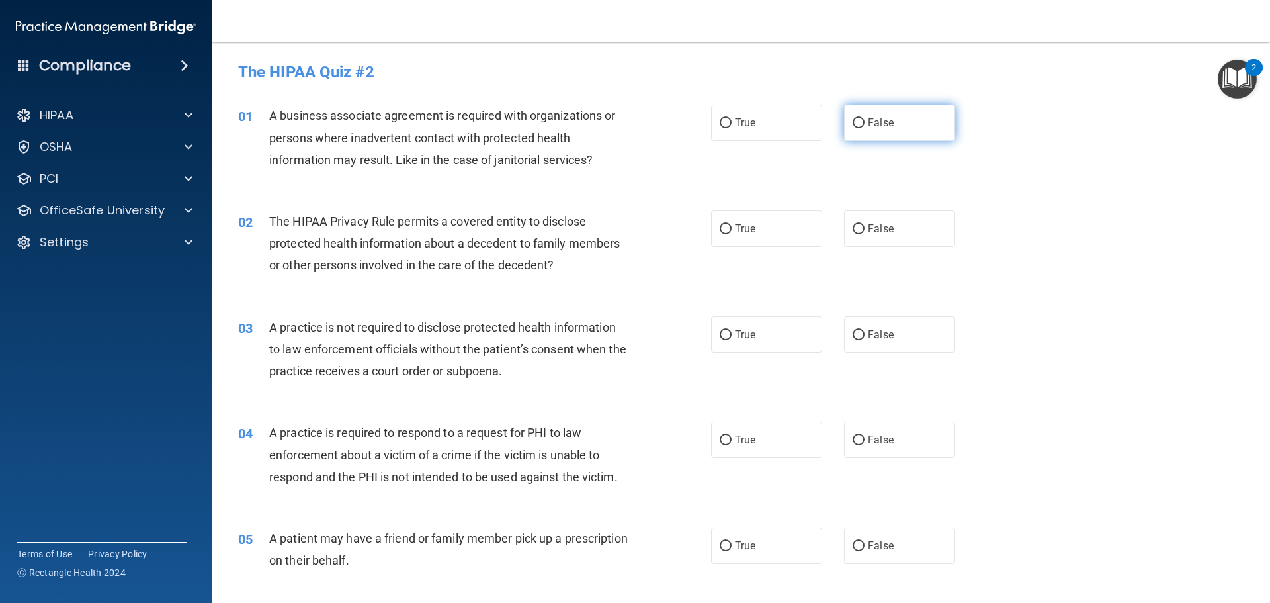
click at [854, 119] on input "False" at bounding box center [859, 123] width 12 height 10
radio input "true"
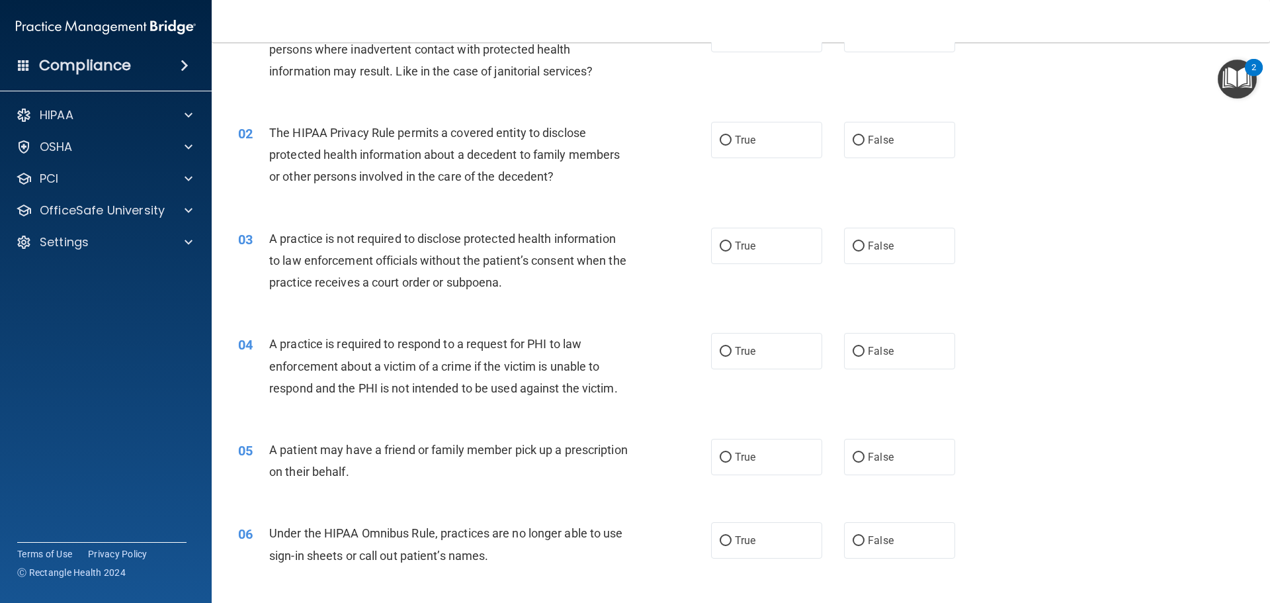
scroll to position [88, 0]
click at [729, 138] on label "True" at bounding box center [766, 140] width 111 height 36
click at [729, 138] on input "True" at bounding box center [726, 141] width 12 height 10
radio input "true"
click at [861, 245] on label "False" at bounding box center [899, 246] width 111 height 36
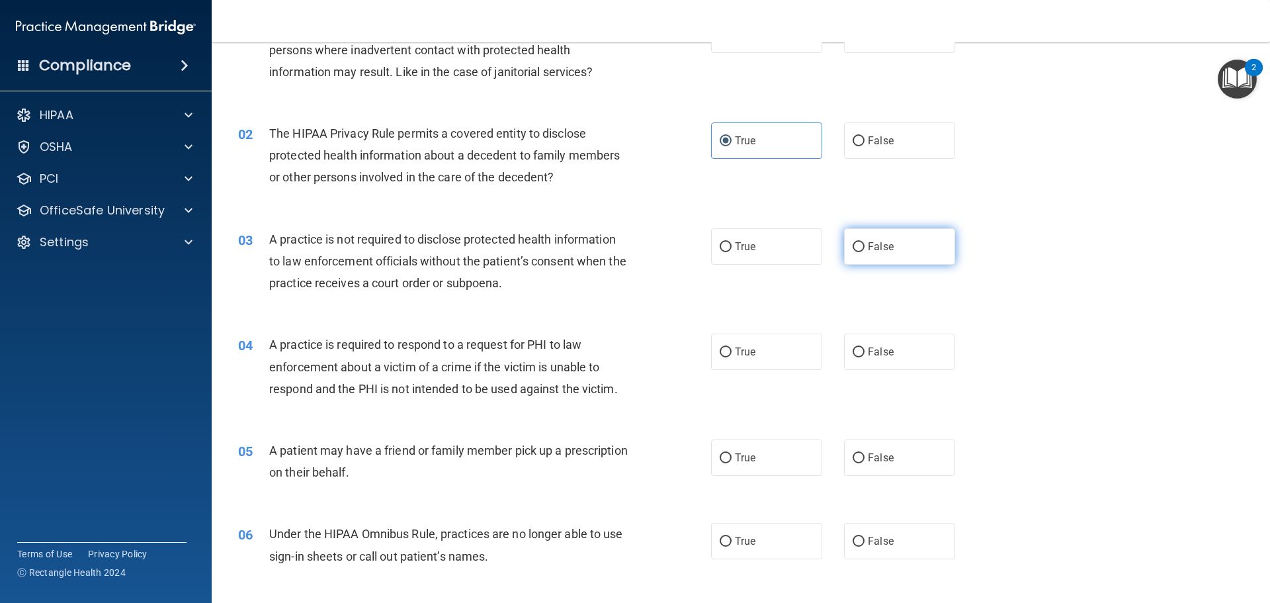
click at [861, 245] on input "False" at bounding box center [859, 247] width 12 height 10
radio input "true"
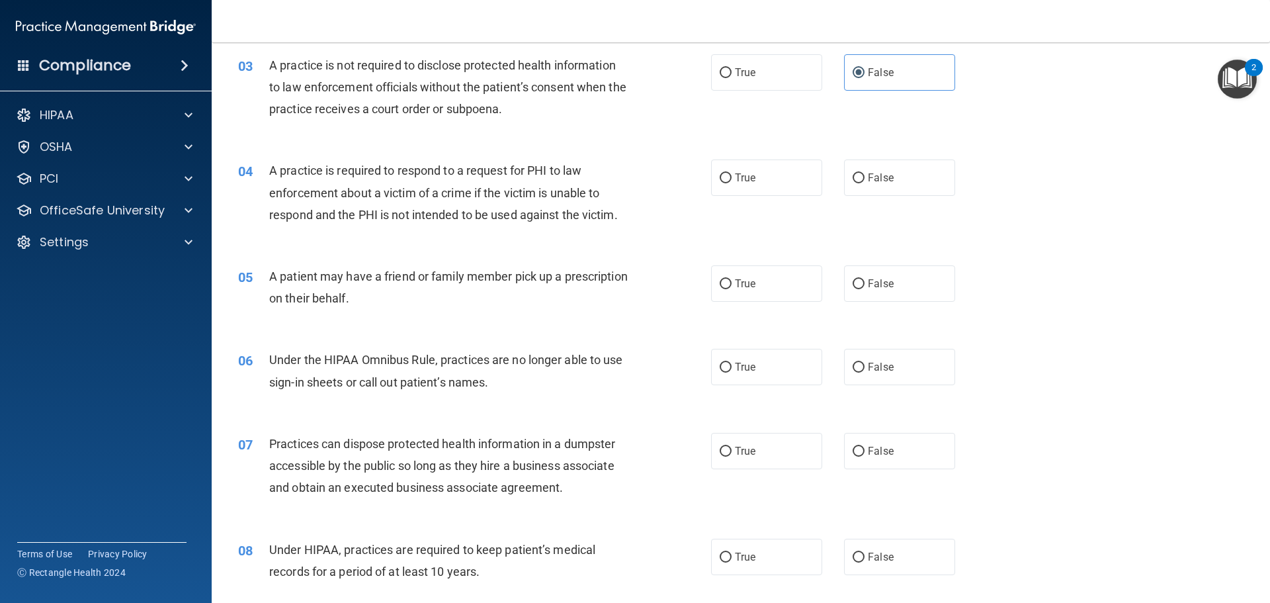
scroll to position [265, 0]
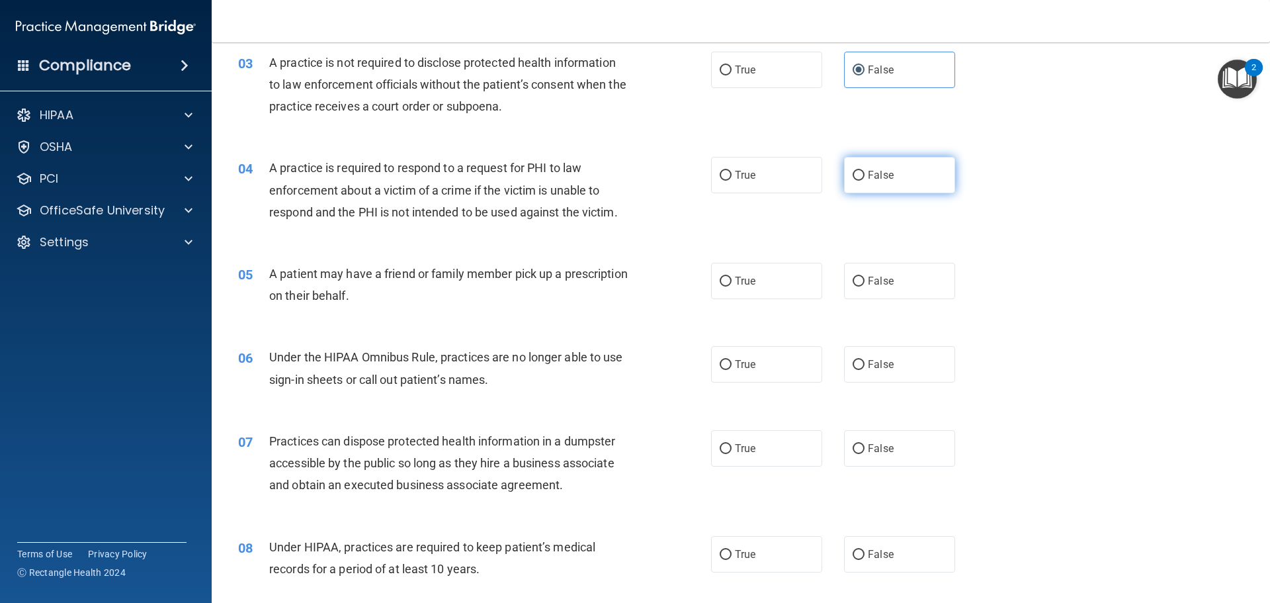
click at [859, 183] on label "False" at bounding box center [899, 175] width 111 height 36
click at [859, 181] on input "False" at bounding box center [859, 176] width 12 height 10
radio input "true"
click at [726, 172] on input "True" at bounding box center [726, 176] width 12 height 10
radio input "true"
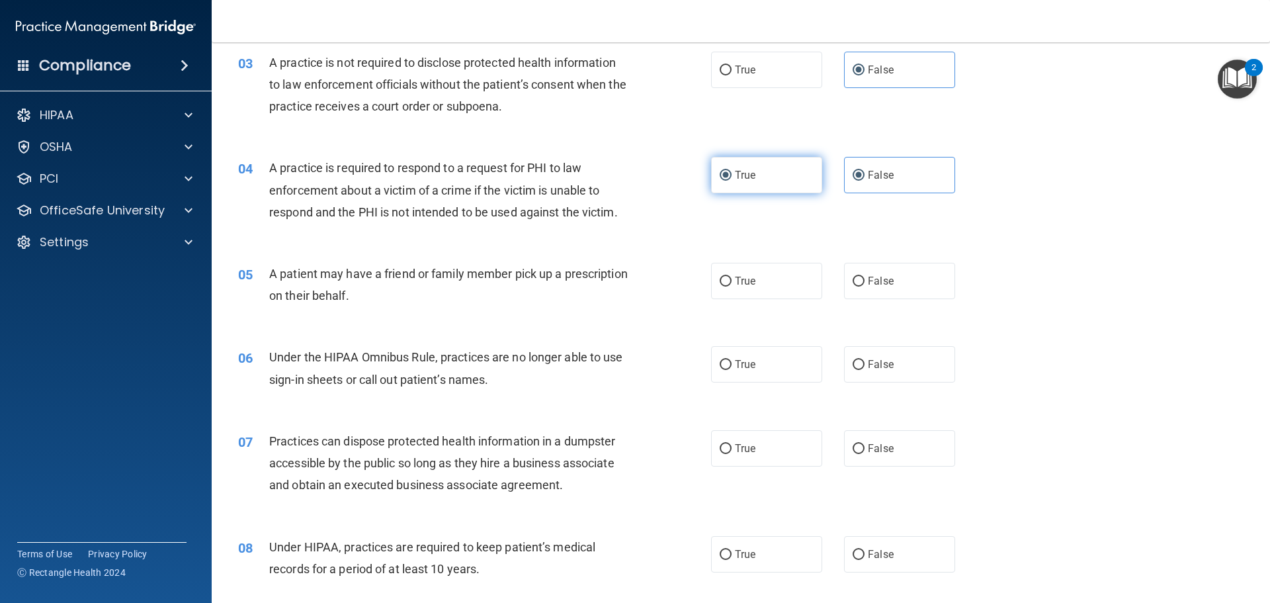
radio input "false"
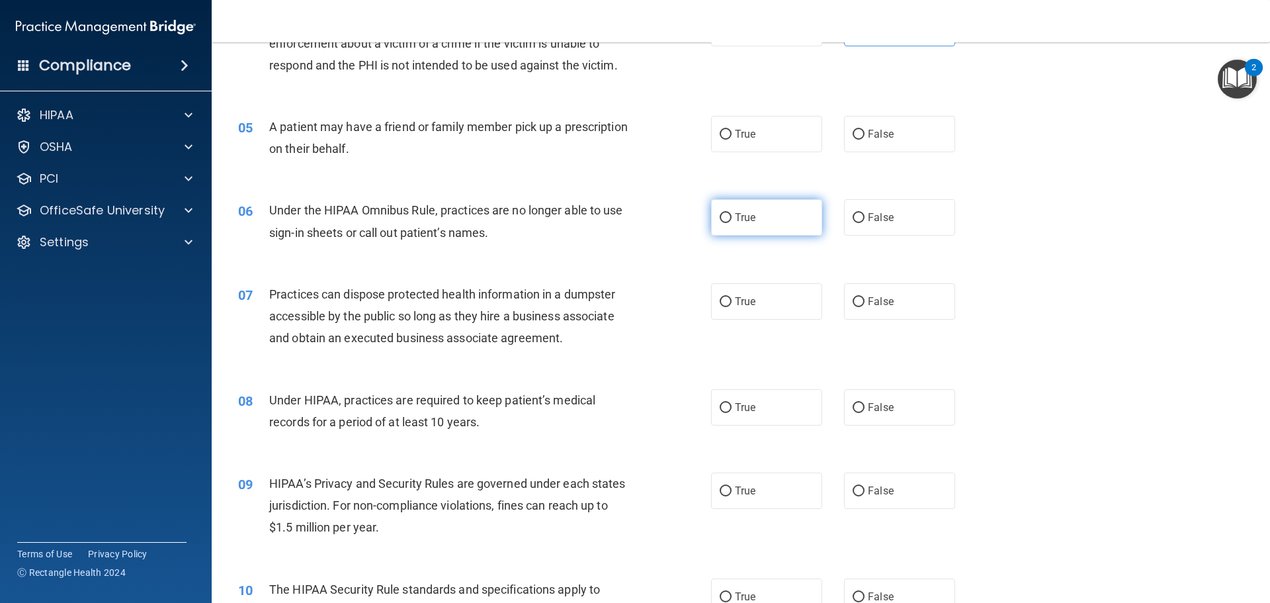
scroll to position [441, 0]
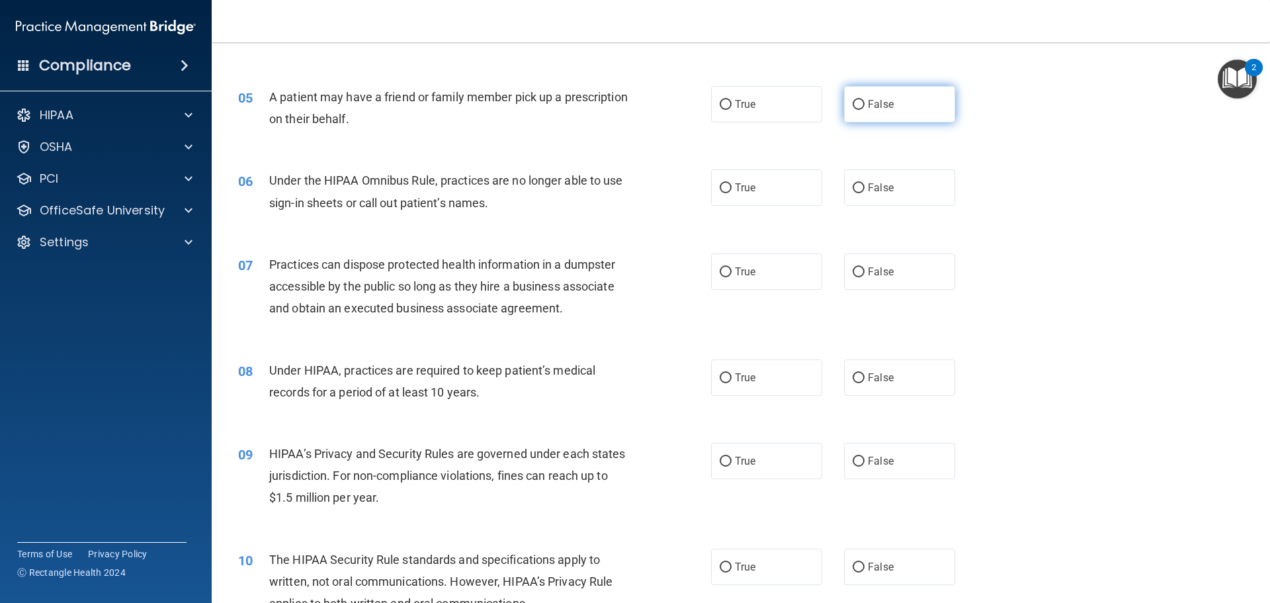
click at [853, 107] on input "False" at bounding box center [859, 105] width 12 height 10
radio input "true"
click at [723, 109] on input "True" at bounding box center [726, 105] width 12 height 10
radio input "true"
radio input "false"
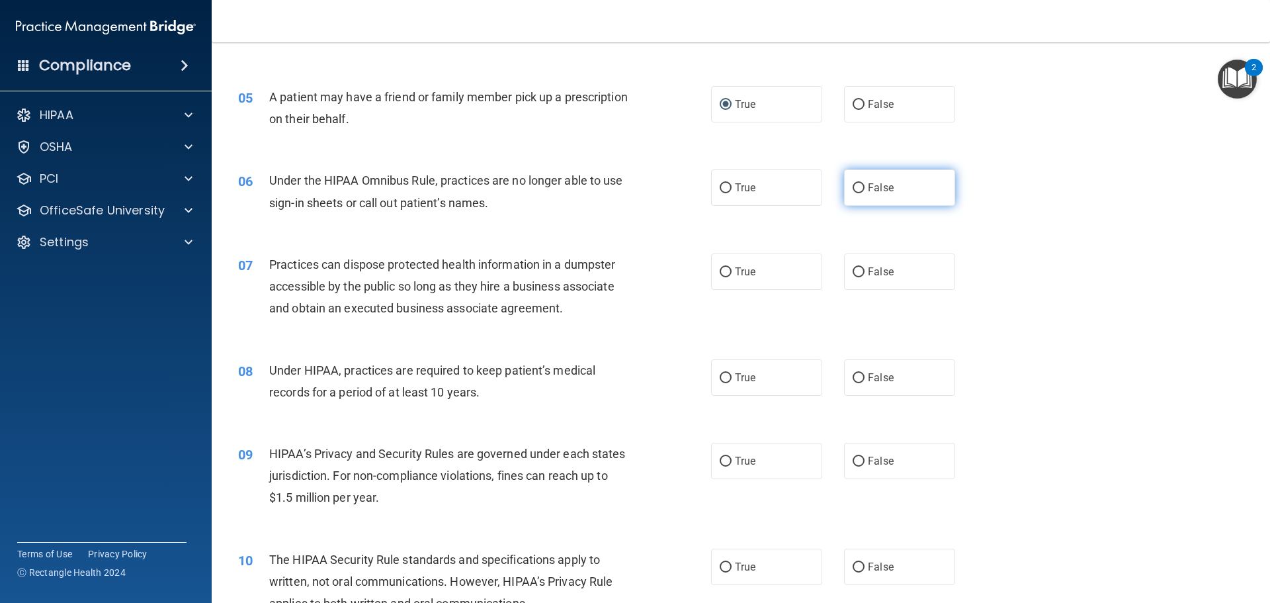
click at [853, 189] on input "False" at bounding box center [859, 188] width 12 height 10
radio input "true"
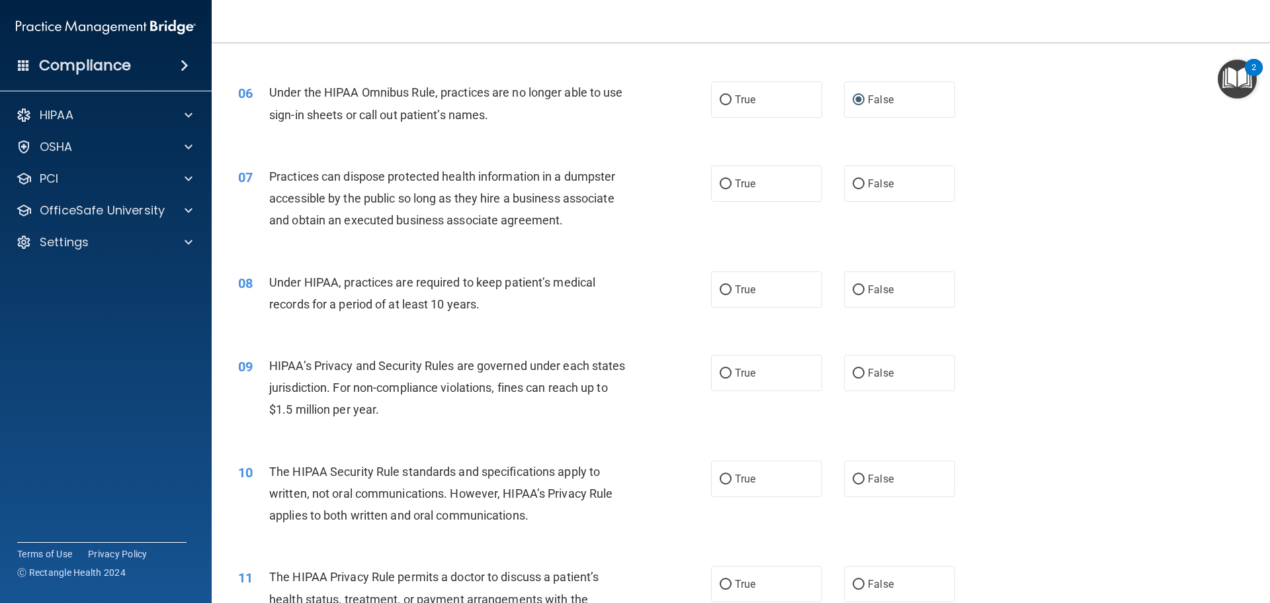
scroll to position [617, 0]
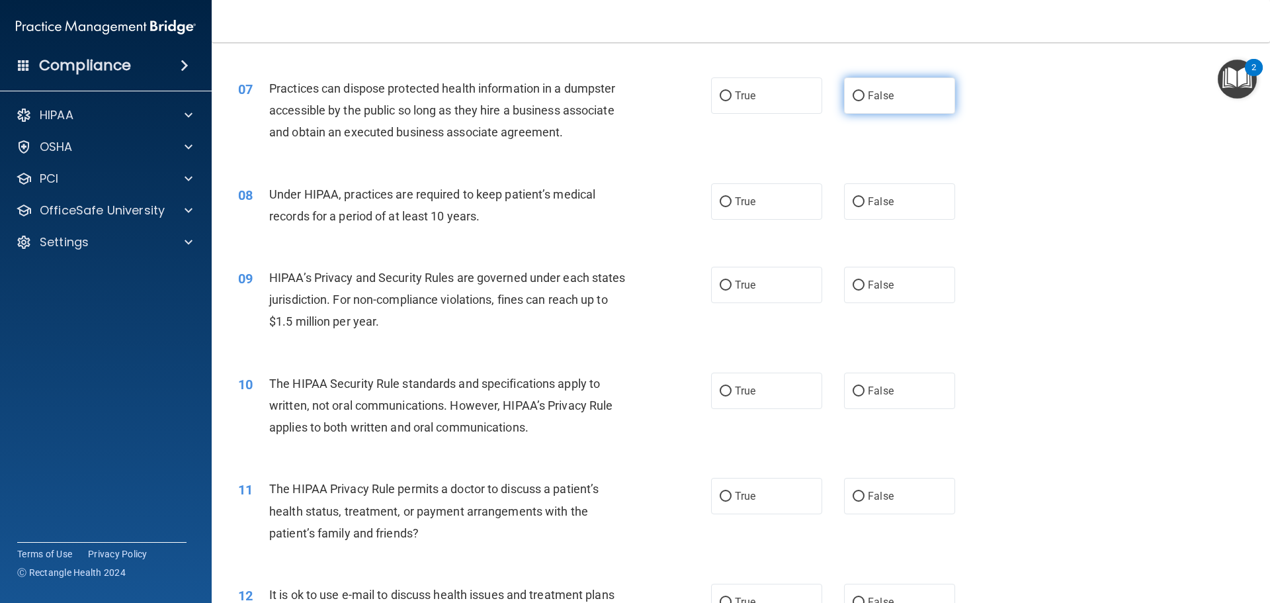
click at [853, 100] on input "False" at bounding box center [859, 96] width 12 height 10
radio input "true"
click at [856, 205] on input "False" at bounding box center [859, 202] width 12 height 10
radio input "true"
drag, startPoint x: 717, startPoint y: 275, endPoint x: 715, endPoint y: 304, distance: 29.1
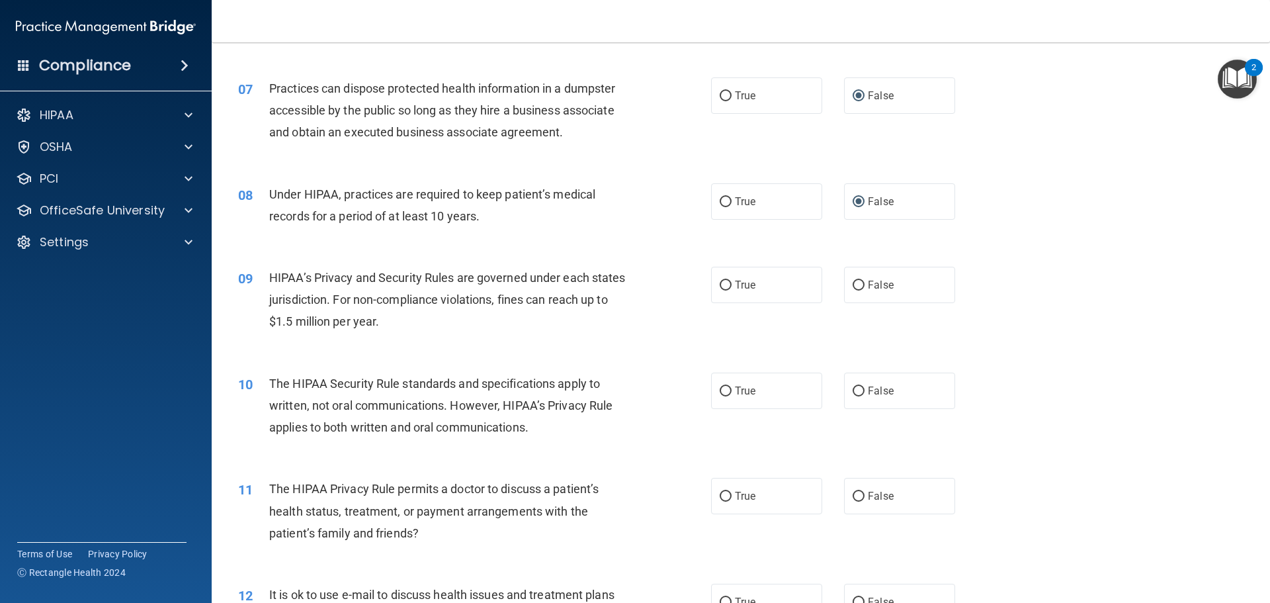
click at [716, 276] on label "True" at bounding box center [766, 285] width 111 height 36
click at [720, 281] on input "True" at bounding box center [726, 286] width 12 height 10
radio input "true"
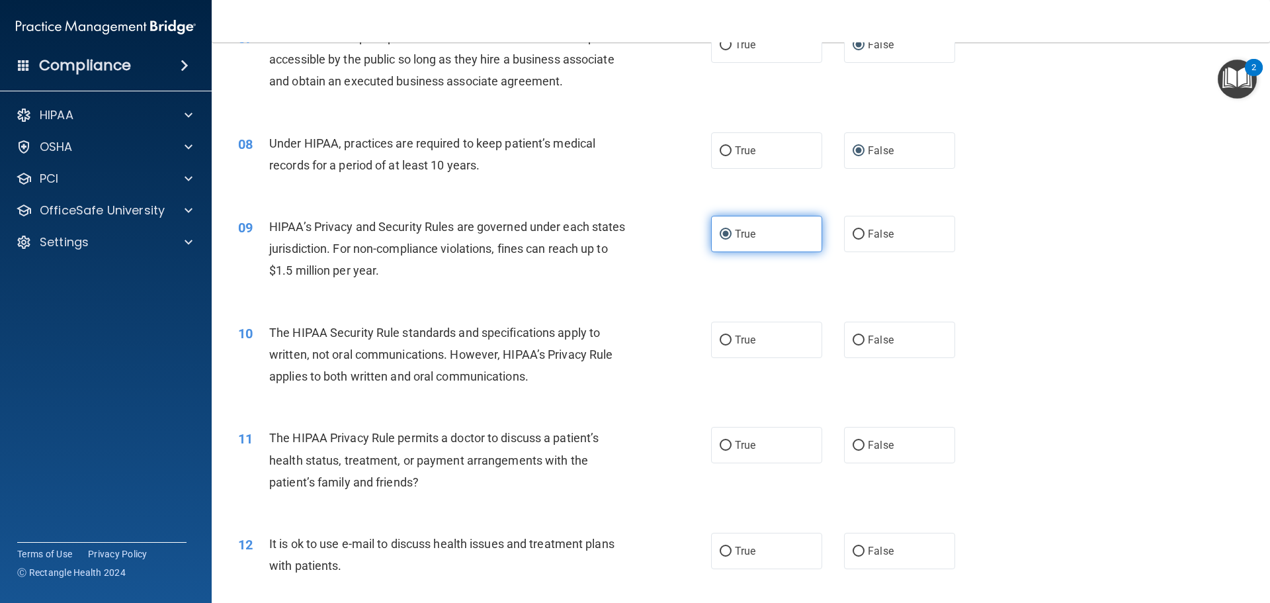
scroll to position [706, 0]
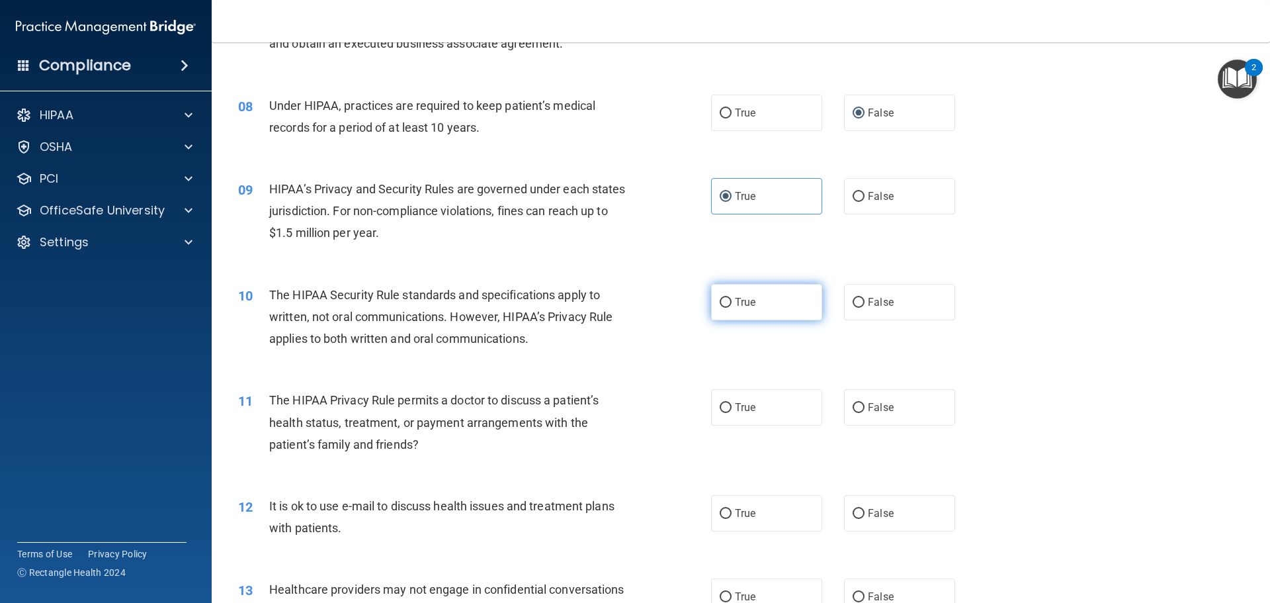
click at [724, 304] on input "True" at bounding box center [726, 303] width 12 height 10
radio input "true"
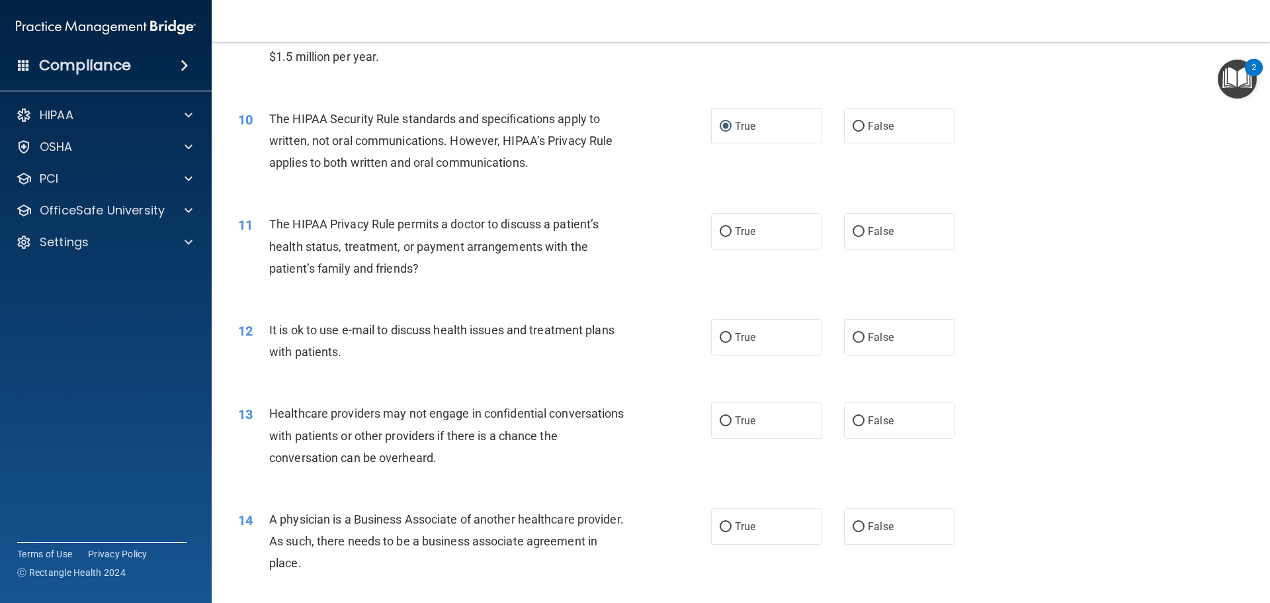
scroll to position [971, 0]
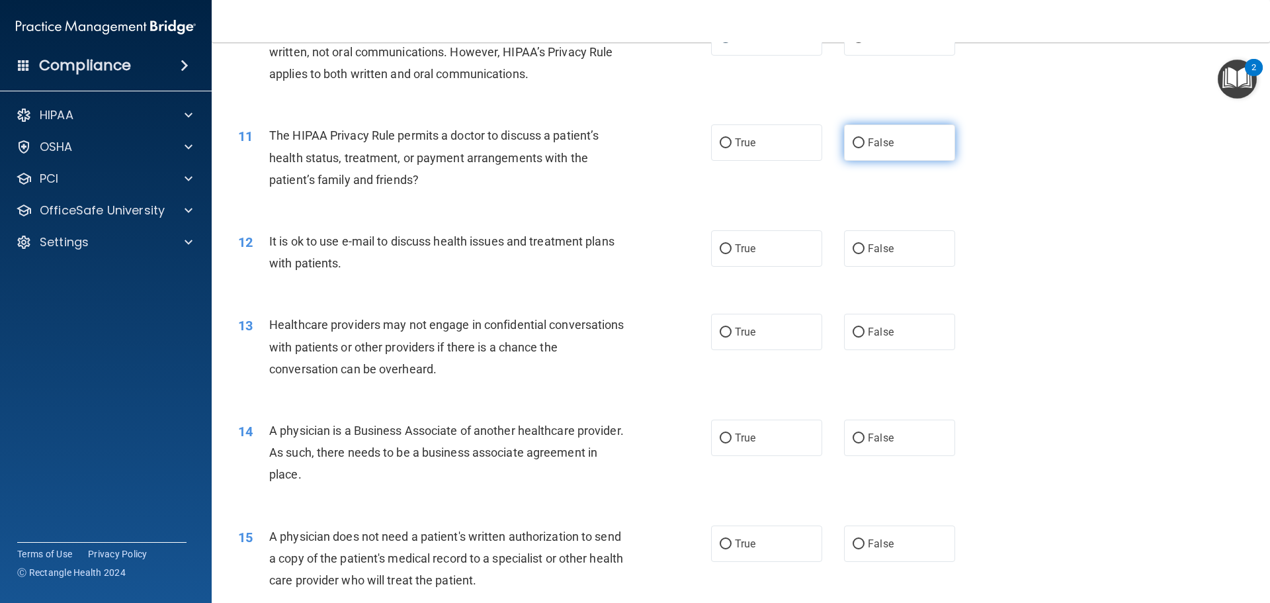
click at [853, 144] on input "False" at bounding box center [859, 143] width 12 height 10
radio input "true"
click at [725, 140] on input "True" at bounding box center [726, 143] width 12 height 10
radio input "true"
radio input "false"
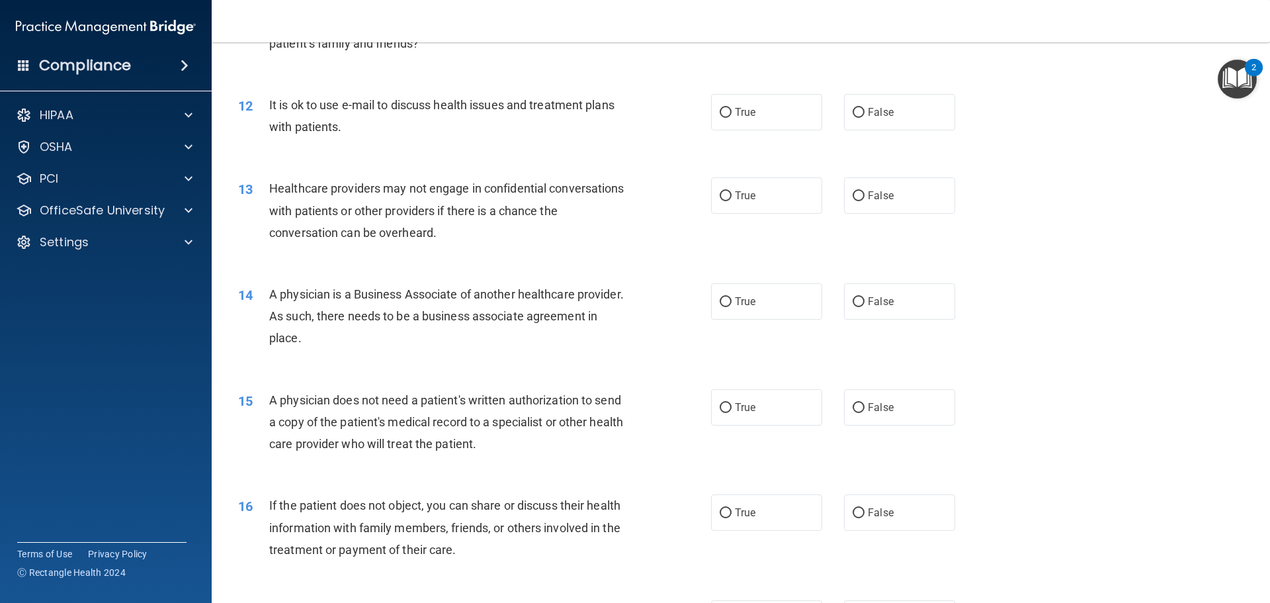
scroll to position [1147, 0]
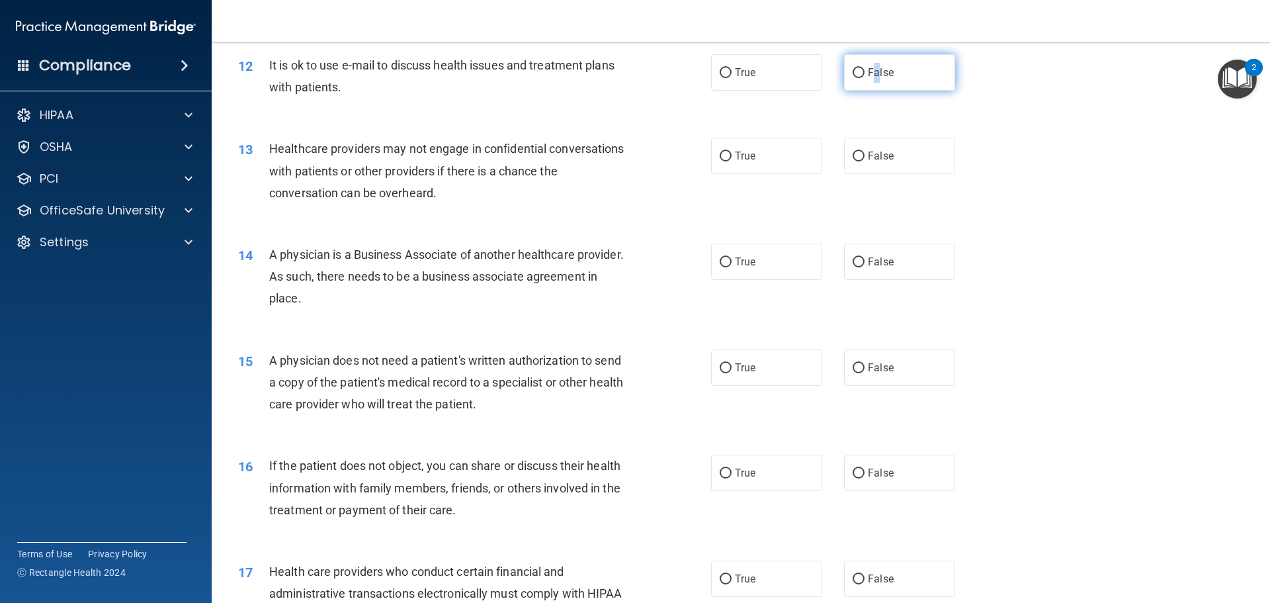
click at [870, 73] on span "False" at bounding box center [881, 72] width 26 height 13
click at [865, 73] on input "False" at bounding box center [859, 73] width 12 height 10
radio input "true"
click at [857, 155] on input "False" at bounding box center [859, 157] width 12 height 10
radio input "true"
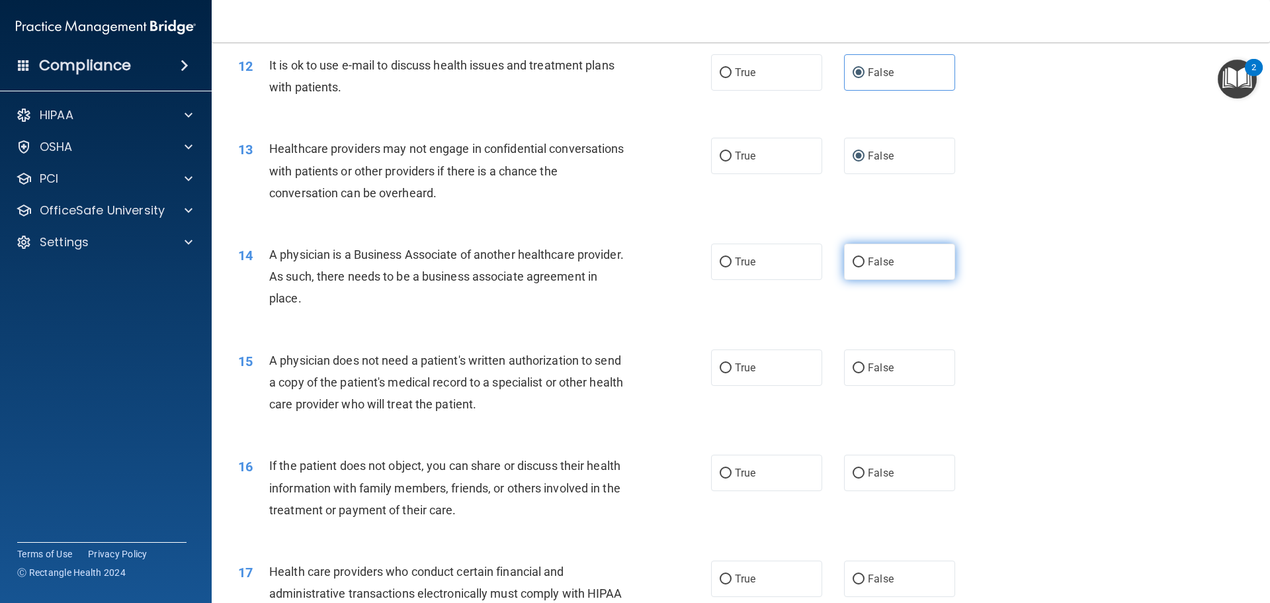
click at [854, 257] on input "False" at bounding box center [859, 262] width 12 height 10
radio input "true"
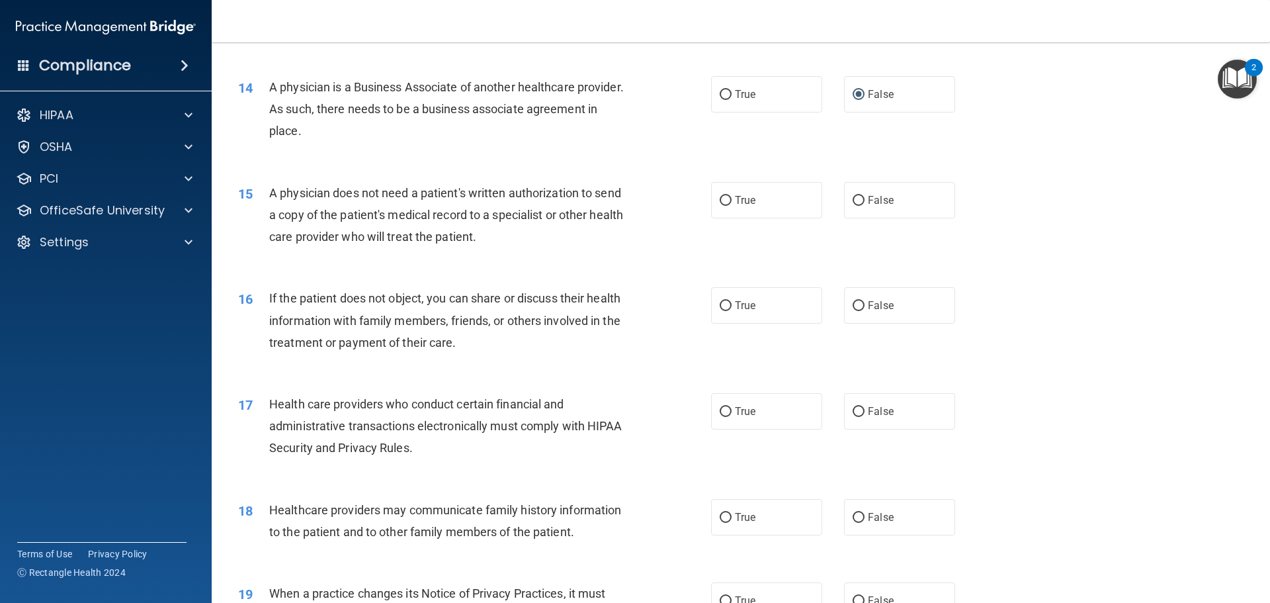
scroll to position [1323, 0]
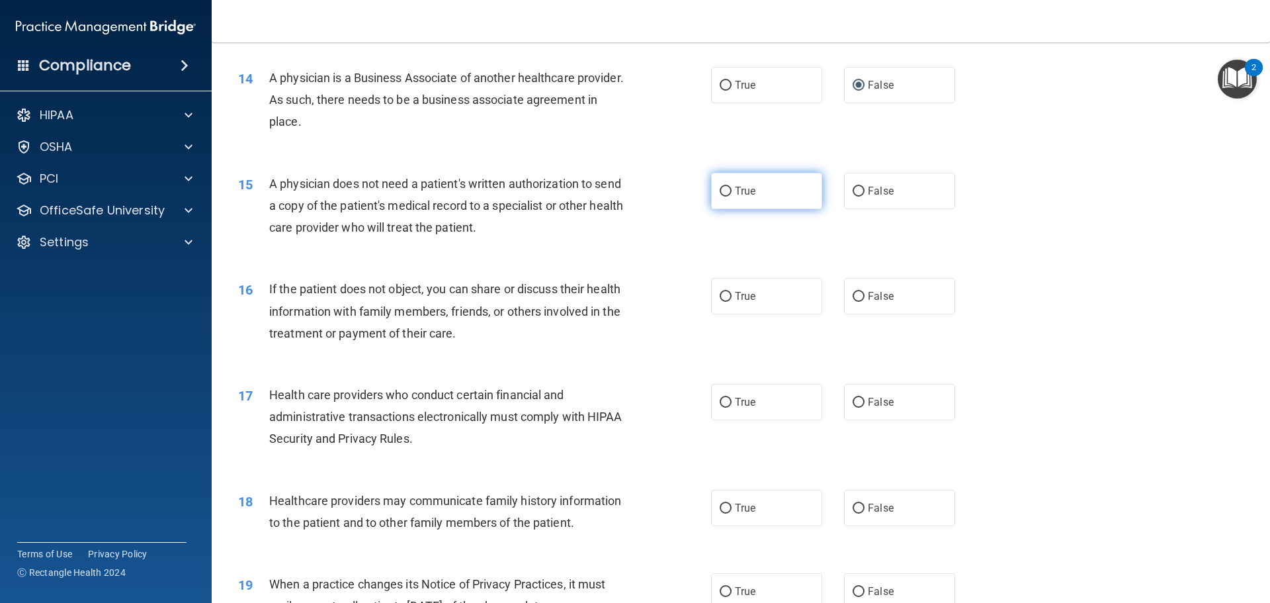
click at [713, 193] on label "True" at bounding box center [766, 191] width 111 height 36
click at [720, 193] on input "True" at bounding box center [726, 192] width 12 height 10
radio input "true"
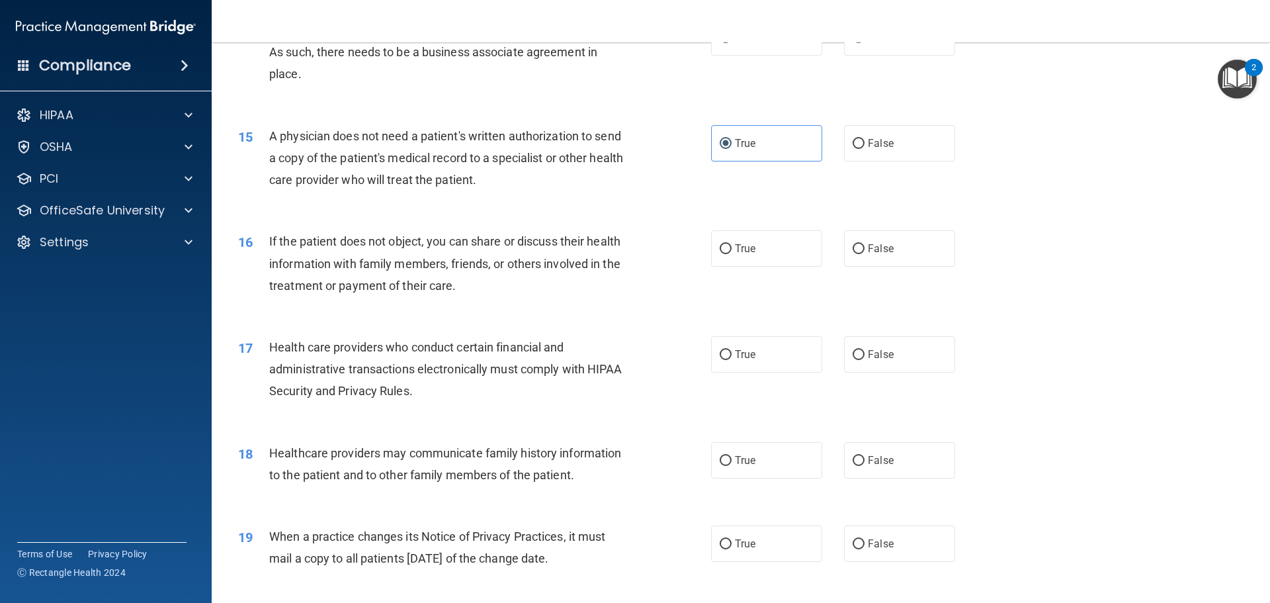
scroll to position [1411, 0]
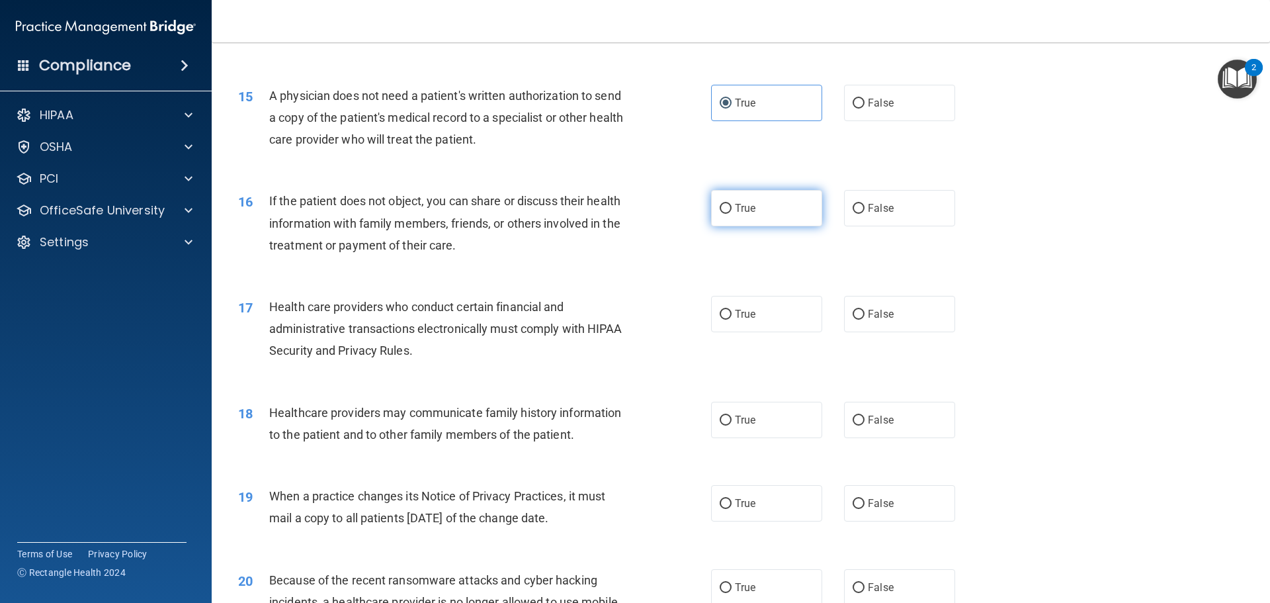
click at [724, 204] on input "True" at bounding box center [726, 209] width 12 height 10
radio input "true"
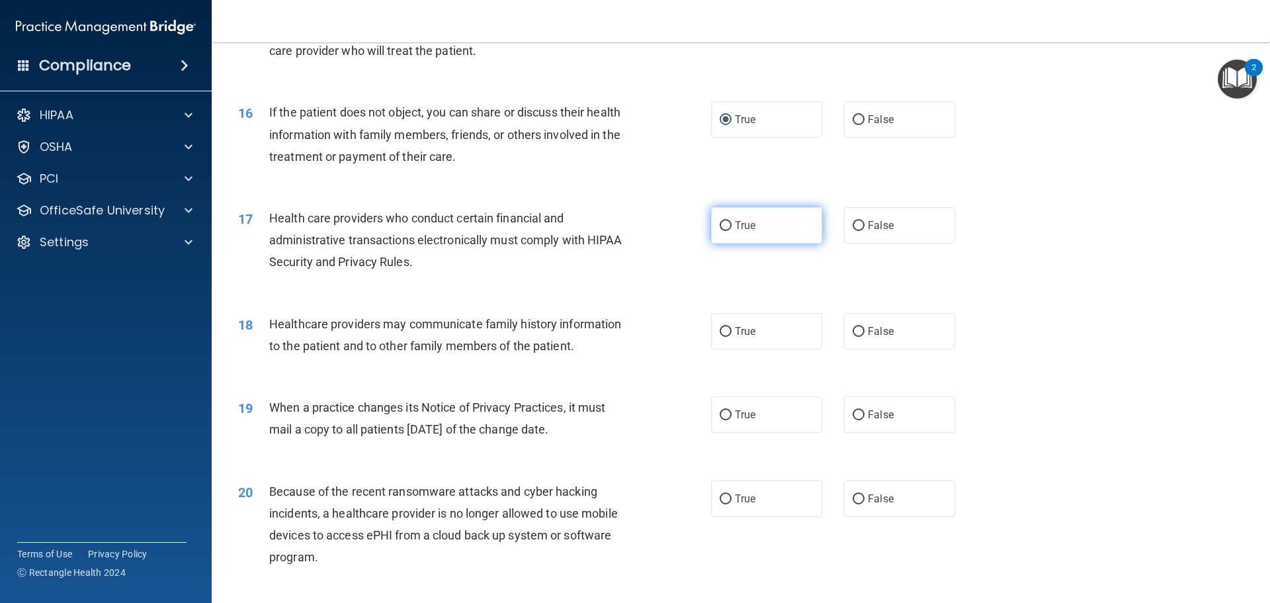
click at [720, 229] on input "True" at bounding box center [726, 226] width 12 height 10
radio input "true"
click at [714, 333] on label "True" at bounding box center [766, 331] width 111 height 36
click at [720, 333] on input "True" at bounding box center [726, 332] width 12 height 10
radio input "true"
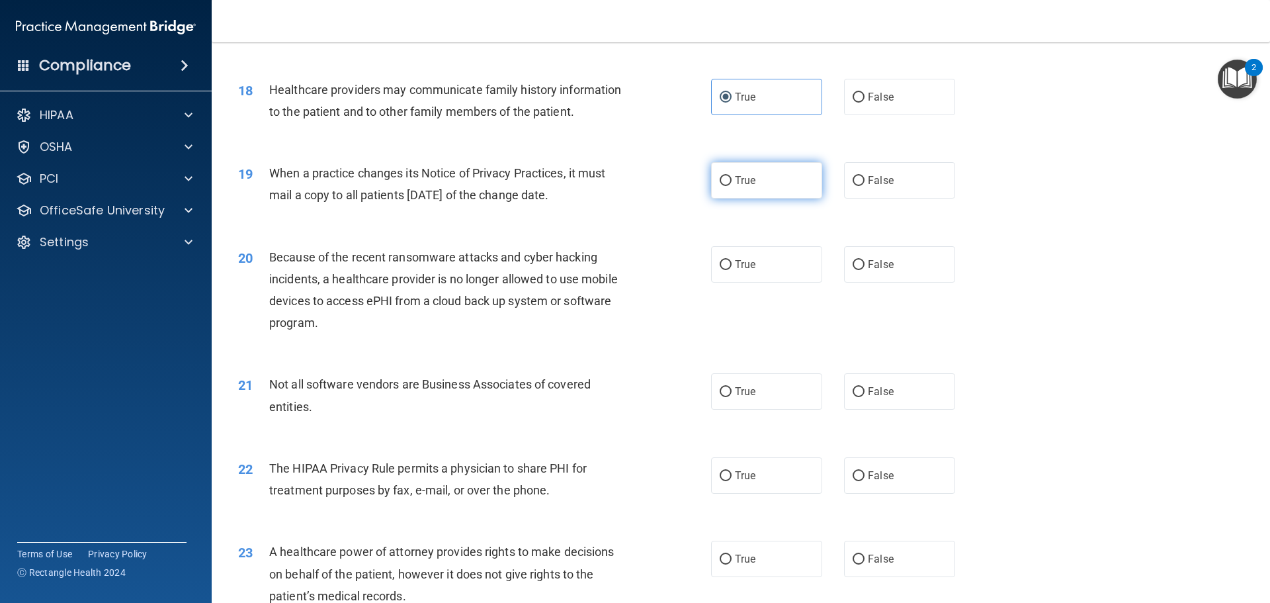
scroll to position [1764, 0]
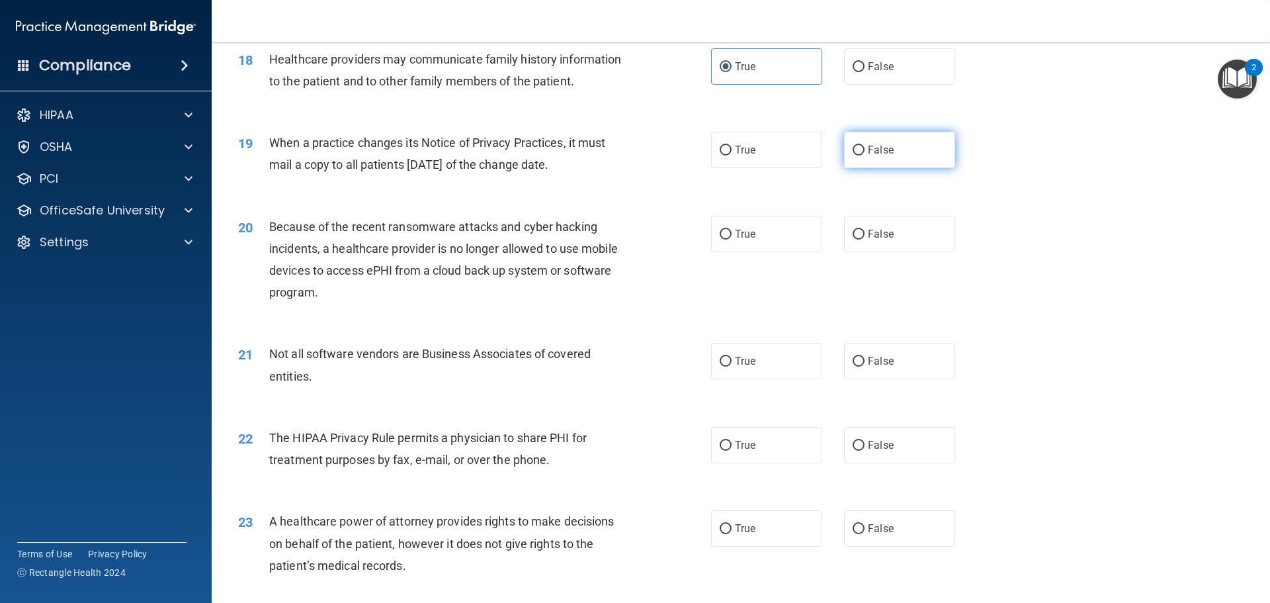
click at [853, 153] on input "False" at bounding box center [859, 151] width 12 height 10
radio input "true"
click at [853, 235] on input "False" at bounding box center [859, 235] width 12 height 10
radio input "true"
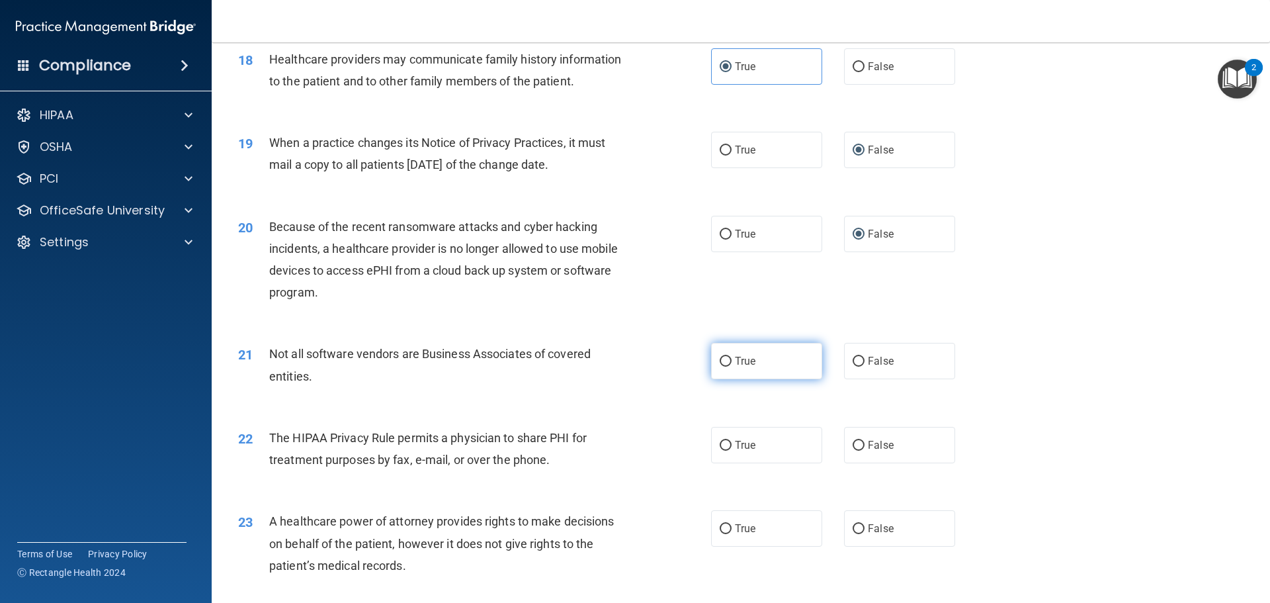
click at [719, 379] on label "True" at bounding box center [766, 361] width 111 height 36
click at [720, 367] on input "True" at bounding box center [726, 362] width 12 height 10
radio input "true"
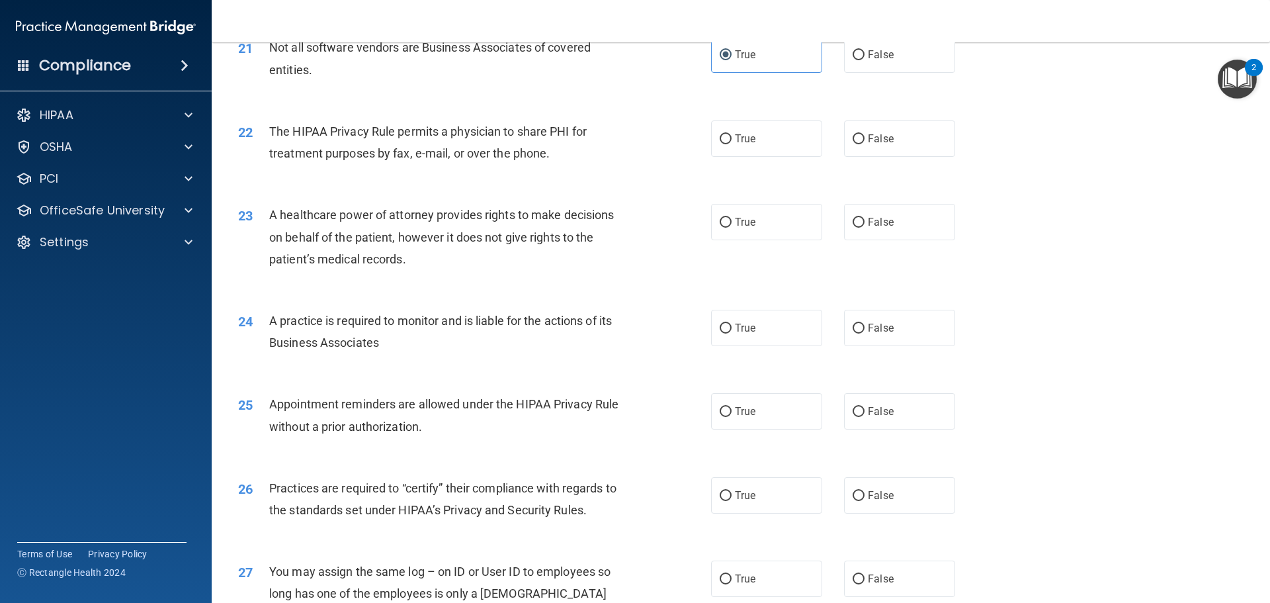
scroll to position [2029, 0]
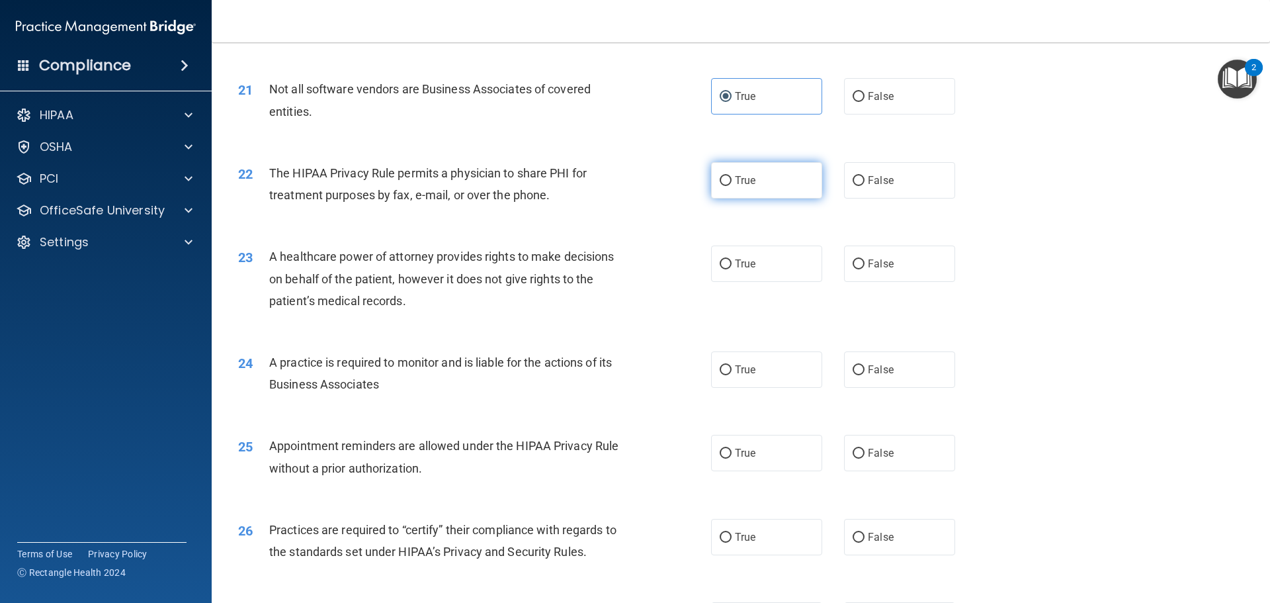
click at [722, 184] on input "True" at bounding box center [726, 181] width 12 height 10
radio input "true"
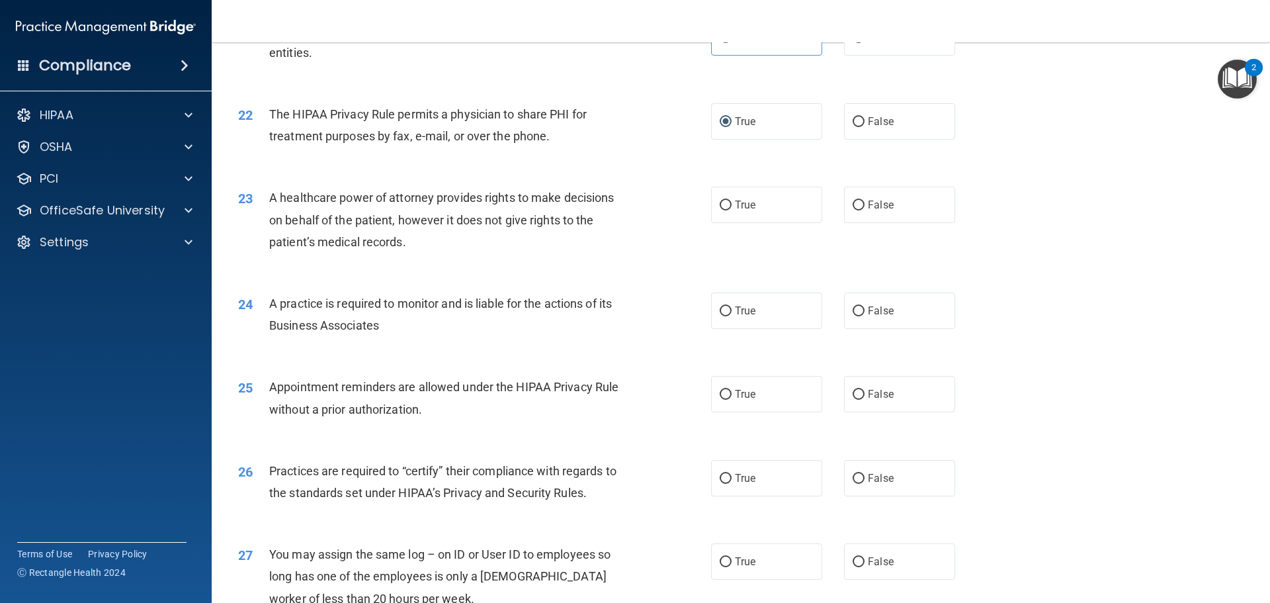
scroll to position [2117, 0]
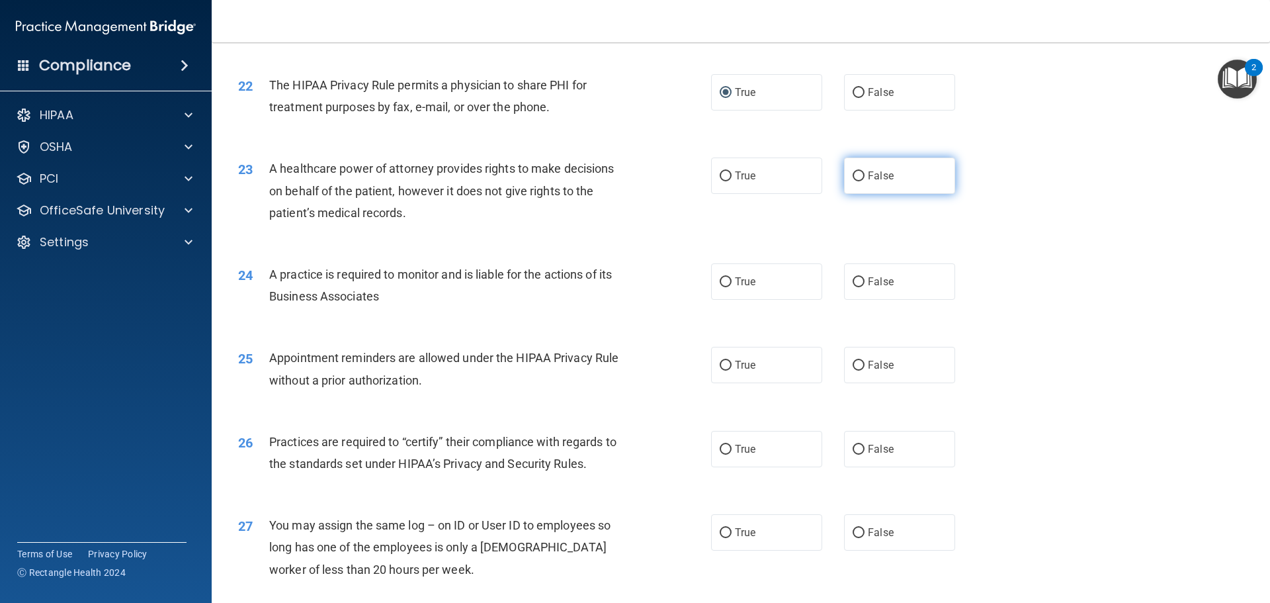
click at [858, 178] on input "False" at bounding box center [859, 176] width 12 height 10
radio input "true"
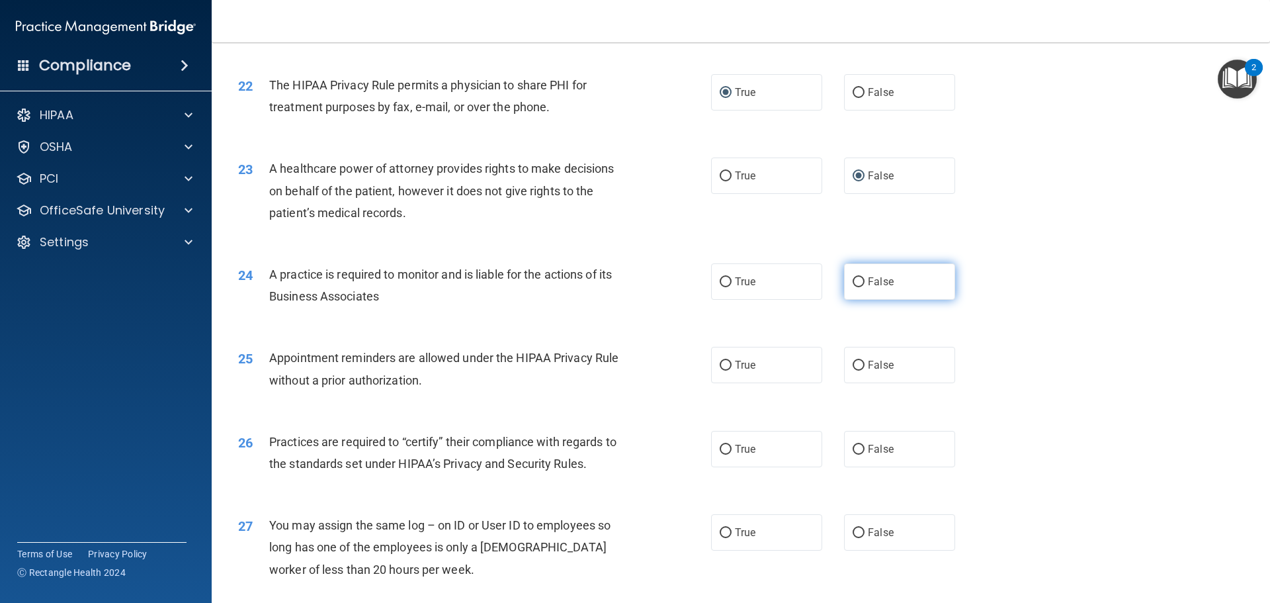
click at [854, 281] on input "False" at bounding box center [859, 282] width 12 height 10
radio input "true"
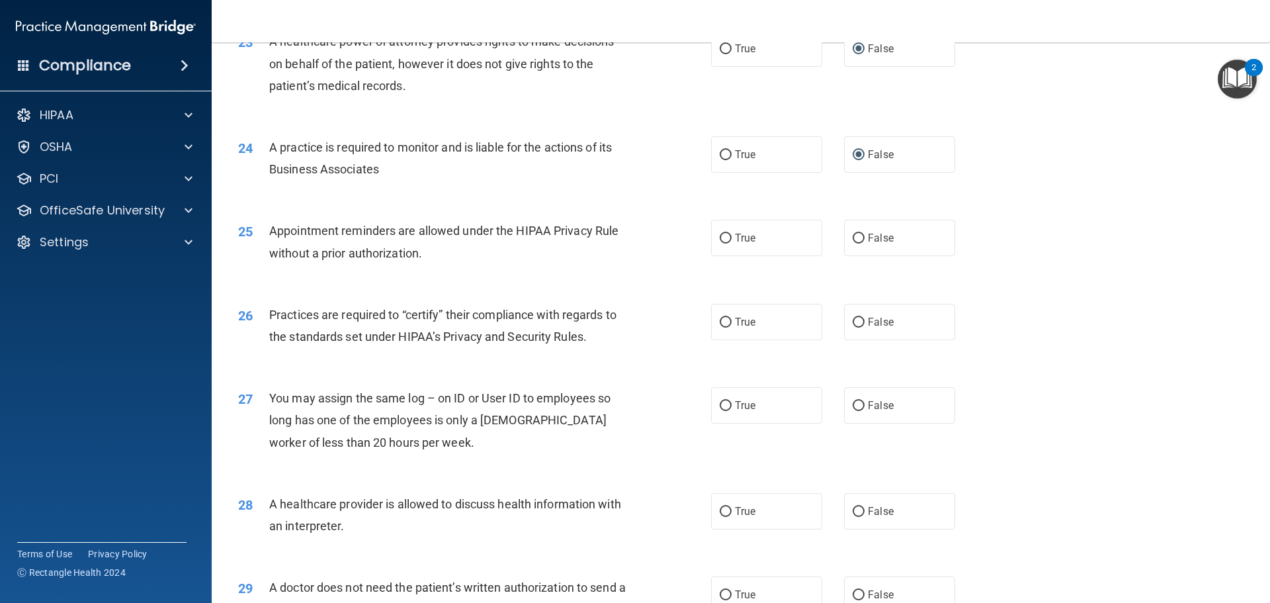
scroll to position [2294, 0]
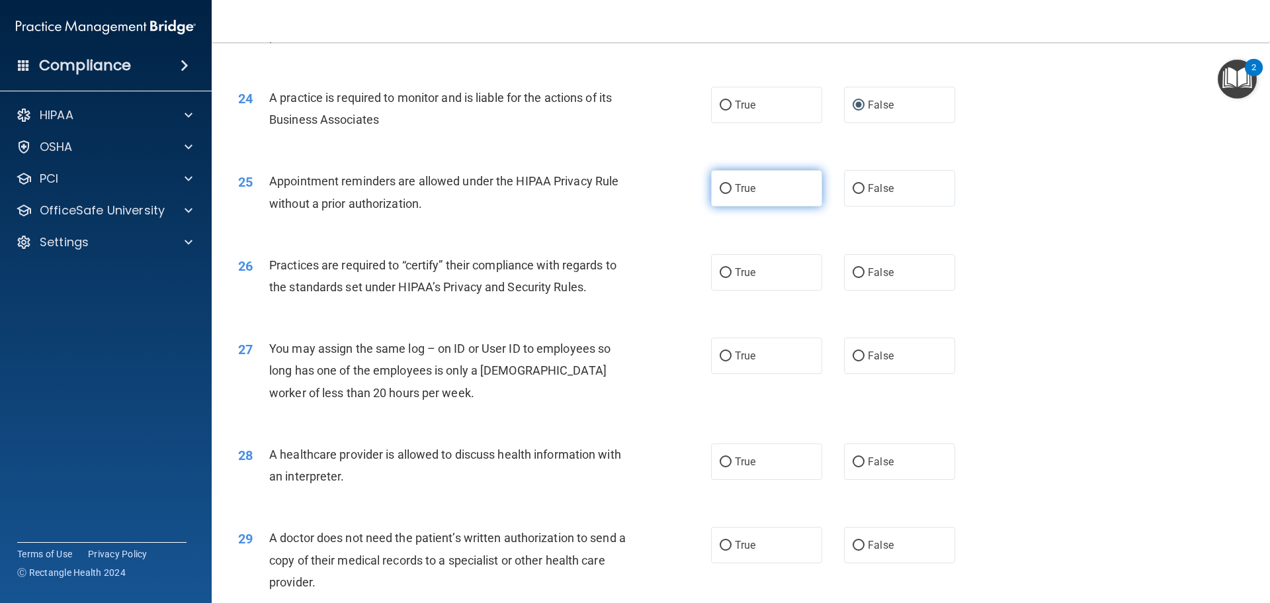
click at [723, 184] on input "True" at bounding box center [726, 189] width 12 height 10
radio input "true"
click at [853, 274] on input "False" at bounding box center [859, 273] width 12 height 10
radio input "true"
click at [853, 357] on input "False" at bounding box center [859, 356] width 12 height 10
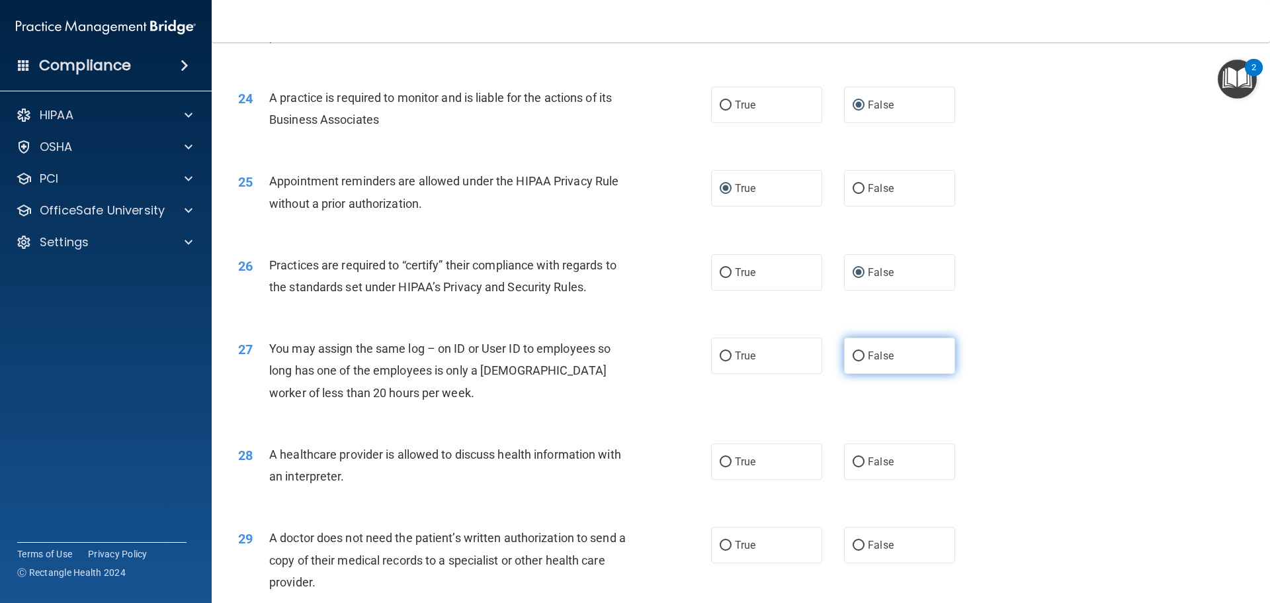
radio input "true"
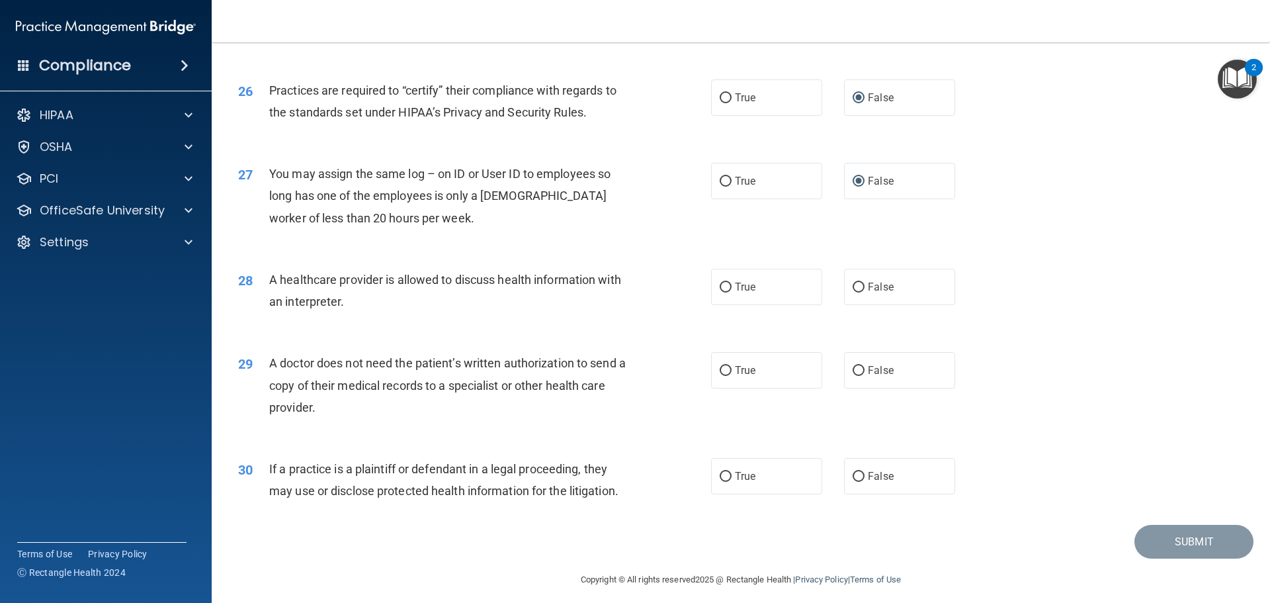
scroll to position [2470, 0]
click at [720, 287] on input "True" at bounding box center [726, 286] width 12 height 10
radio input "true"
click at [720, 374] on input "True" at bounding box center [726, 370] width 12 height 10
radio input "true"
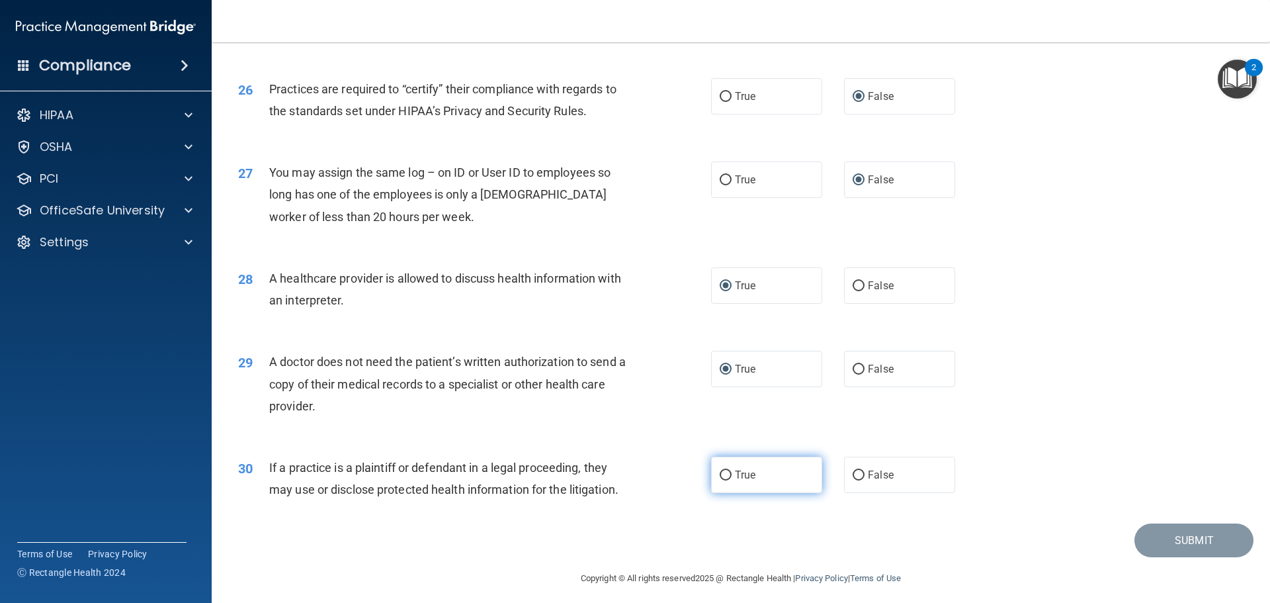
click at [720, 473] on input "True" at bounding box center [726, 475] width 12 height 10
radio input "true"
drag, startPoint x: 1155, startPoint y: 546, endPoint x: 1155, endPoint y: 539, distance: 7.3
click at [1155, 544] on button "Submit" at bounding box center [1194, 540] width 119 height 34
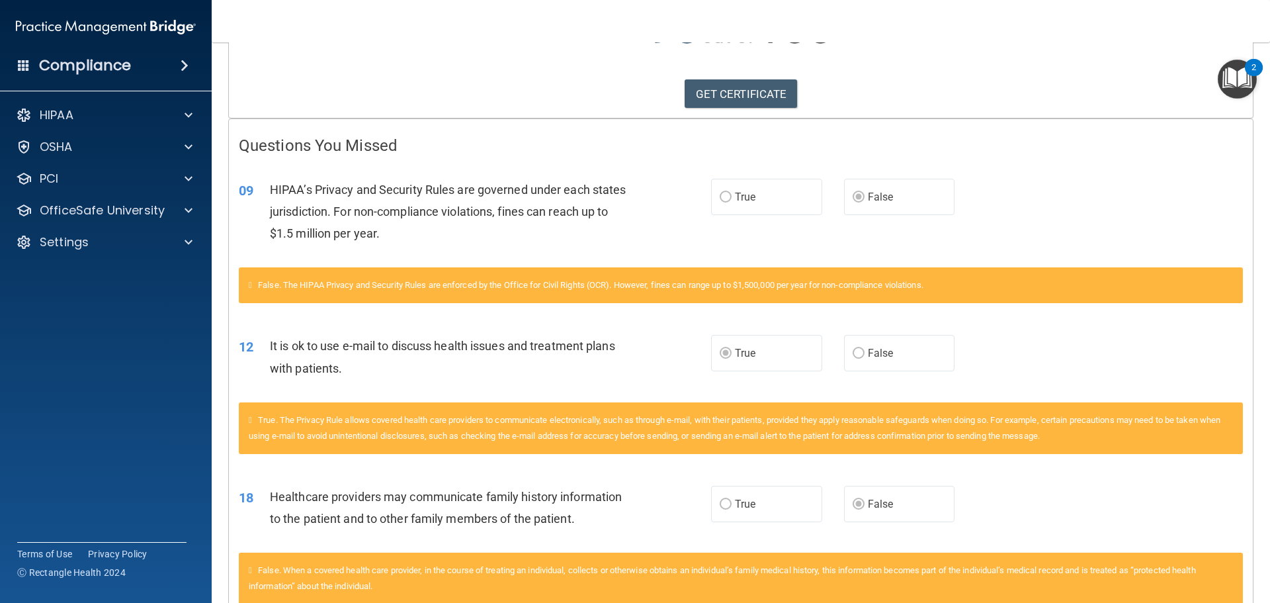
scroll to position [97, 0]
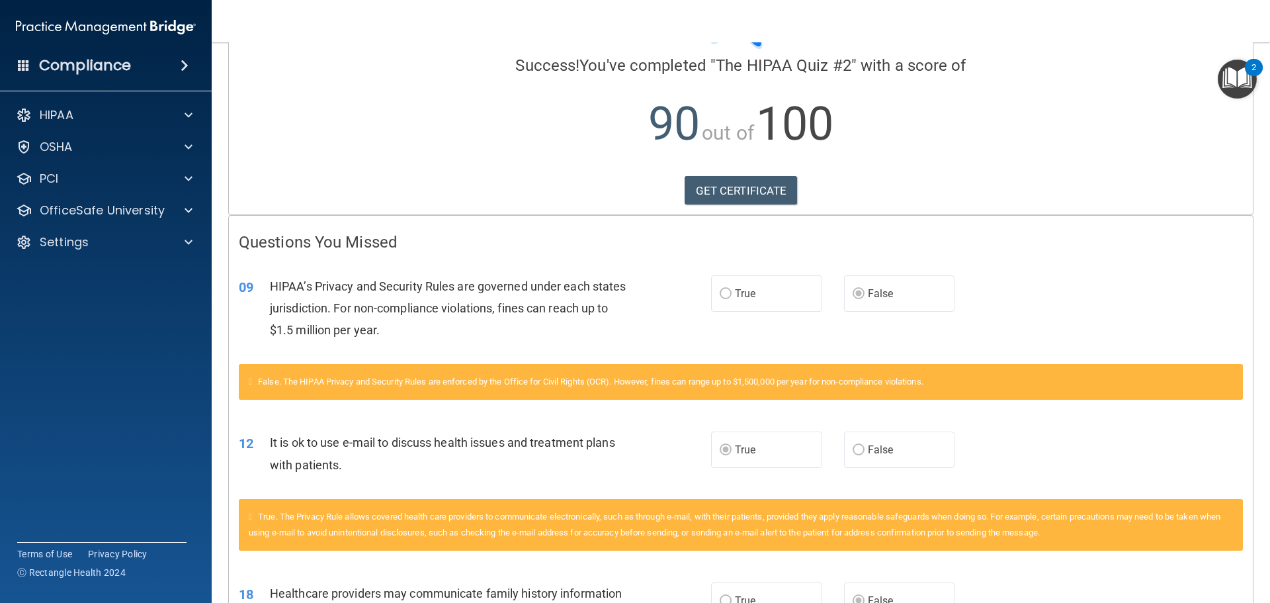
click at [112, 196] on div "HIPAA Documents and Policies Report an Incident Business Associates Emergency P…" at bounding box center [106, 181] width 212 height 169
click at [115, 205] on p "OfficeSafe University" at bounding box center [102, 210] width 125 height 16
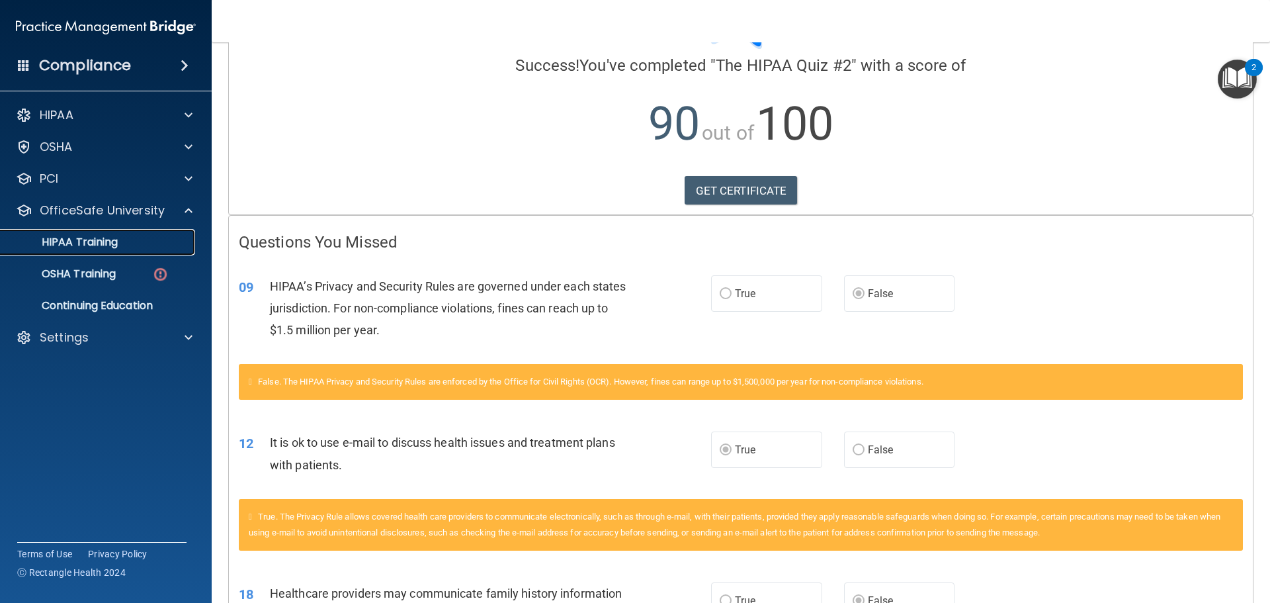
click at [117, 238] on p "HIPAA Training" at bounding box center [63, 242] width 109 height 13
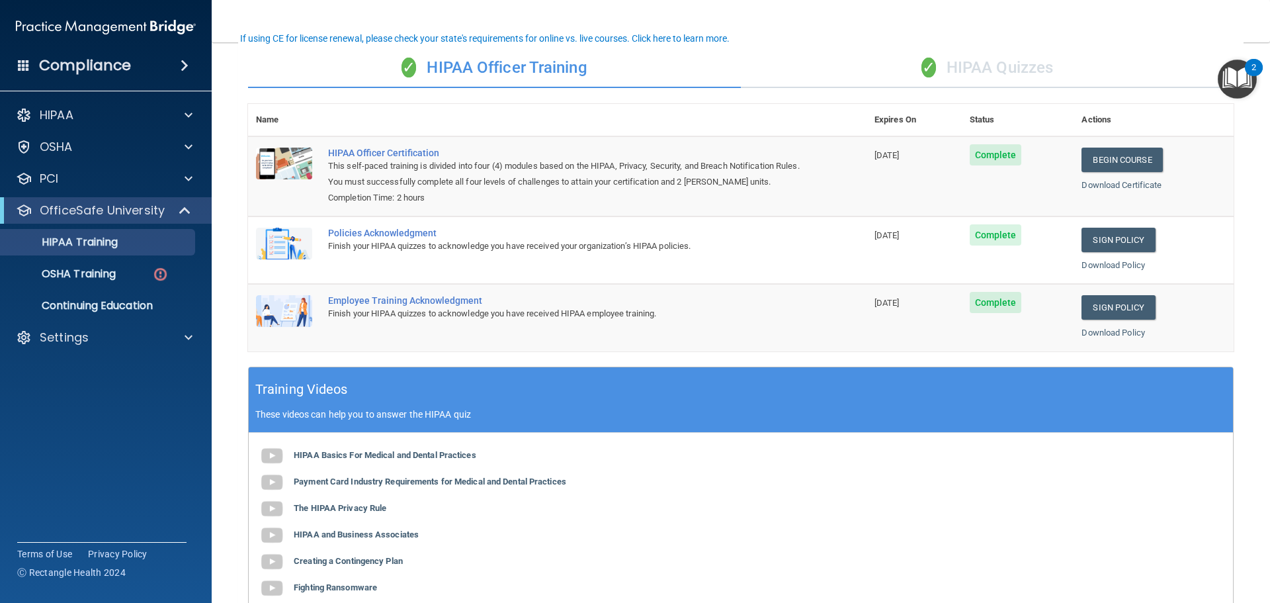
click at [928, 77] on div "✓ HIPAA Quizzes" at bounding box center [987, 68] width 493 height 40
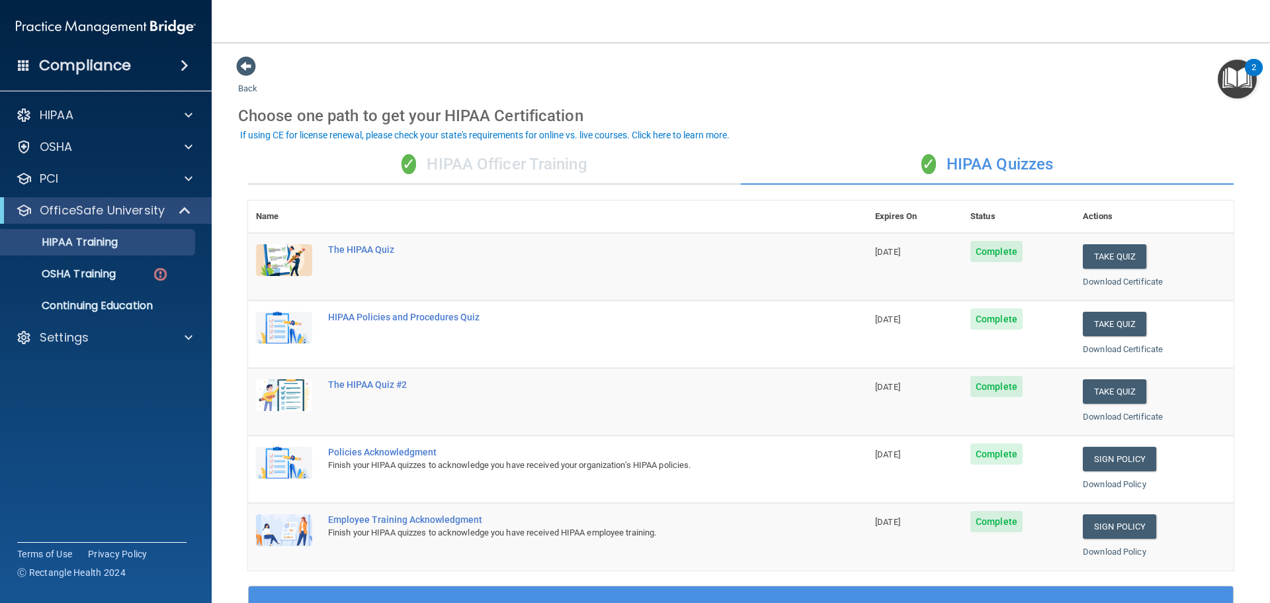
click at [616, 161] on div "✓ HIPAA Officer Training" at bounding box center [494, 165] width 493 height 40
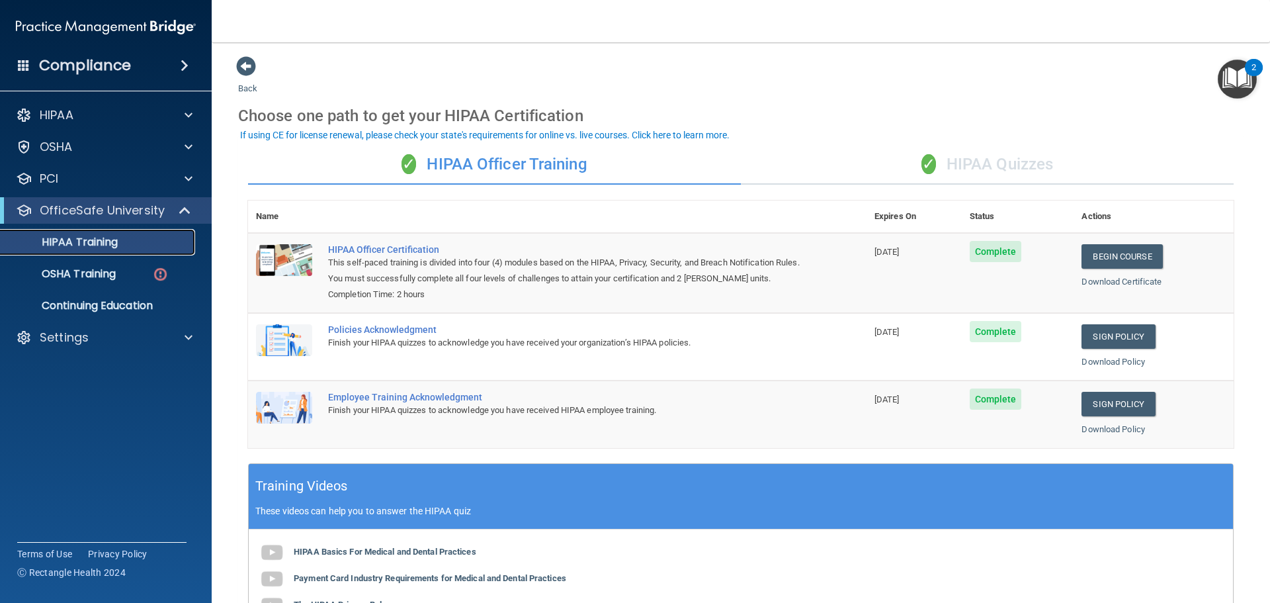
click at [81, 247] on p "HIPAA Training" at bounding box center [63, 242] width 109 height 13
click at [91, 280] on p "OSHA Training" at bounding box center [62, 273] width 107 height 13
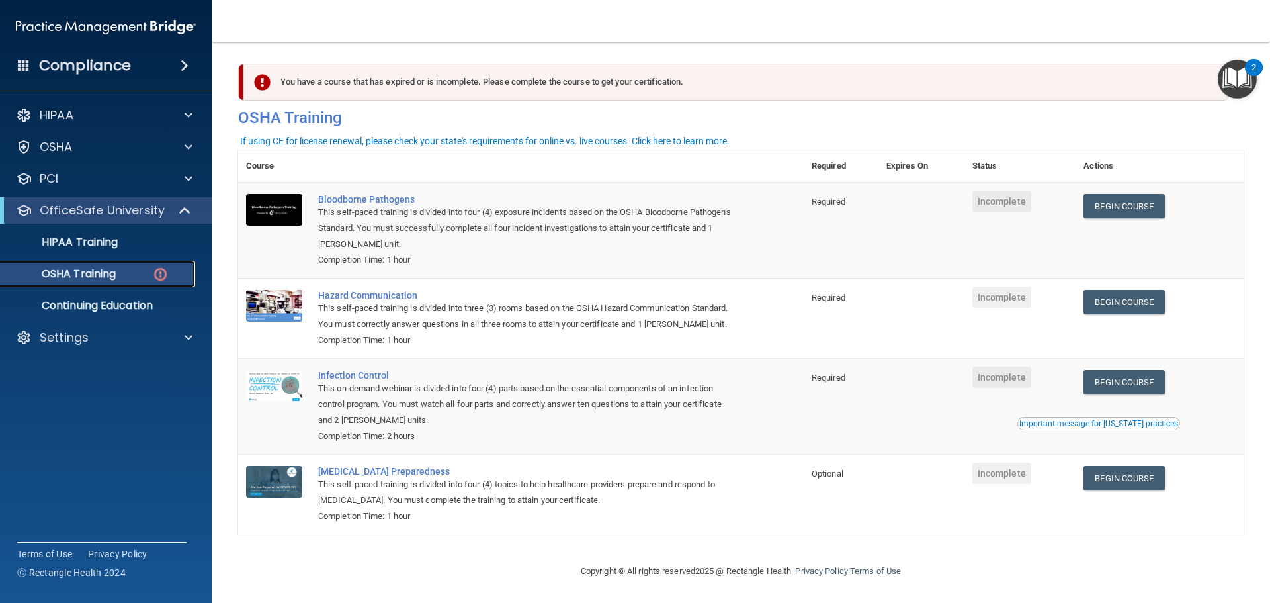
scroll to position [22, 0]
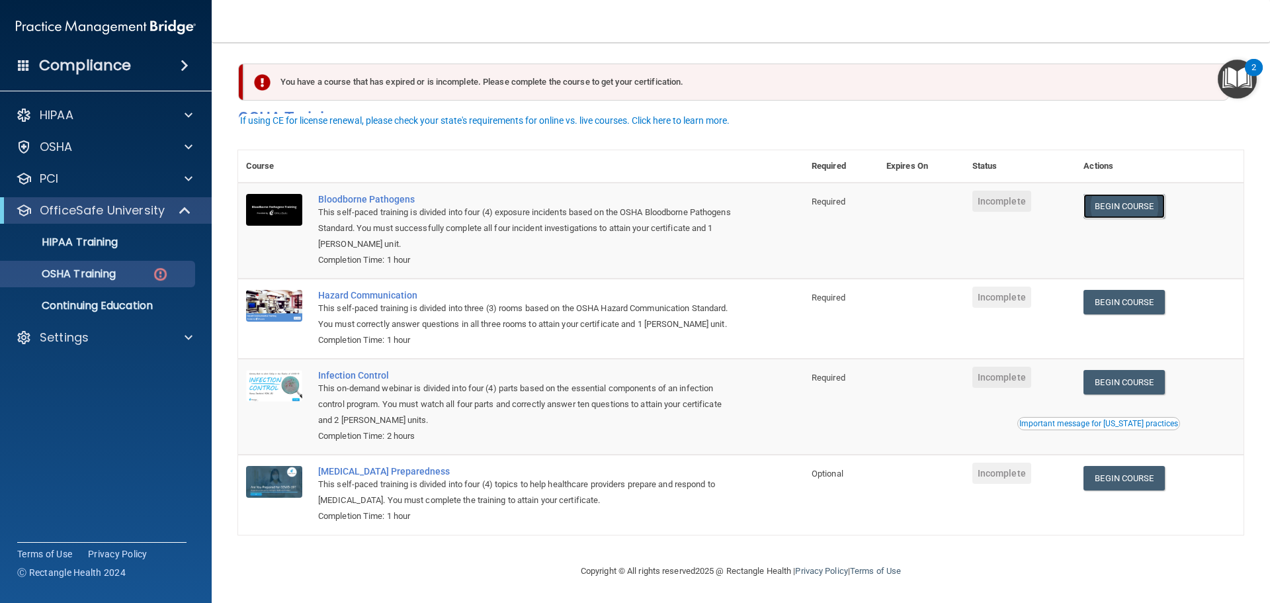
click at [1117, 194] on link "Begin Course" at bounding box center [1124, 206] width 81 height 24
